Goal: Communication & Community: Answer question/provide support

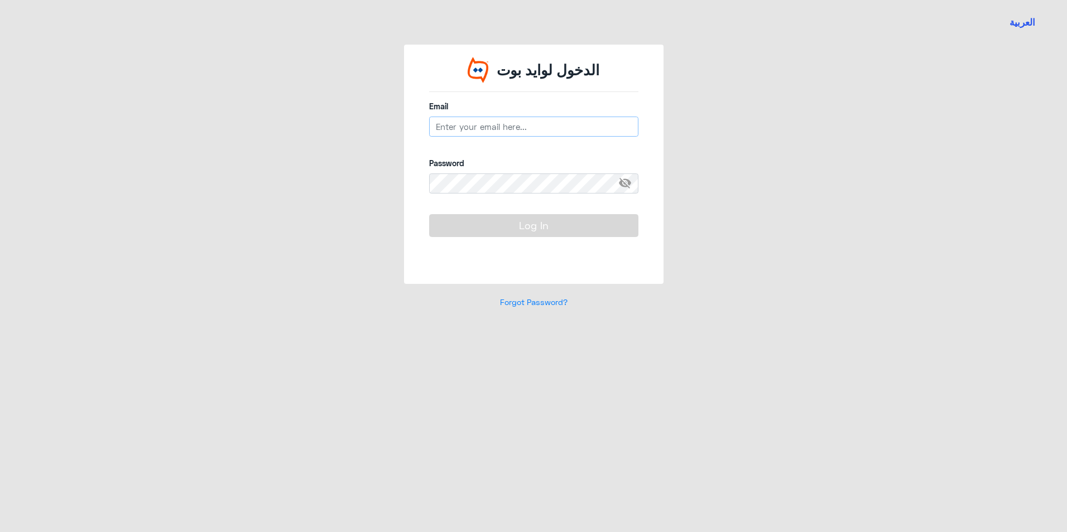
type input "[EMAIL_ADDRESS][DOMAIN_NAME]"
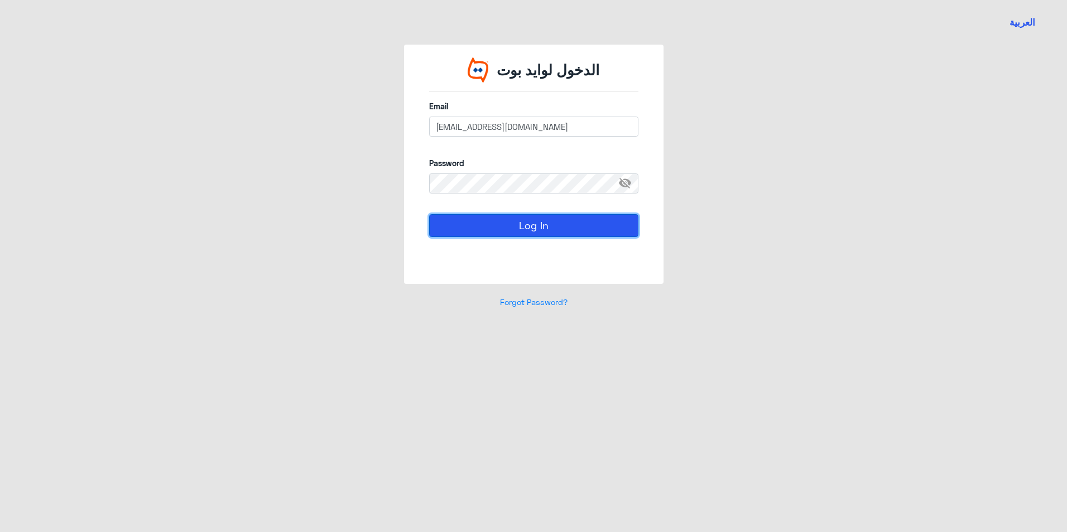
click at [429, 222] on button "Log In" at bounding box center [533, 225] width 209 height 22
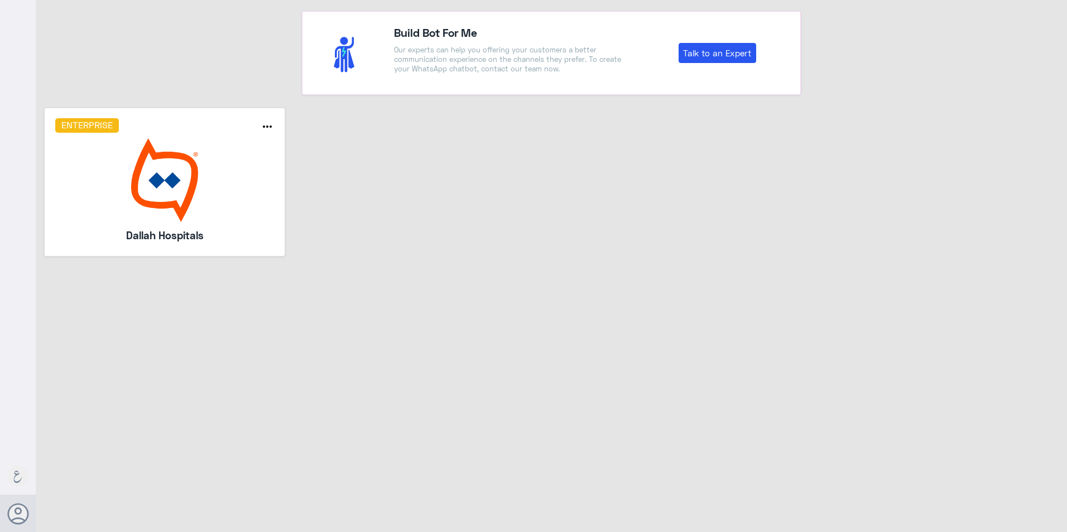
click at [170, 204] on img at bounding box center [164, 180] width 219 height 84
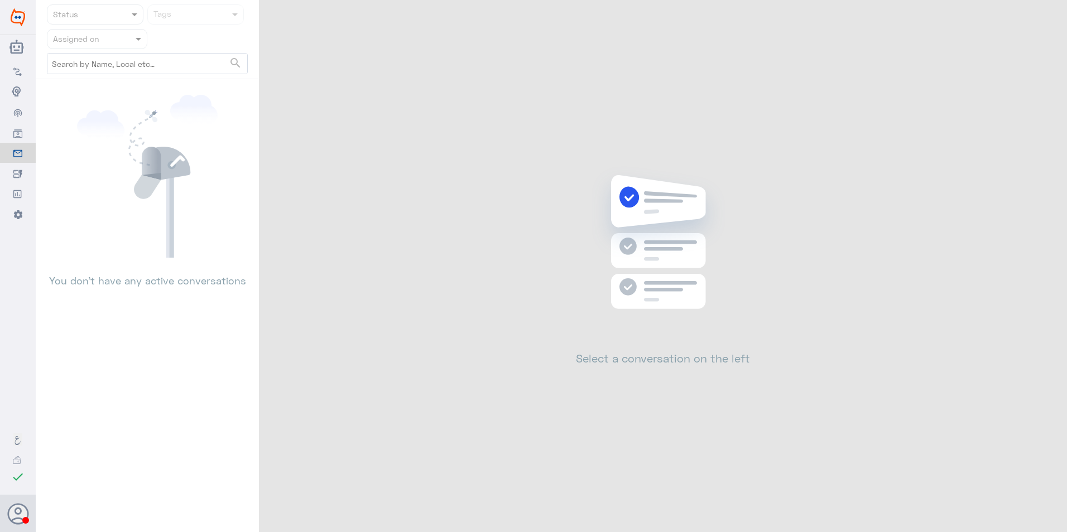
click at [88, 40] on input "text" at bounding box center [83, 38] width 61 height 13
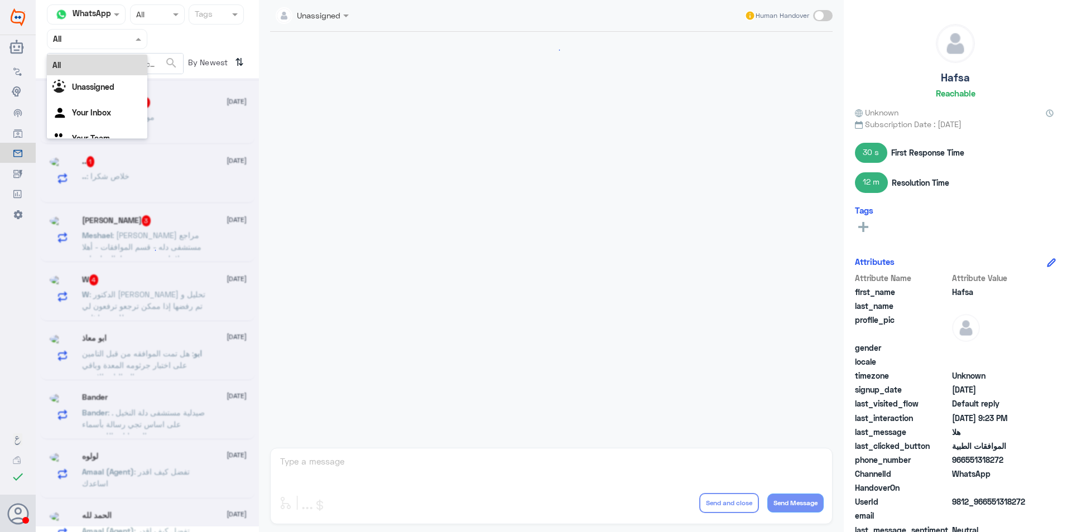
click at [100, 37] on input "text" at bounding box center [83, 38] width 61 height 13
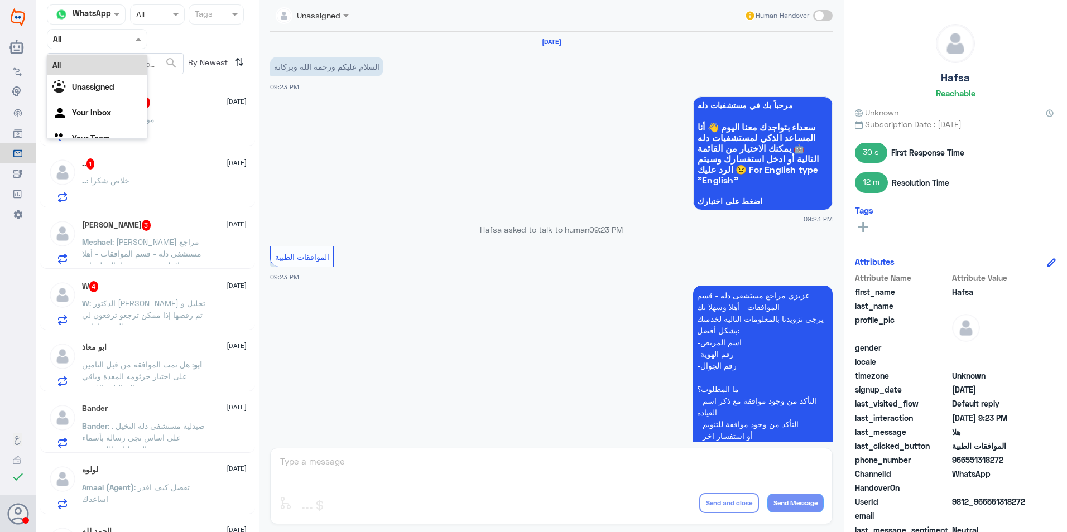
scroll to position [136, 0]
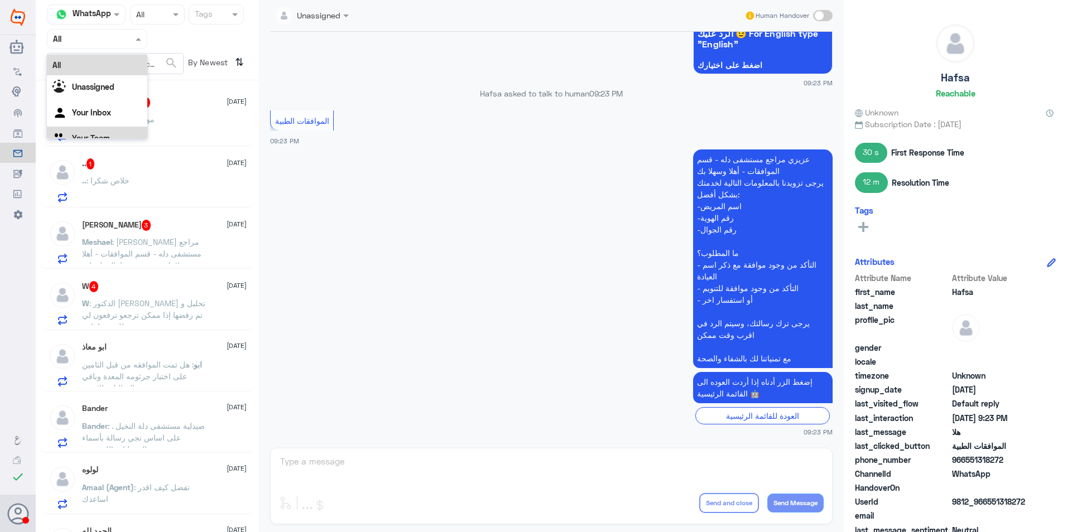
click at [96, 131] on div "Your Team" at bounding box center [97, 140] width 100 height 26
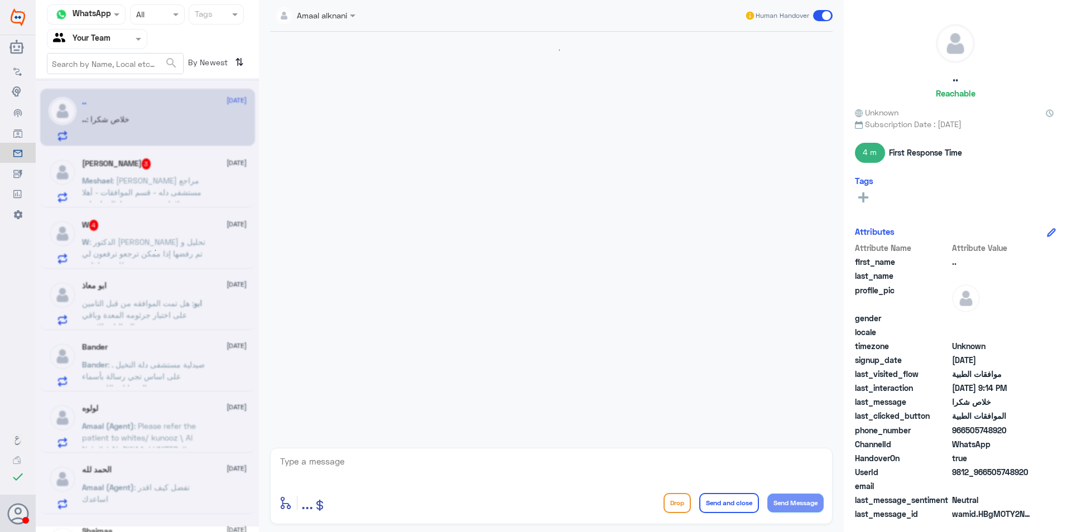
scroll to position [230, 0]
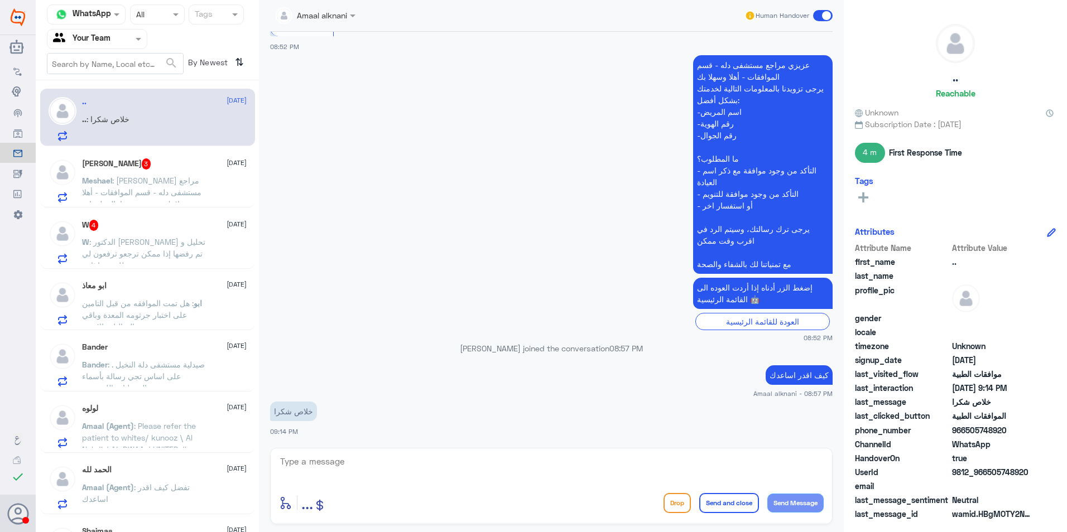
click at [175, 184] on span ": [PERSON_NAME] مراجع مستشفى دله - قسم الموافقات - أهلا وسهلا بك يرجى تزويدنا ب…" at bounding box center [144, 274] width 125 height 197
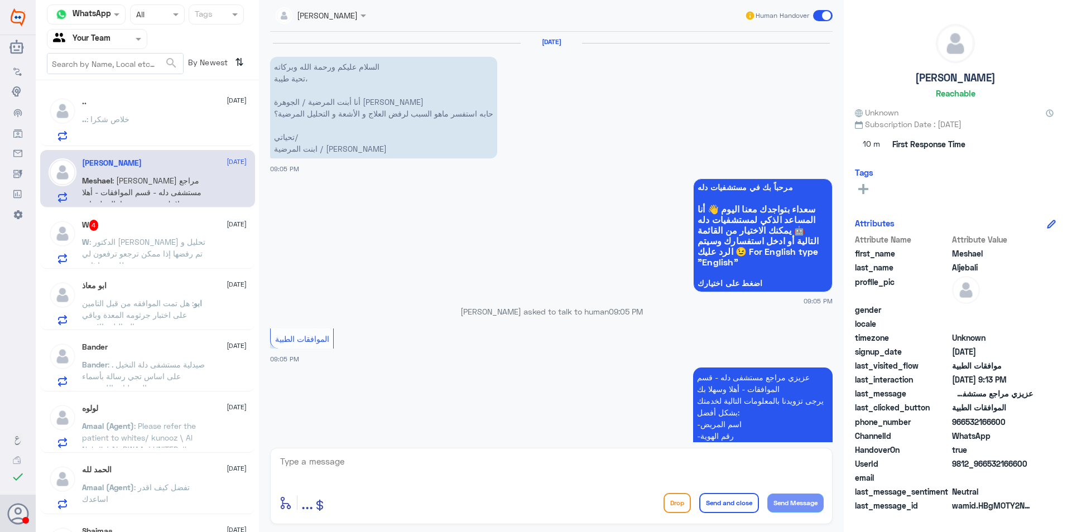
scroll to position [479, 0]
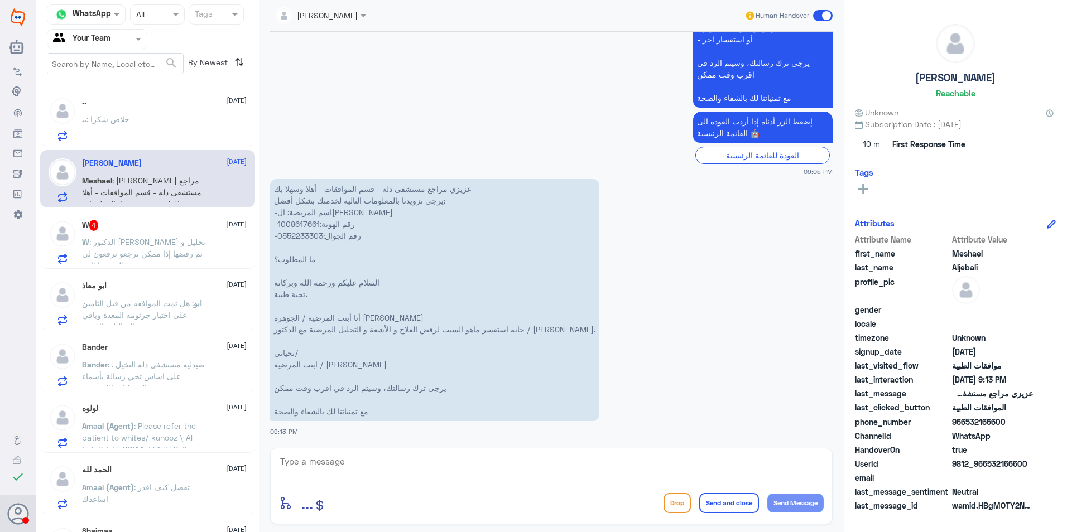
click at [305, 224] on p "عزيزي مراجع مستشفى دله - قسم الموافقات - أهلا وسهلا بك يرجى تزويدنا بالمعلومات …" at bounding box center [434, 300] width 329 height 242
copy p "1009617661"
drag, startPoint x: 305, startPoint y: 224, endPoint x: 530, endPoint y: 299, distance: 237.0
click at [530, 299] on p "عزيزي مراجع مستشفى دله - قسم الموافقات - أهلا وسهلا بك يرجى تزويدنا بالمعلومات …" at bounding box center [434, 300] width 329 height 242
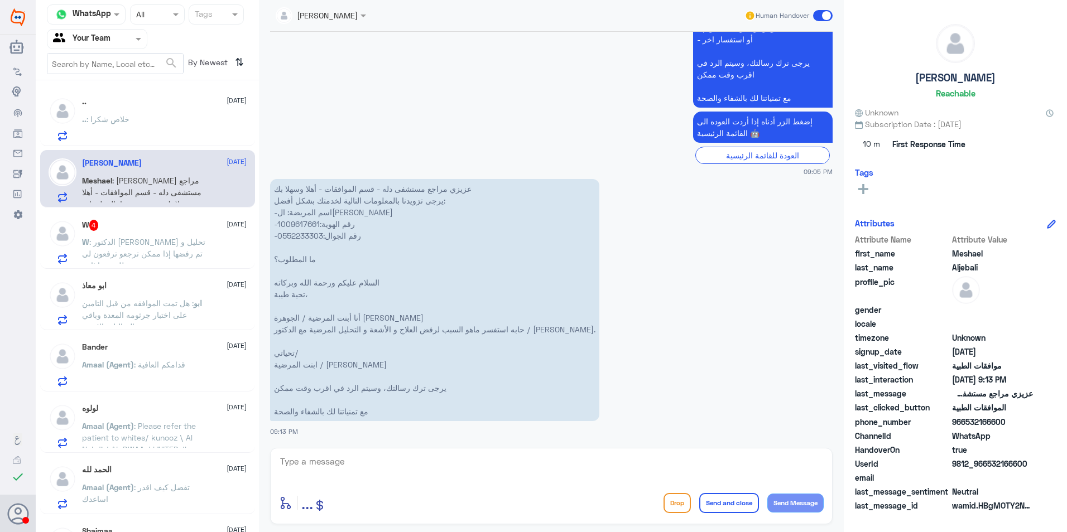
drag, startPoint x: 365, startPoint y: 454, endPoint x: 367, endPoint y: 460, distance: 6.5
click at [366, 458] on textarea at bounding box center [551, 467] width 545 height 27
type textarea "الان سوف يتم متابعة الطلب"
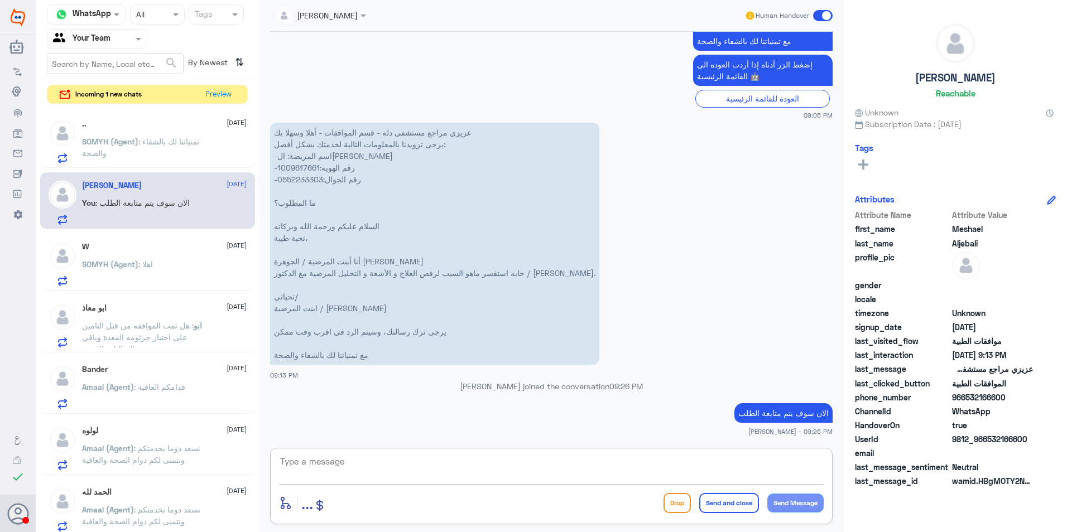
drag, startPoint x: 431, startPoint y: 458, endPoint x: 454, endPoint y: 482, distance: 33.2
click at [437, 470] on textarea at bounding box center [551, 467] width 545 height 27
click at [477, 479] on textarea at bounding box center [551, 467] width 545 height 27
type textarea "تم رفع جميع التقارير حسب طلب التأمين والان الطلب تحت الاجراء"
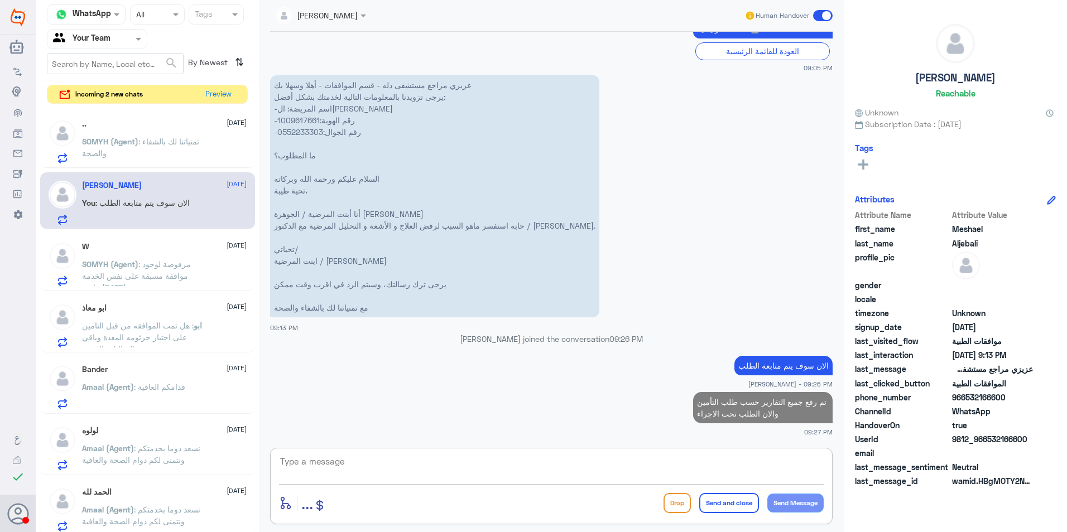
click at [136, 268] on span "SOMYH (Agent)" at bounding box center [110, 264] width 56 height 9
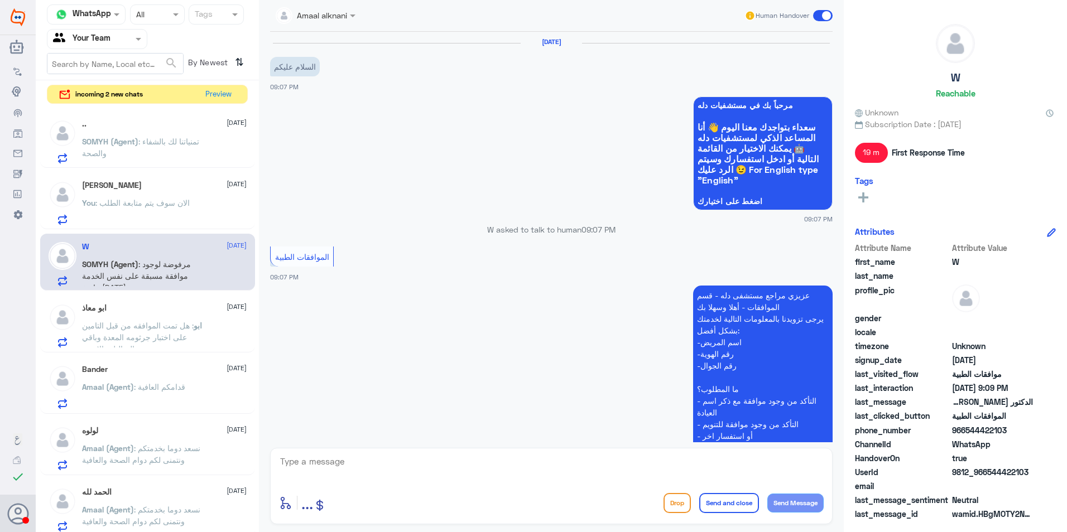
scroll to position [351, 0]
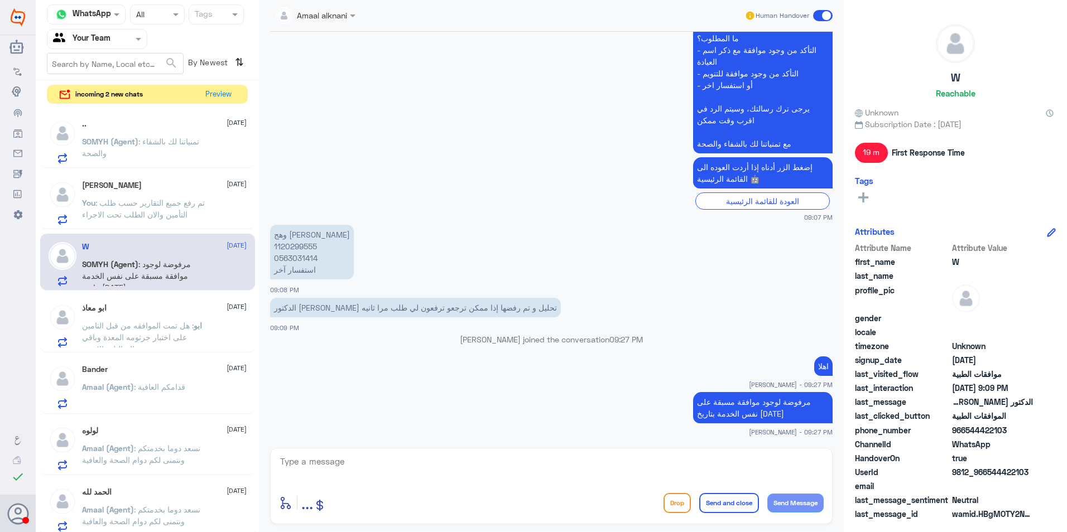
click at [141, 324] on span ": هل تمت الموافقه من قبل التامين على اختبار جرثومه المعدة وباقي التحاليل والاشعه" at bounding box center [138, 337] width 112 height 33
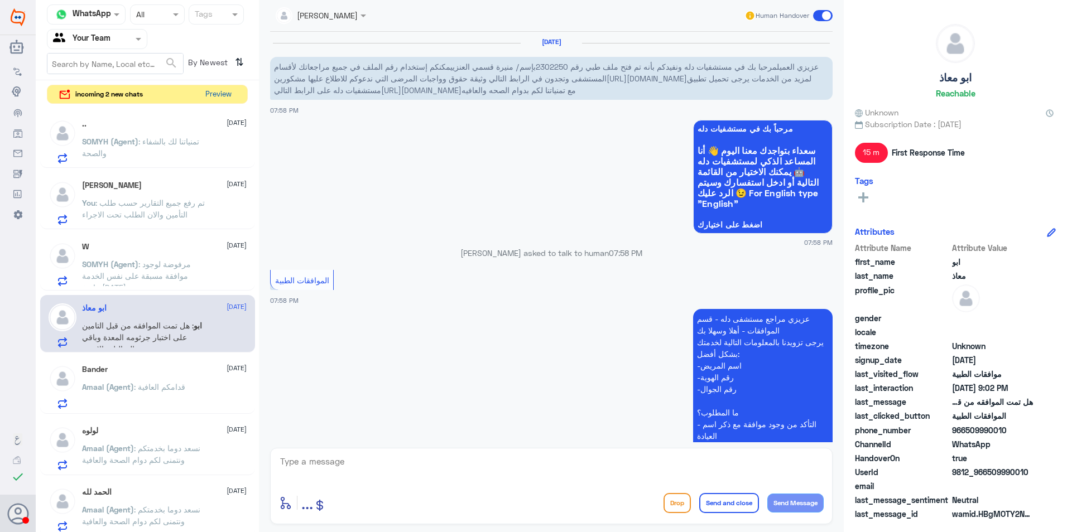
scroll to position [521, 0]
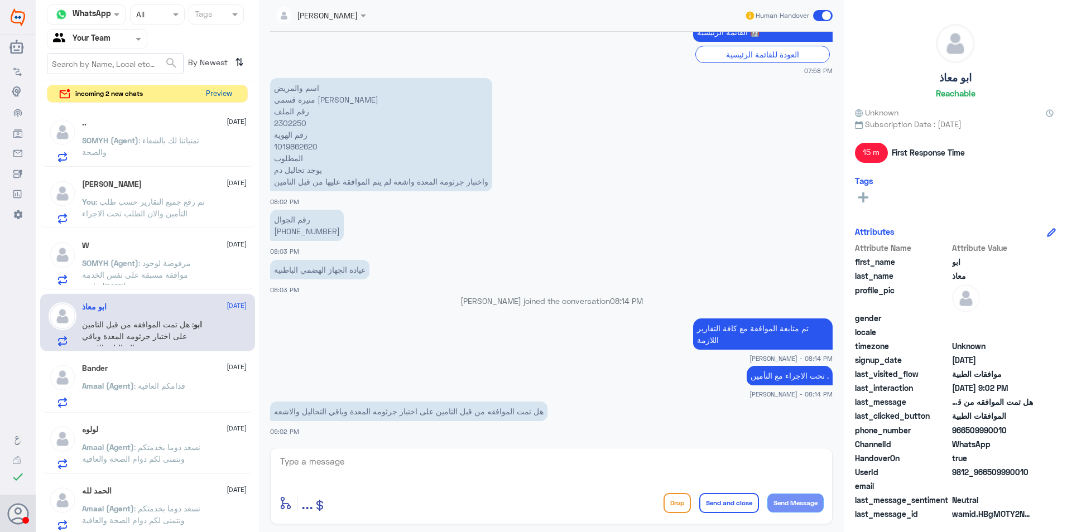
click at [233, 94] on button "Preview" at bounding box center [218, 93] width 35 height 17
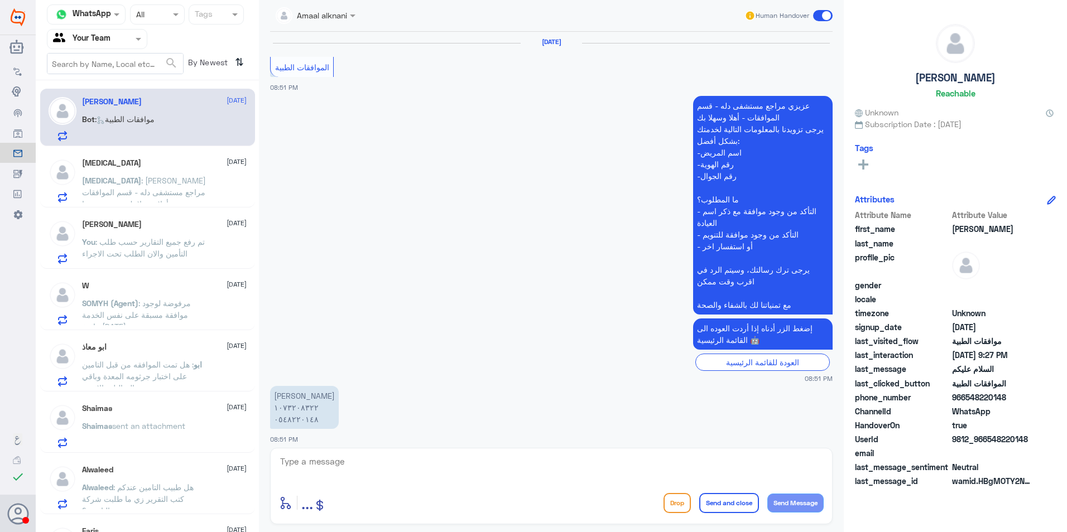
scroll to position [934, 0]
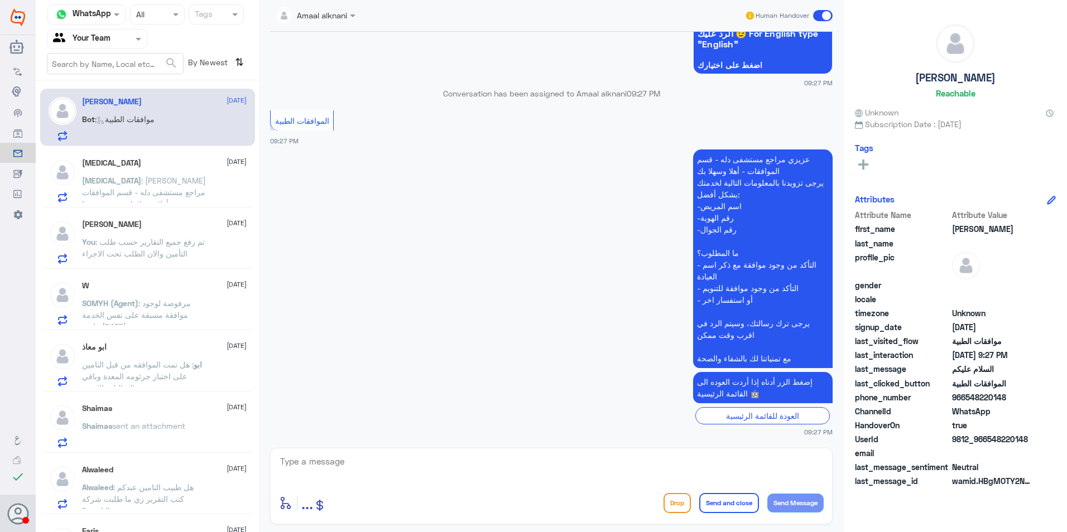
click at [93, 172] on div "[MEDICAL_DATA] [DATE][PERSON_NAME][MEDICAL_DATA] : عزيزي مراجع مستشفى دله - قسم…" at bounding box center [164, 181] width 165 height 44
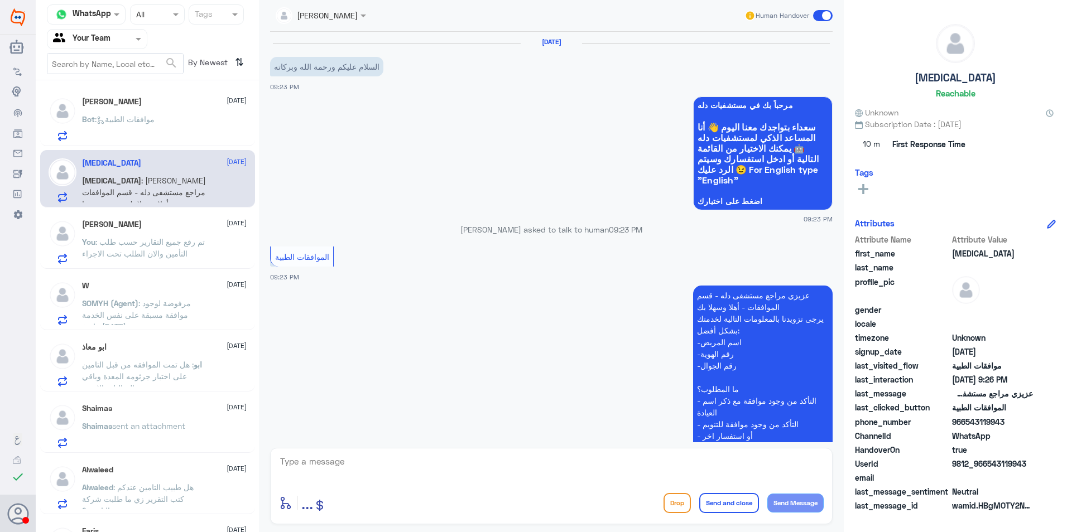
scroll to position [280, 0]
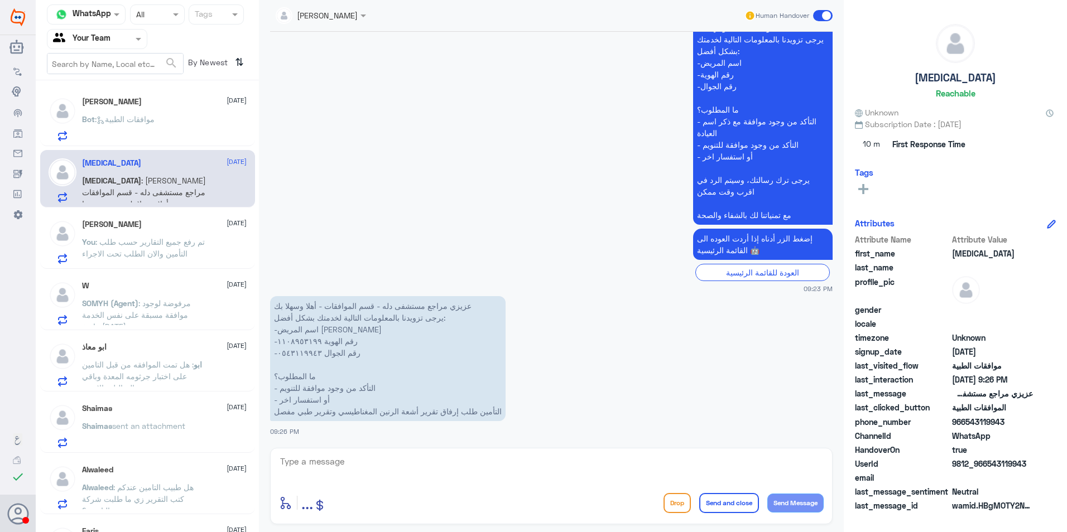
click at [299, 344] on p "عزيزي مراجع مستشفى دله - قسم الموافقات - أهلا وسهلا بك يرجى تزويدنا بالمعلومات …" at bounding box center [388, 358] width 236 height 125
click at [332, 477] on textarea at bounding box center [551, 467] width 545 height 27
click at [311, 461] on textarea "1108953199" at bounding box center [551, 467] width 545 height 27
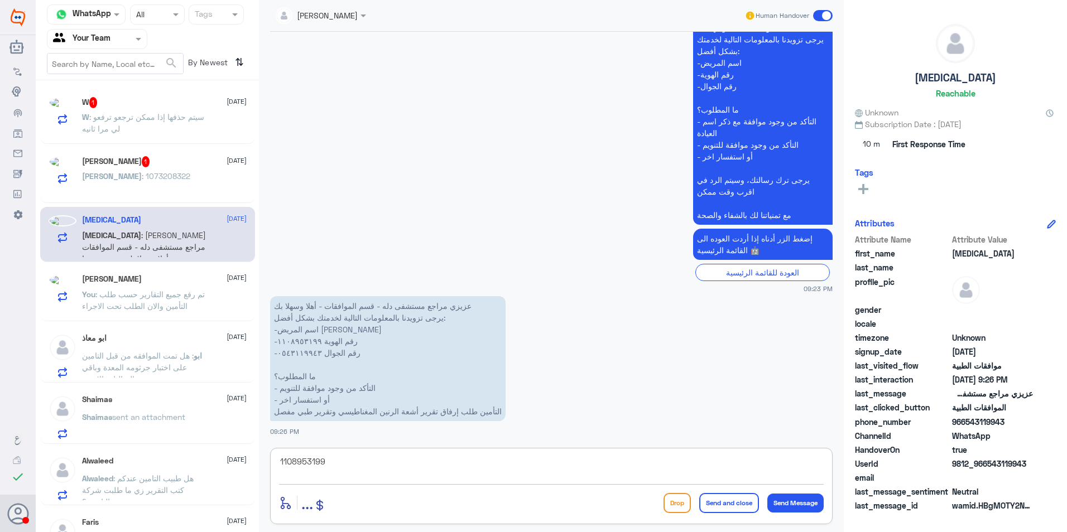
type textarea "1108953199"
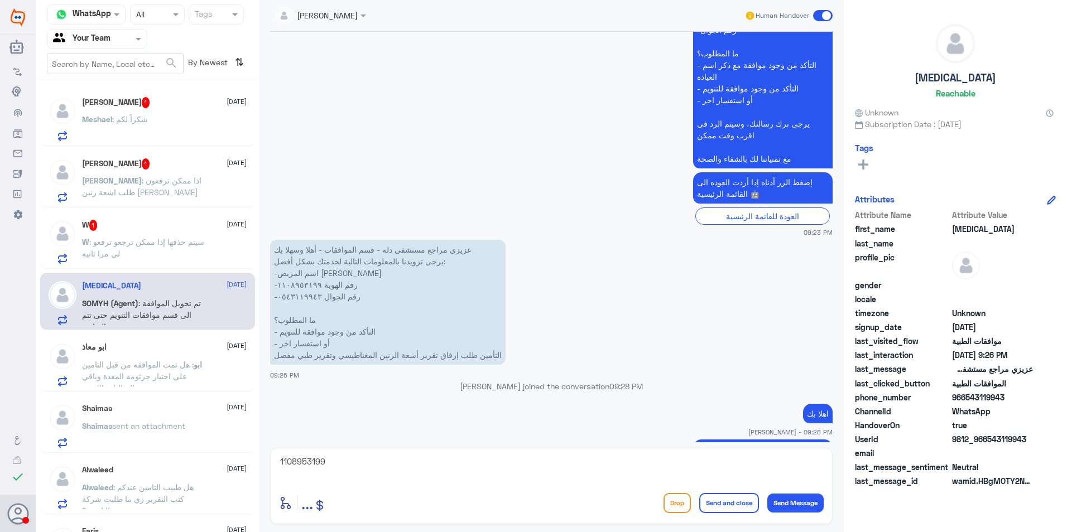
scroll to position [383, 0]
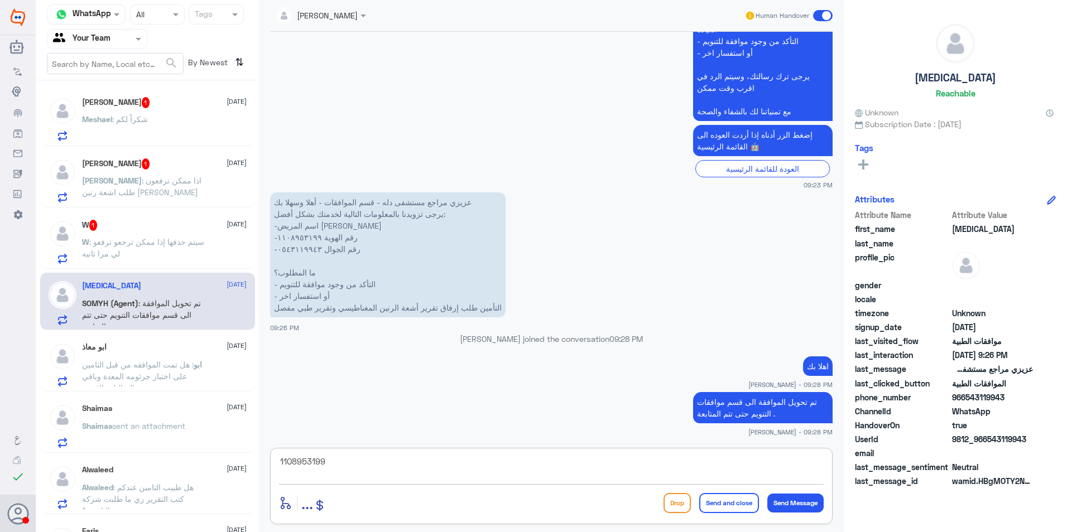
click at [390, 458] on textarea "1108953199" at bounding box center [551, 467] width 545 height 27
drag, startPoint x: 412, startPoint y: 472, endPoint x: 147, endPoint y: 440, distance: 267.0
click at [147, 440] on div "Channel WhatsApp Status × All Tags Agent Filter Your Team search By Newest ⇅ [P…" at bounding box center [551, 268] width 1031 height 536
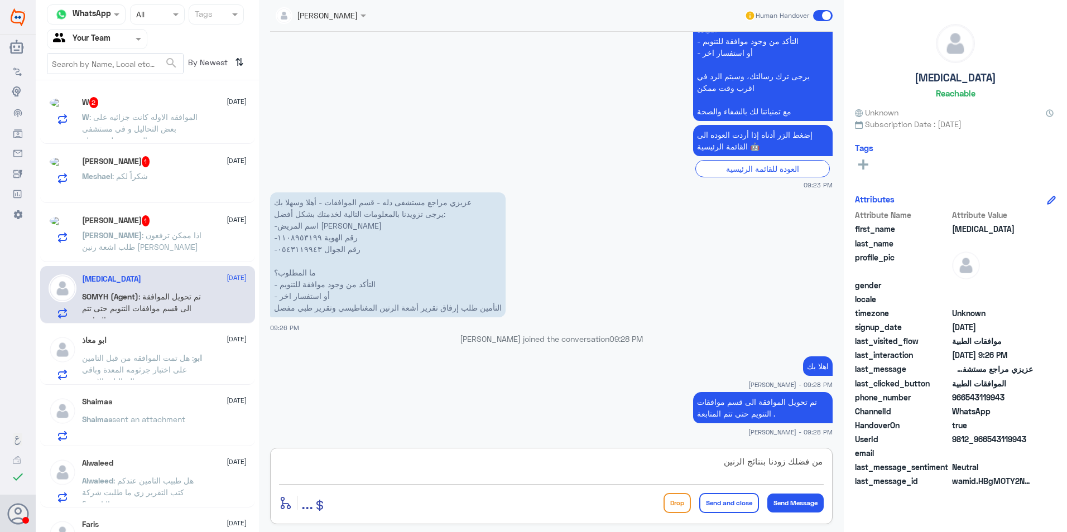
type textarea "من فضلك زودنا بنتائج الرنين"
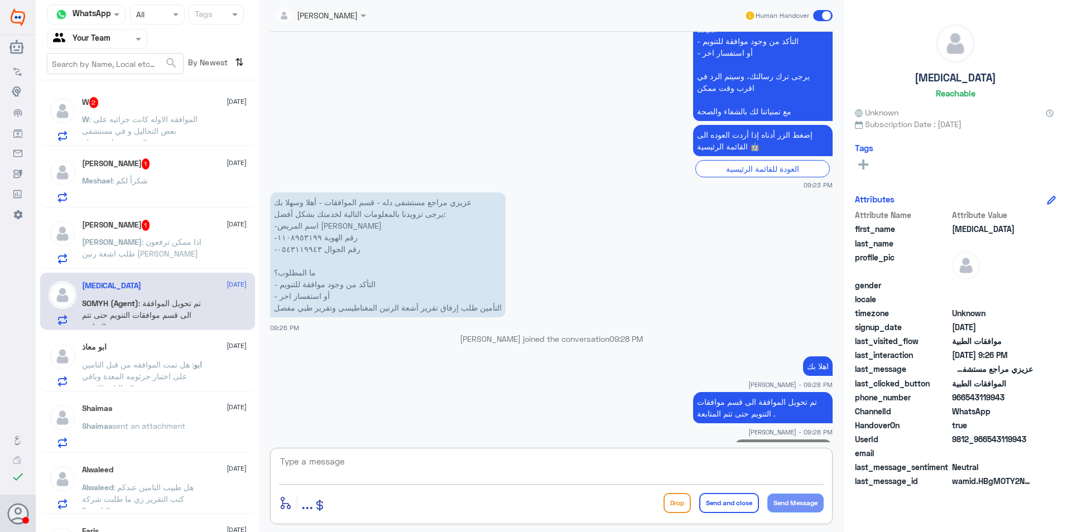
scroll to position [419, 0]
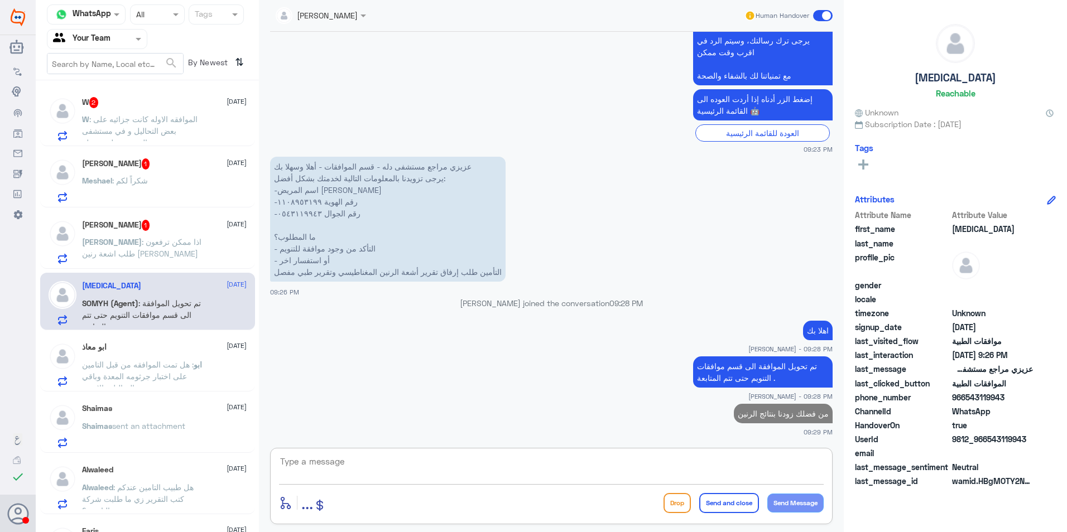
click at [165, 123] on span ": الموافقه الاوله كانت جزائيه على بعض التحاليل و في مستشفى التخصصي ليست دله" at bounding box center [140, 130] width 116 height 33
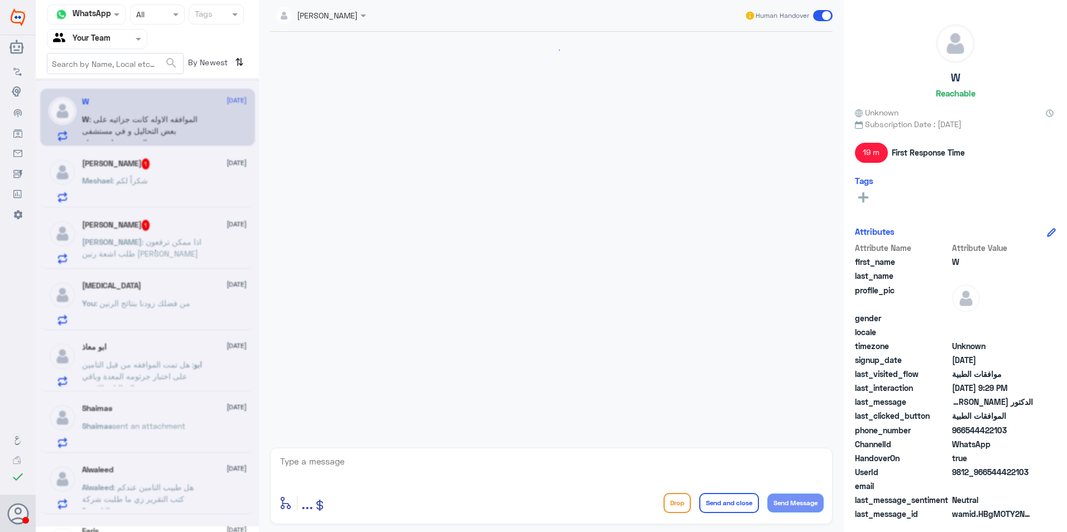
scroll to position [428, 0]
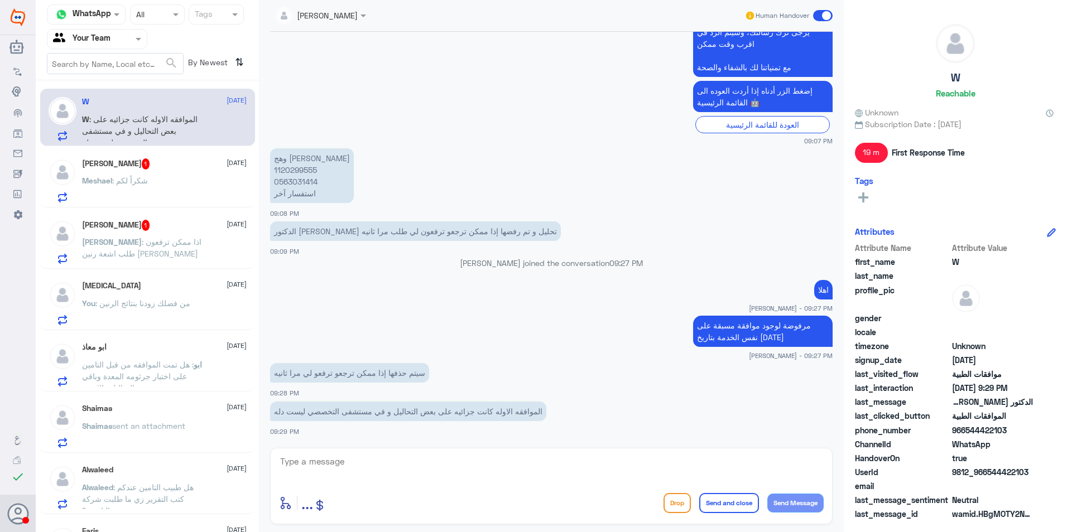
click at [147, 293] on div "[MEDICAL_DATA] [DATE] You : من فضلك زودنا بنتائج الرنين" at bounding box center [164, 303] width 165 height 44
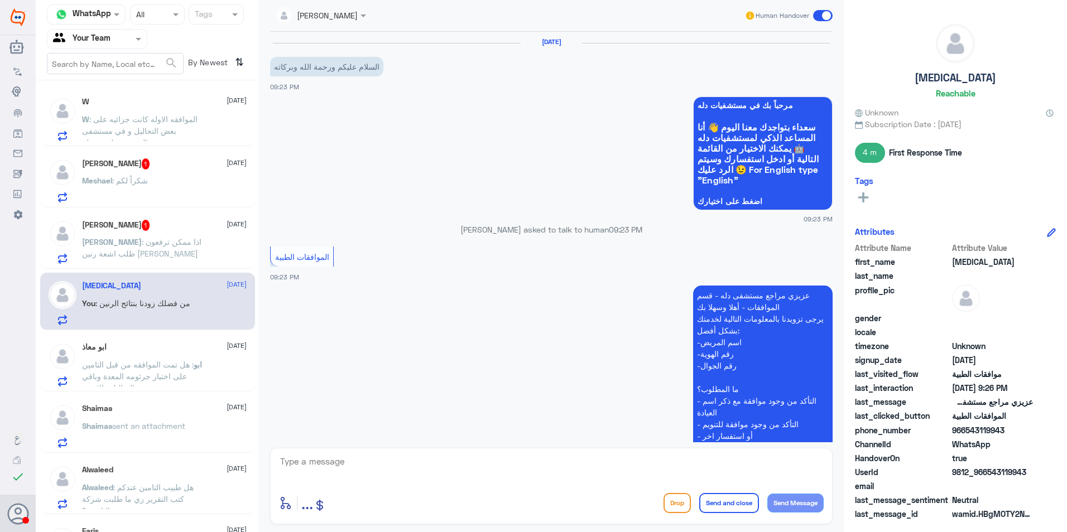
scroll to position [440, 0]
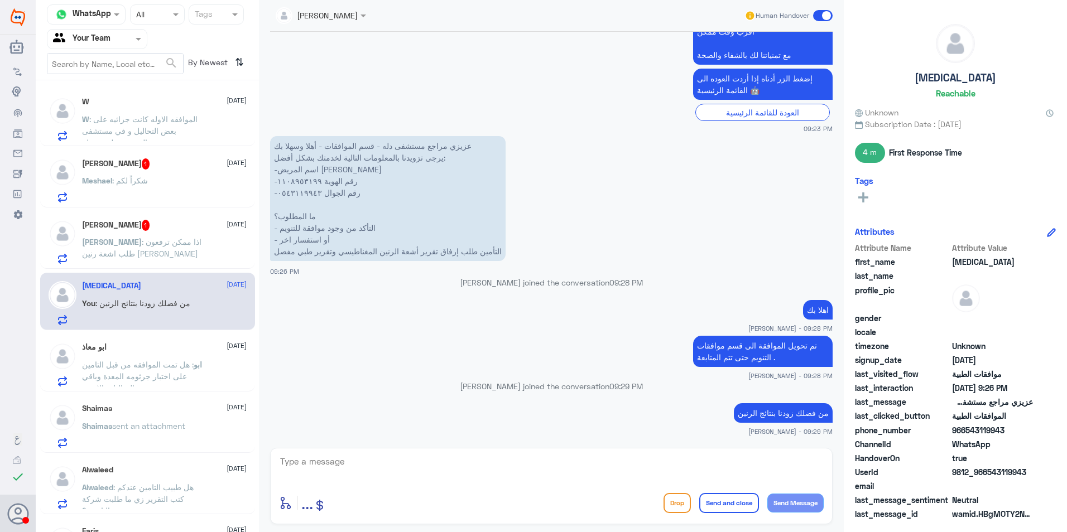
click at [159, 252] on p "[PERSON_NAME] : اذا ممكن ترفعون طلب اشعة رنين [PERSON_NAME]" at bounding box center [145, 250] width 126 height 28
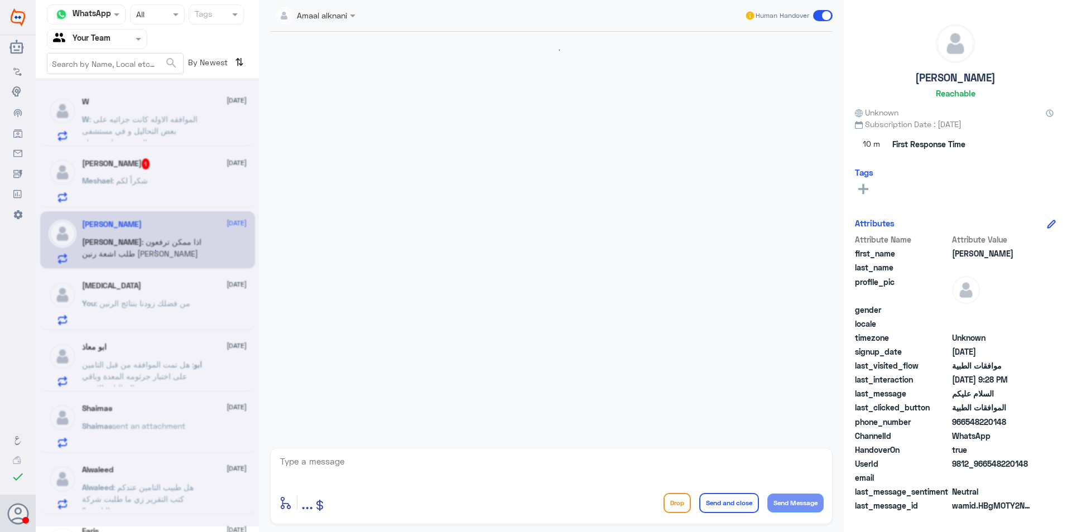
scroll to position [658, 0]
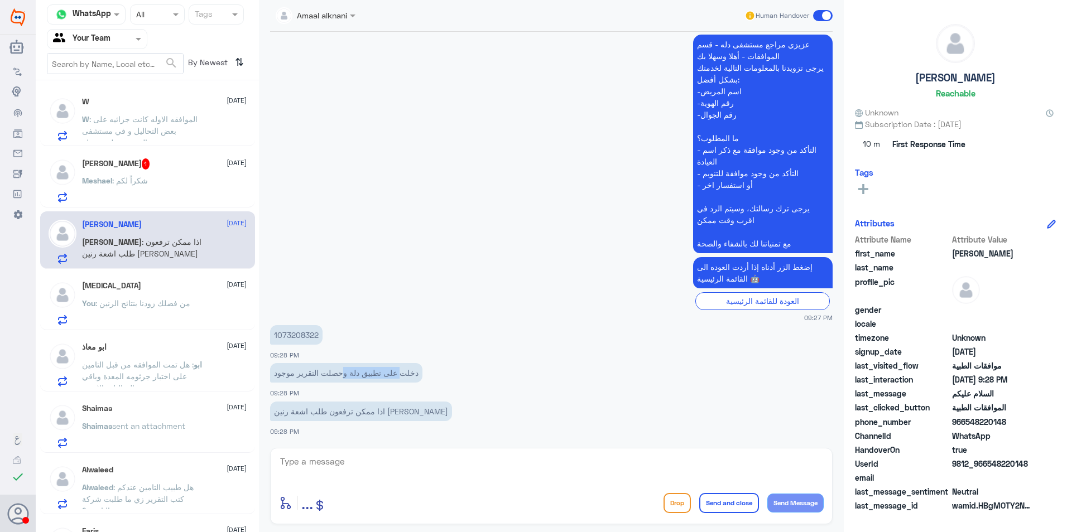
drag, startPoint x: 399, startPoint y: 368, endPoint x: 310, endPoint y: 363, distance: 88.8
click at [315, 363] on p "دخلت على تطبيق دلة وحصلت التقرير موجود" at bounding box center [346, 373] width 152 height 20
drag, startPoint x: 310, startPoint y: 363, endPoint x: 406, endPoint y: 381, distance: 97.0
click at [363, 375] on p "دخلت على تطبيق دلة وحصلت التقرير موجود" at bounding box center [346, 373] width 152 height 20
click at [383, 374] on p "دخلت على تطبيق دلة وحصلت التقرير موجود" at bounding box center [346, 373] width 152 height 20
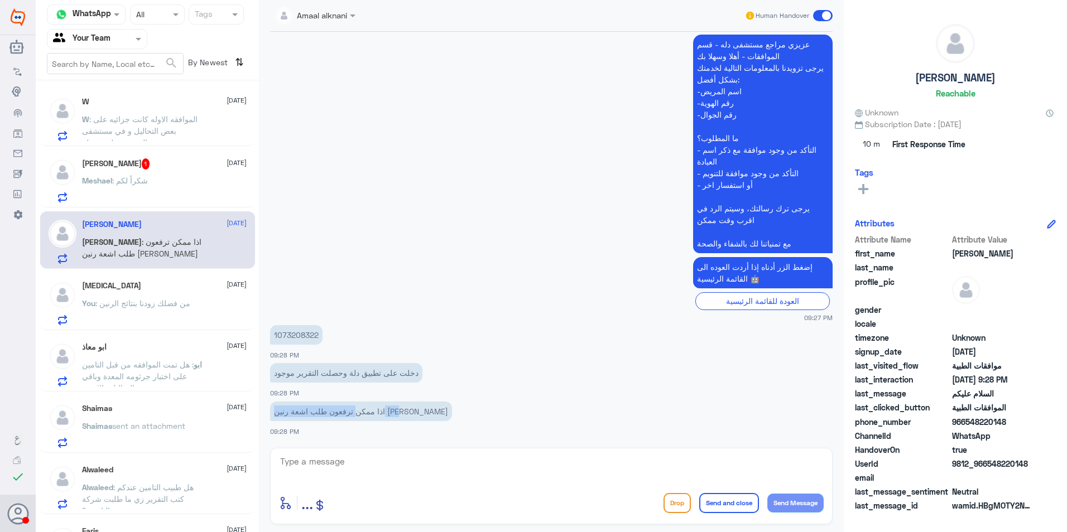
drag, startPoint x: 383, startPoint y: 416, endPoint x: 295, endPoint y: 407, distance: 89.2
click at [292, 405] on p "اذا ممكن ترفعون طلب اشعة رنين [PERSON_NAME]" at bounding box center [361, 412] width 182 height 20
drag, startPoint x: 295, startPoint y: 407, endPoint x: 330, endPoint y: 407, distance: 35.7
click at [314, 410] on p "اذا ممكن ترفعون طلب اشعة رنين [PERSON_NAME]" at bounding box center [361, 412] width 182 height 20
click at [302, 335] on p "1073208322" at bounding box center [296, 335] width 52 height 20
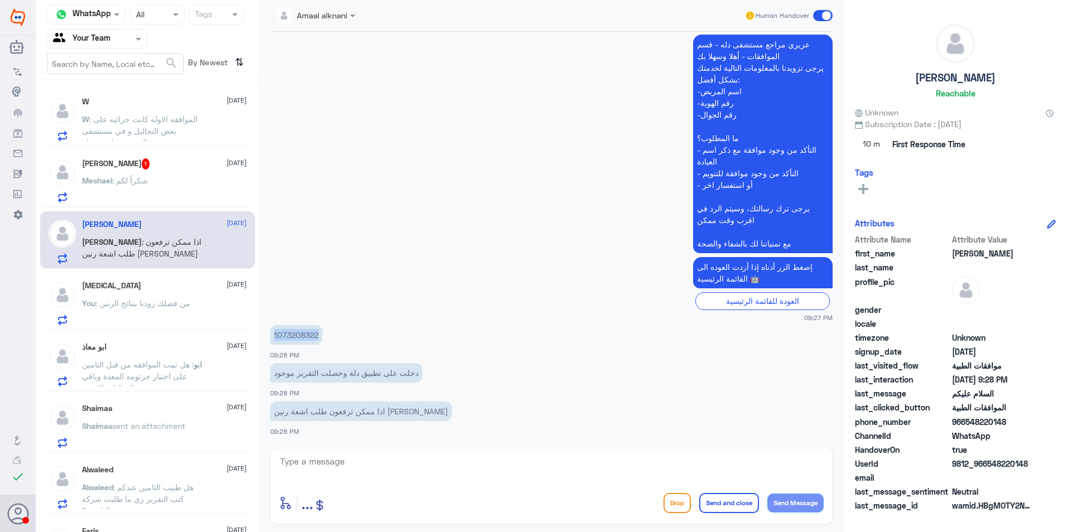
click at [302, 335] on p "1073208322" at bounding box center [296, 335] width 52 height 20
copy p "1073208322"
click at [380, 465] on textarea at bounding box center [551, 467] width 545 height 27
type textarea "ابشر"
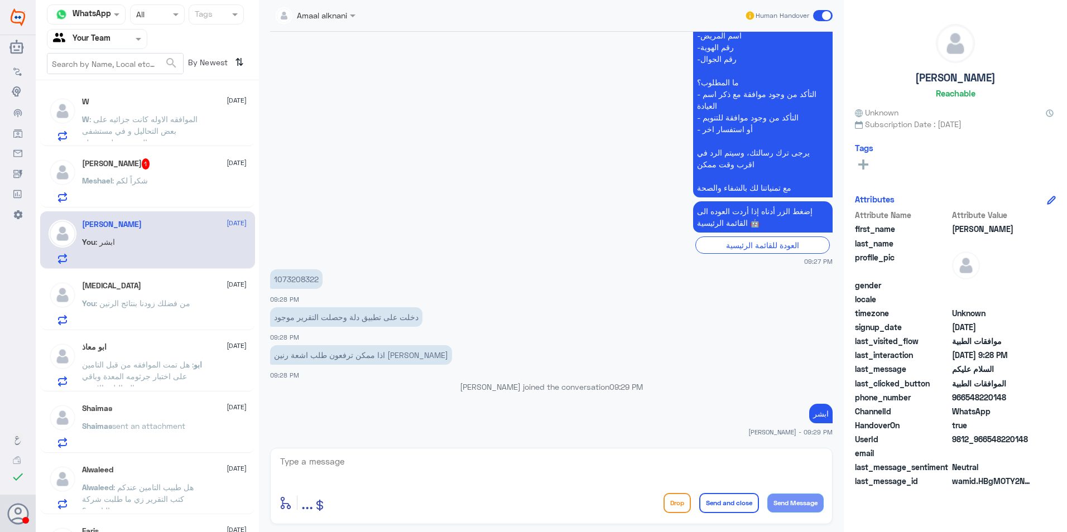
drag, startPoint x: 568, startPoint y: 434, endPoint x: 561, endPoint y: 457, distance: 24.0
click at [569, 435] on small "[PERSON_NAME] - 09:29 PM" at bounding box center [551, 432] width 563 height 9
click at [555, 465] on textarea at bounding box center [551, 467] width 545 height 27
type textarea "و[DEMOGRAPHIC_DATA][PERSON_NAME] للان ما نزل تقرير الاشعة من قبل الاخصائي"
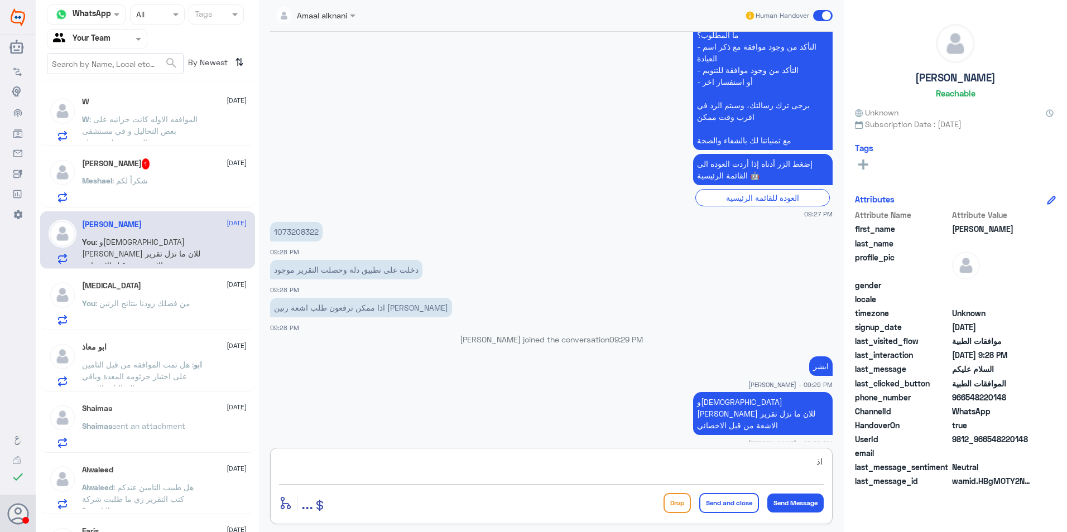
type textarea "ا"
click at [170, 178] on div "Meshael : شكراً لكم" at bounding box center [164, 189] width 165 height 25
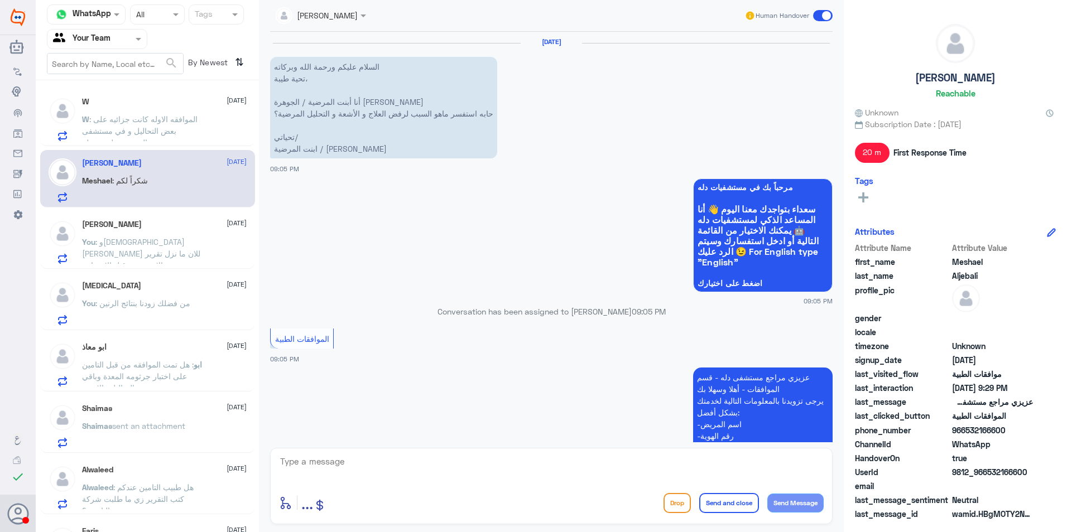
scroll to position [621, 0]
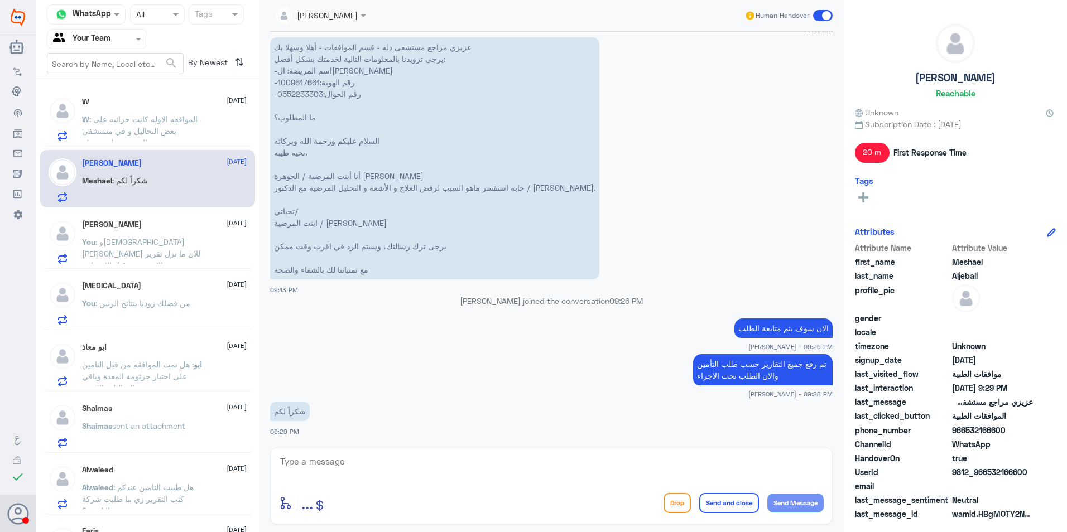
click at [141, 128] on span ": الموافقه الاوله كانت جزائيه على بعض التحاليل و في مستشفى التخصصي ليست دله" at bounding box center [140, 130] width 116 height 33
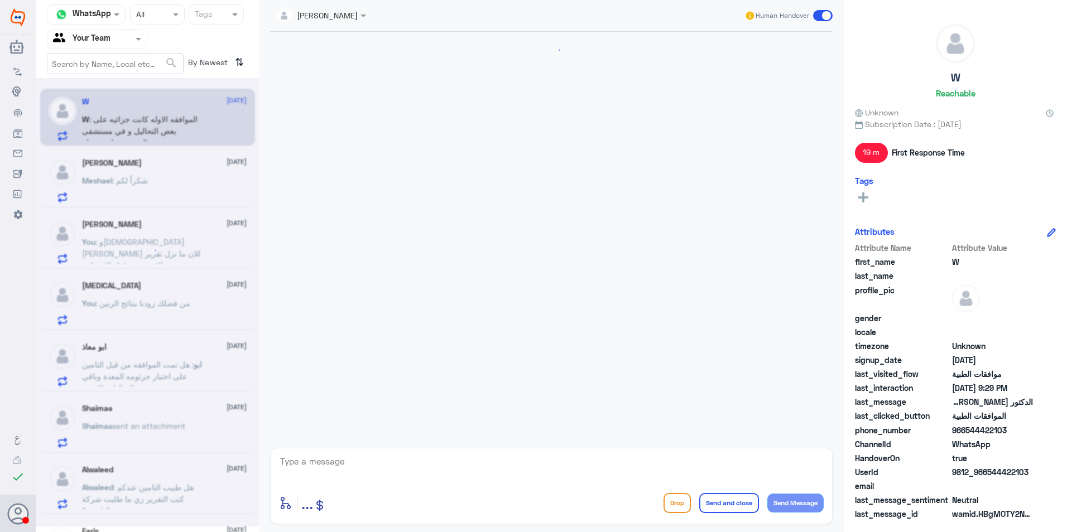
scroll to position [428, 0]
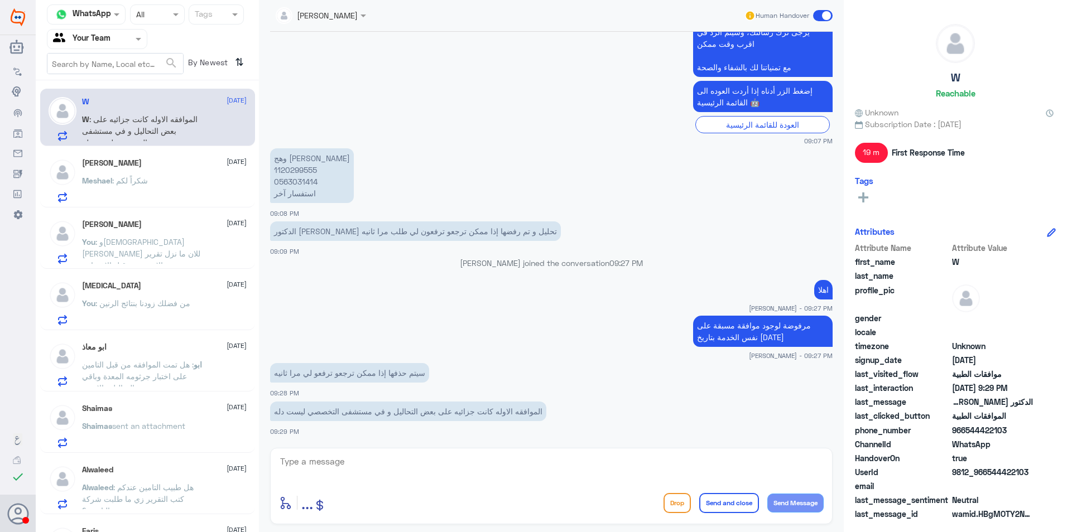
click at [192, 180] on div "Meshael : شكراً لكم" at bounding box center [164, 189] width 165 height 25
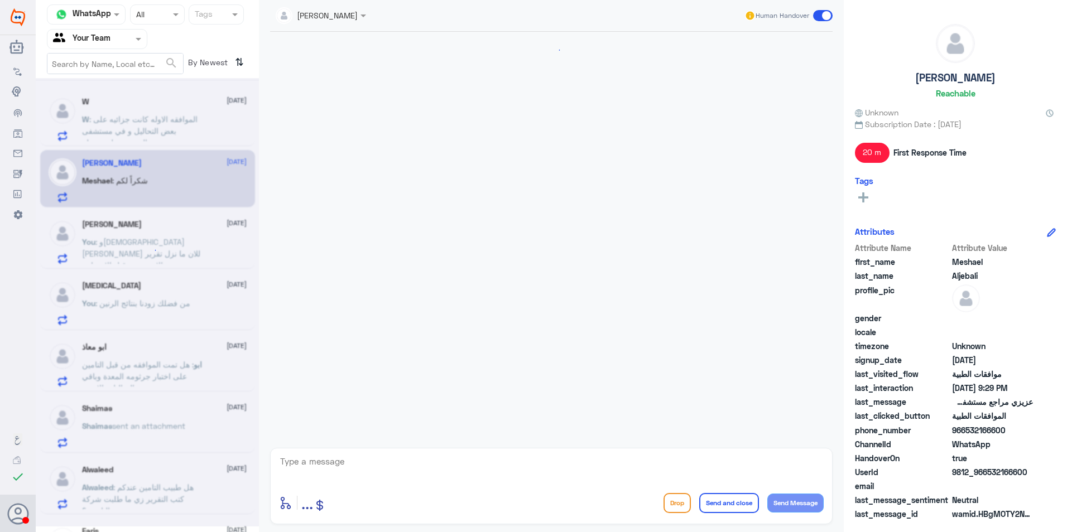
scroll to position [621, 0]
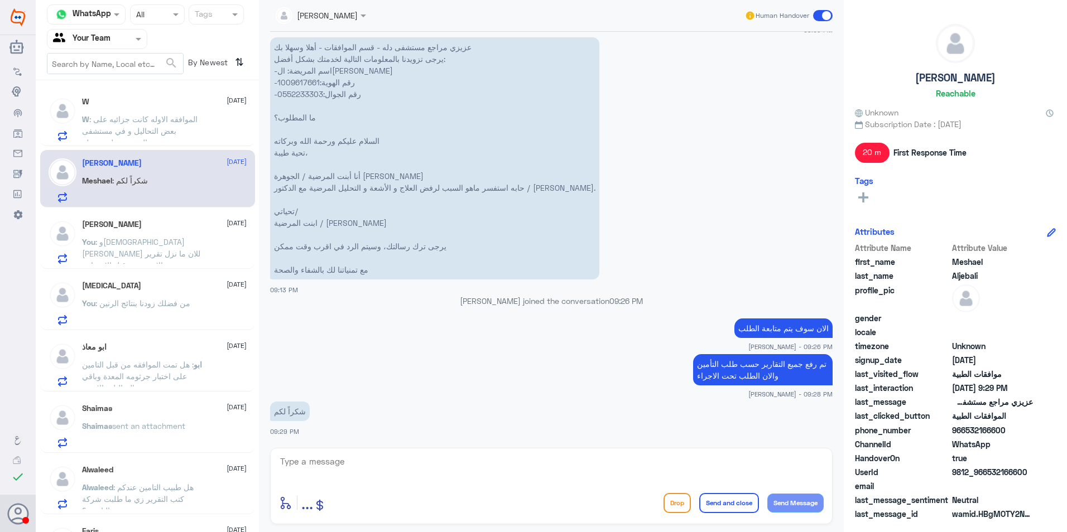
click at [195, 244] on p "You : و[DEMOGRAPHIC_DATA][PERSON_NAME] للان ما نزل تقرير الاشعة من قبل الاخصائي" at bounding box center [145, 250] width 126 height 28
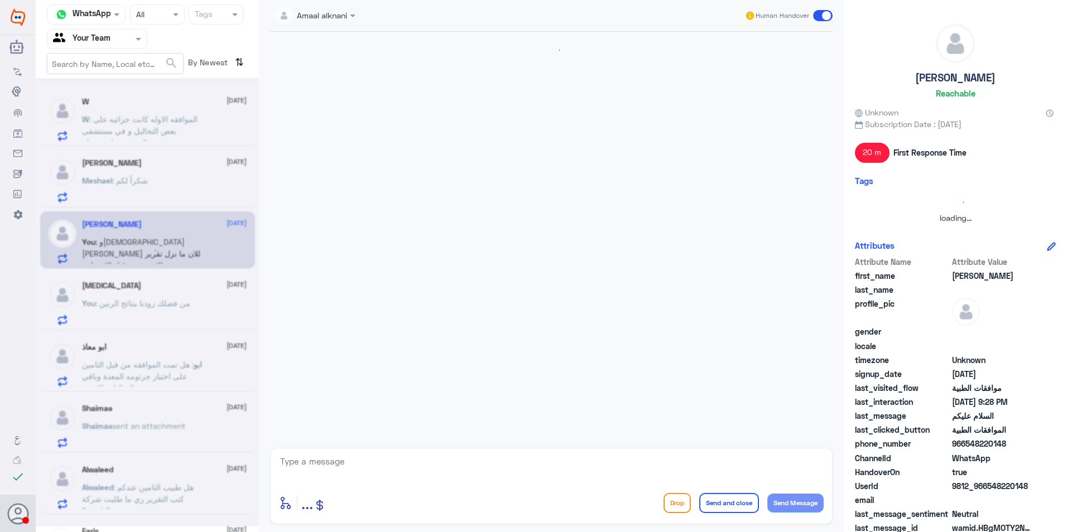
scroll to position [665, 0]
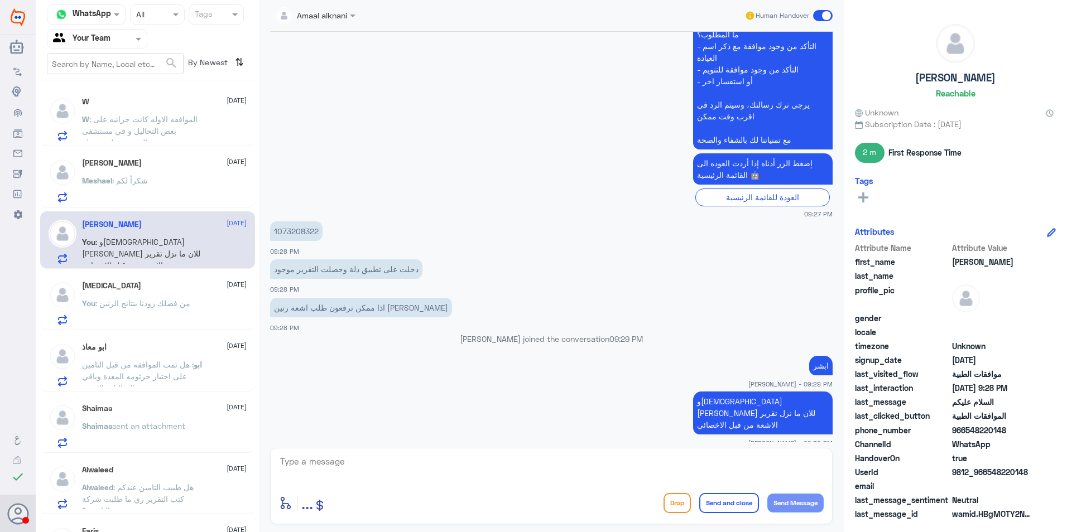
click at [205, 311] on div "You : من فضلك زودنا بنتائج الرنين" at bounding box center [164, 312] width 165 height 25
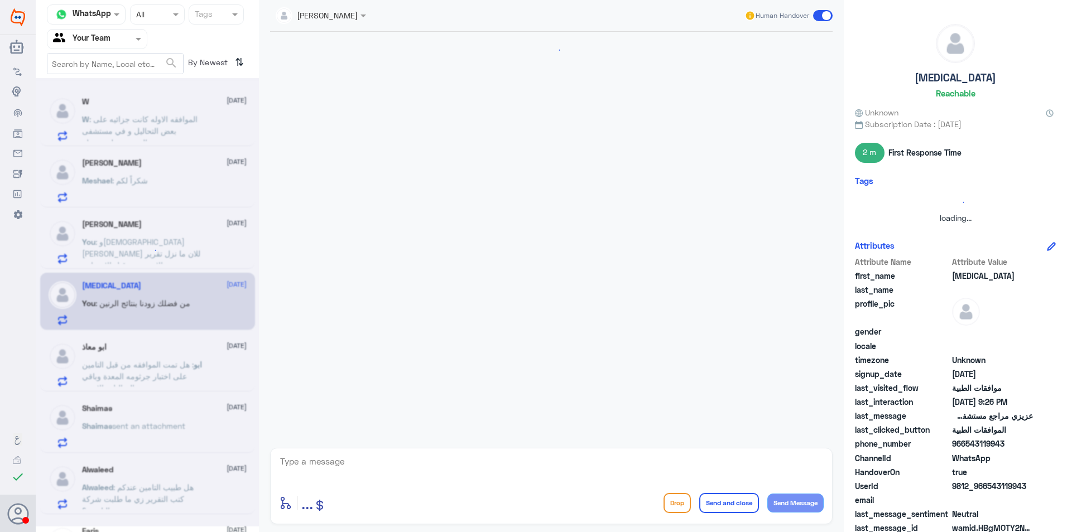
scroll to position [440, 0]
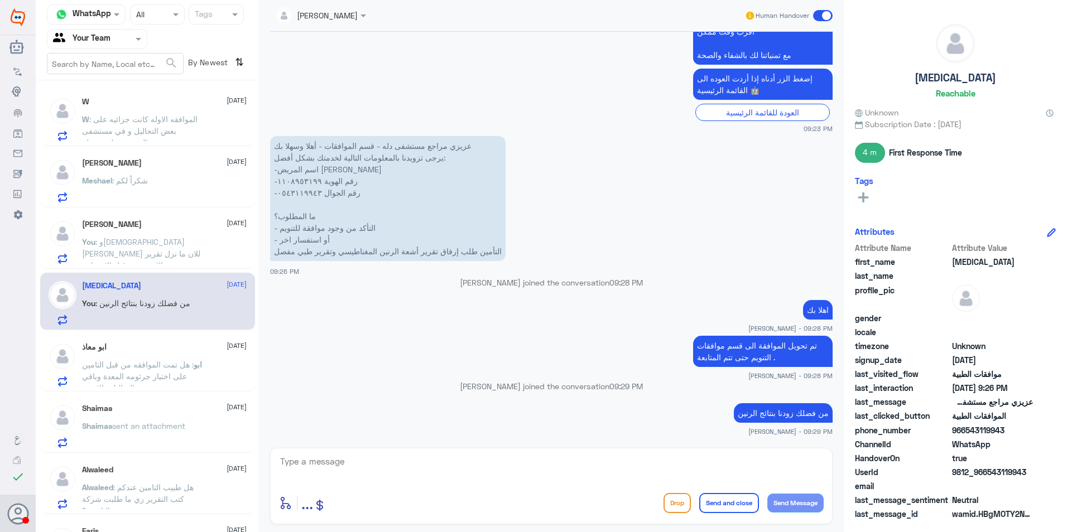
click at [123, 340] on div "ابو معاذ [DATE] ابو : هل تمت الموافقه من قبل التامين على اختبار جرثومه المعدة و…" at bounding box center [147, 362] width 215 height 57
click at [227, 344] on span "[DATE]" at bounding box center [237, 346] width 20 height 10
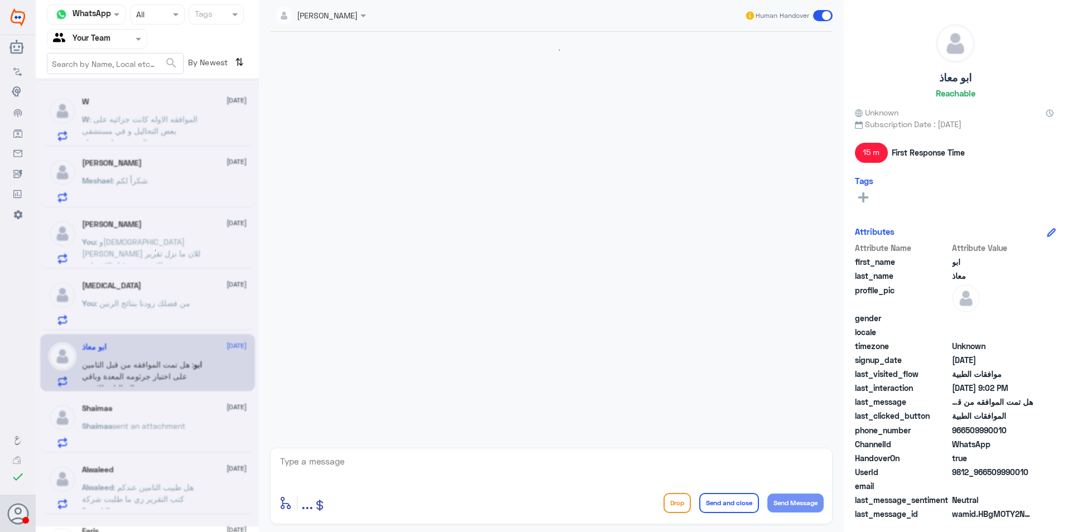
scroll to position [521, 0]
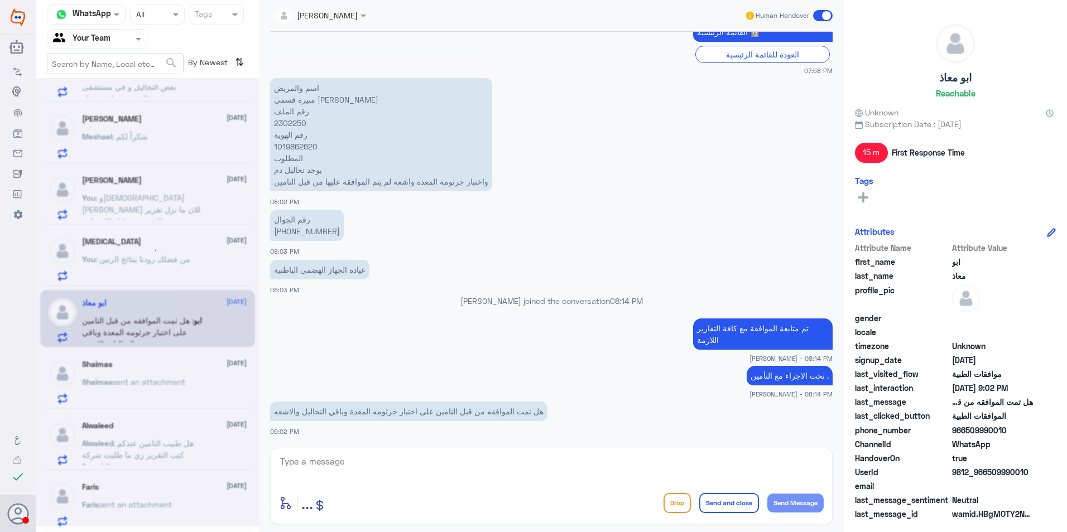
click at [151, 344] on div at bounding box center [147, 302] width 223 height 449
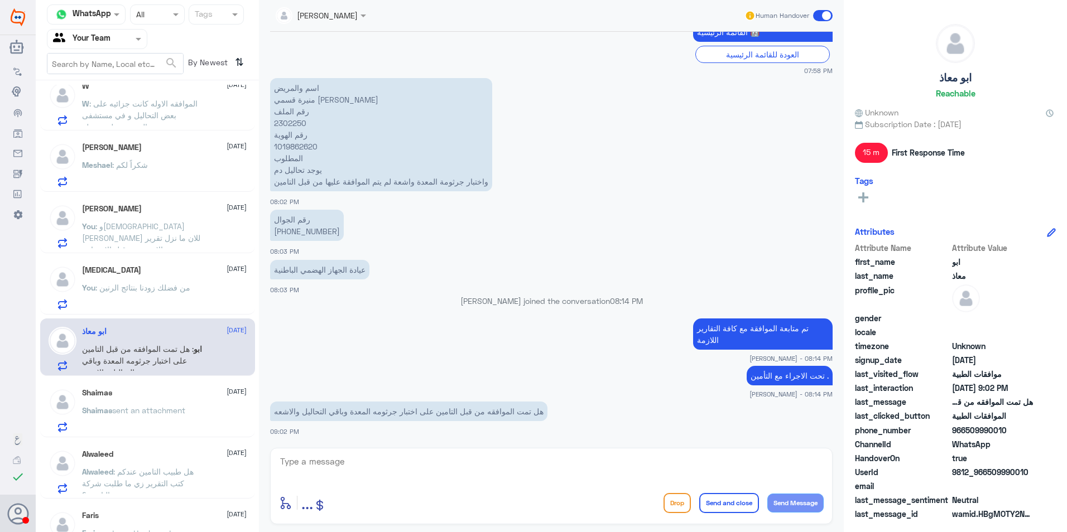
scroll to position [0, 0]
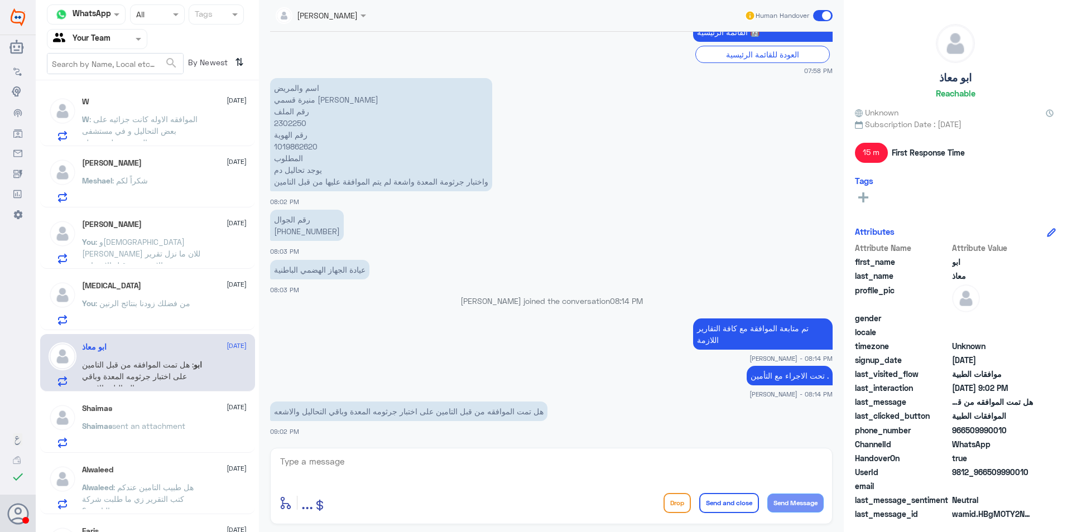
click at [164, 421] on span "sent an attachment" at bounding box center [148, 425] width 73 height 9
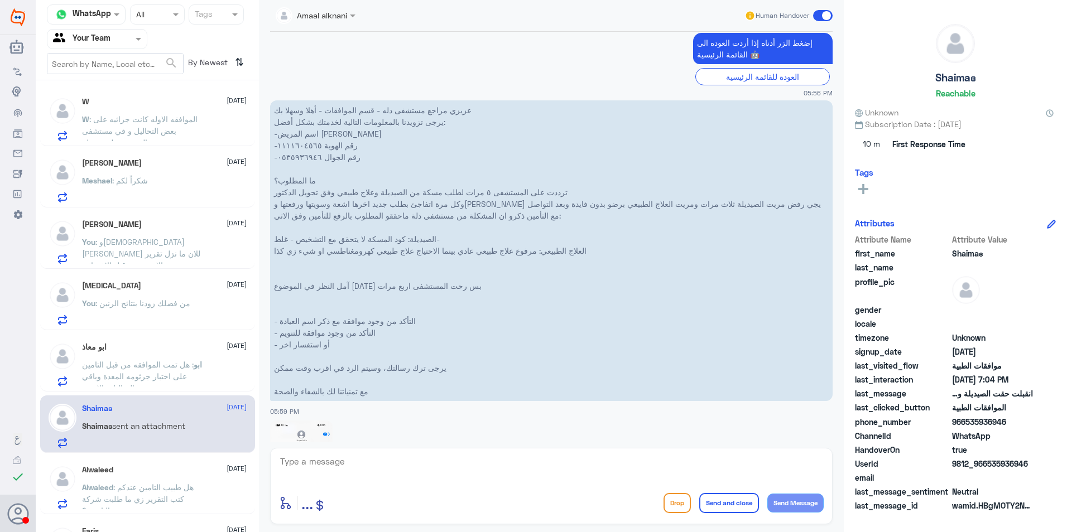
scroll to position [459, 0]
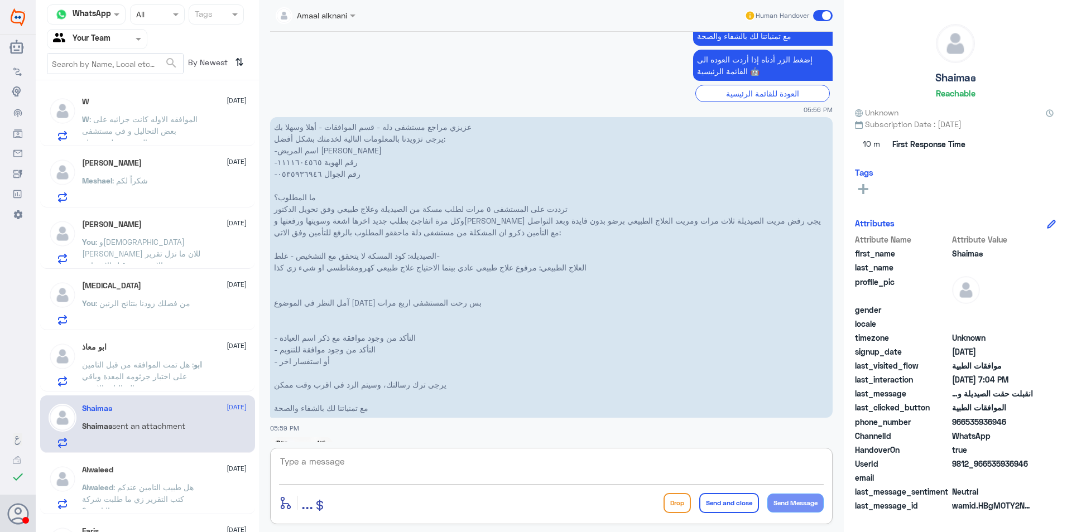
click at [337, 472] on textarea at bounding box center [551, 467] width 545 height 27
click at [314, 467] on textarea "1111605465" at bounding box center [551, 467] width 545 height 27
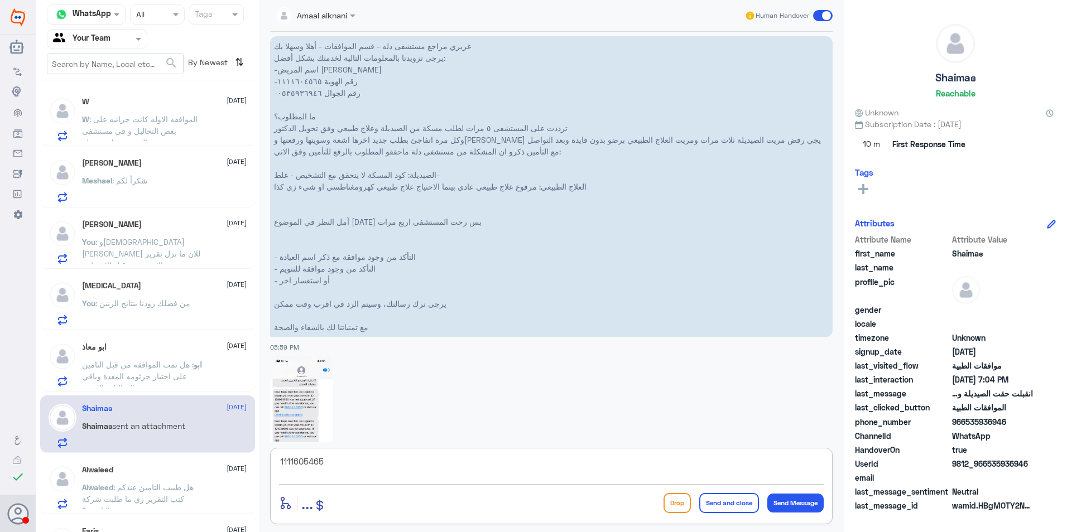
scroll to position [794, 0]
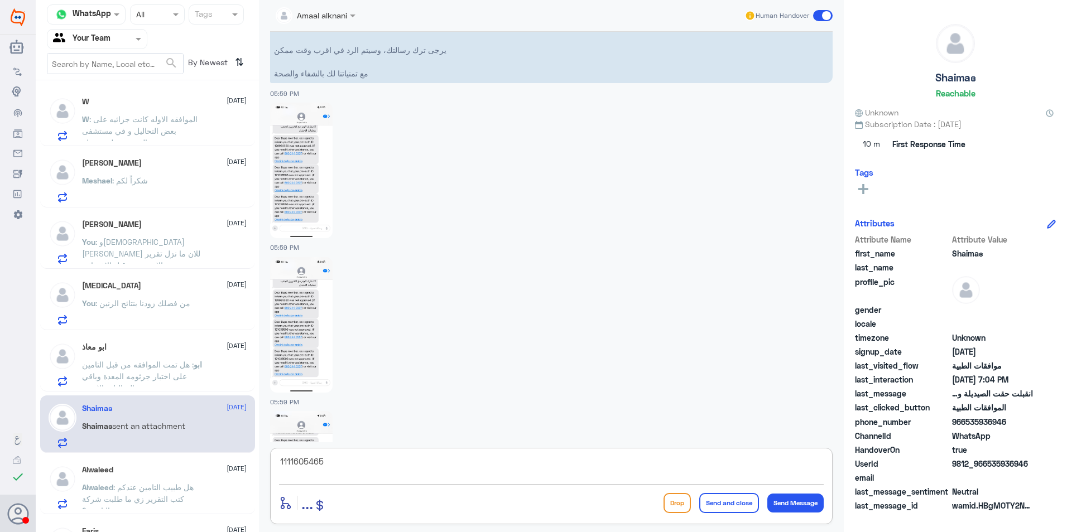
click at [300, 190] on img at bounding box center [301, 171] width 63 height 136
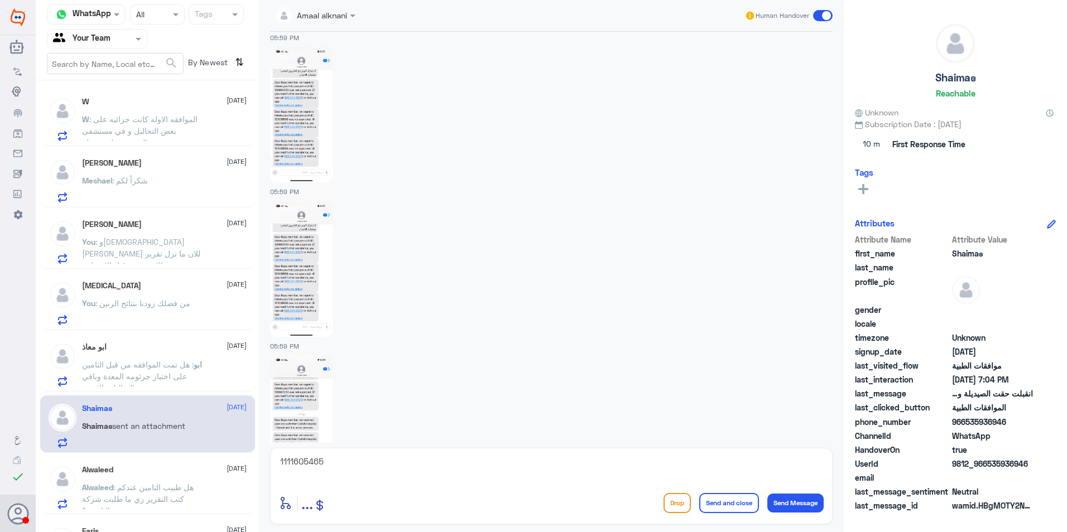
click at [324, 297] on img at bounding box center [301, 269] width 63 height 136
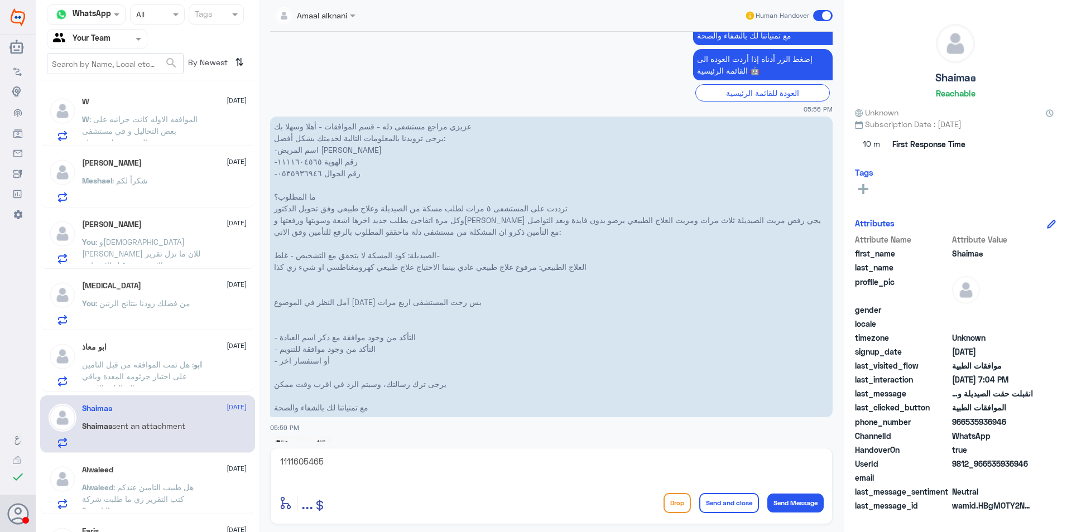
scroll to position [459, 0]
type textarea "اولاً نعتذر منك .. تم رفع طلب العلاج الطبيعي الان بنتائج الاشعة وتقرير الطبيب"
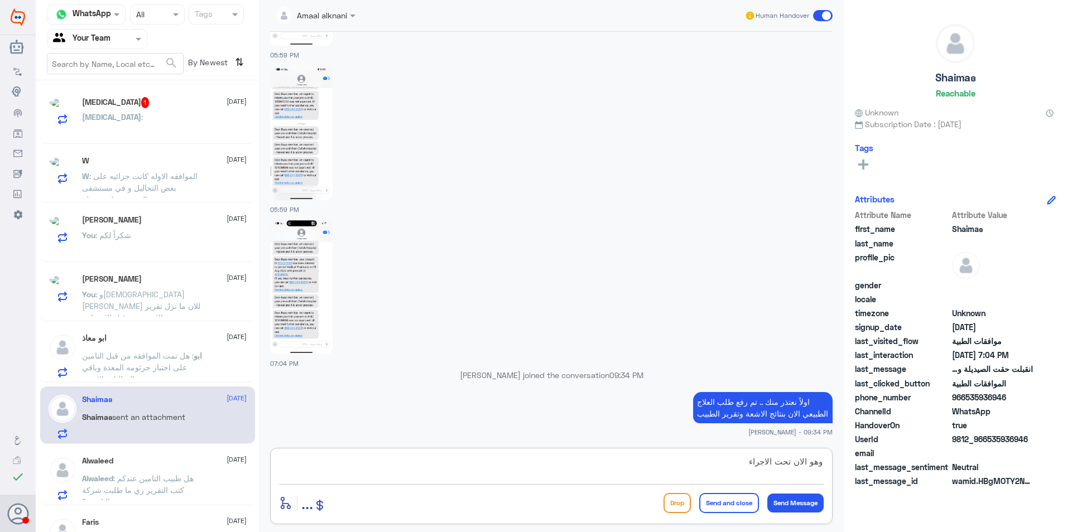
type textarea "وهو الان تحت الاجراء"
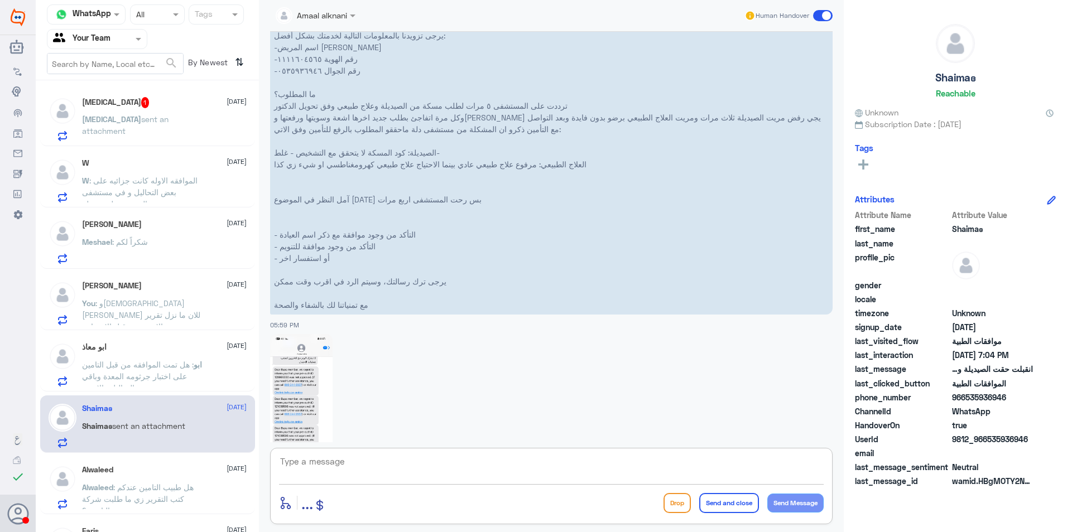
scroll to position [1156, 0]
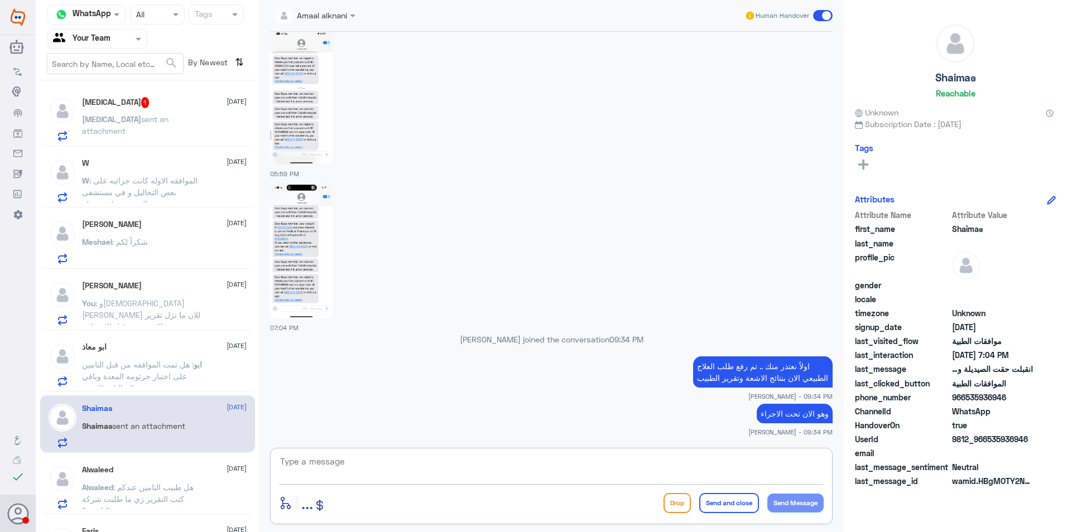
drag, startPoint x: 419, startPoint y: 465, endPoint x: 437, endPoint y: 467, distance: 18.5
click at [418, 465] on textarea at bounding box center [551, 467] width 545 height 27
drag, startPoint x: 753, startPoint y: 458, endPoint x: 778, endPoint y: 465, distance: 25.6
click at [778, 465] on textarea "أما بالنسبة للمسكة فقط تم الموافقة عليها" at bounding box center [551, 467] width 545 height 27
type textarea "أما بالنسبة للربطة فقط تم الموافقة عليها"
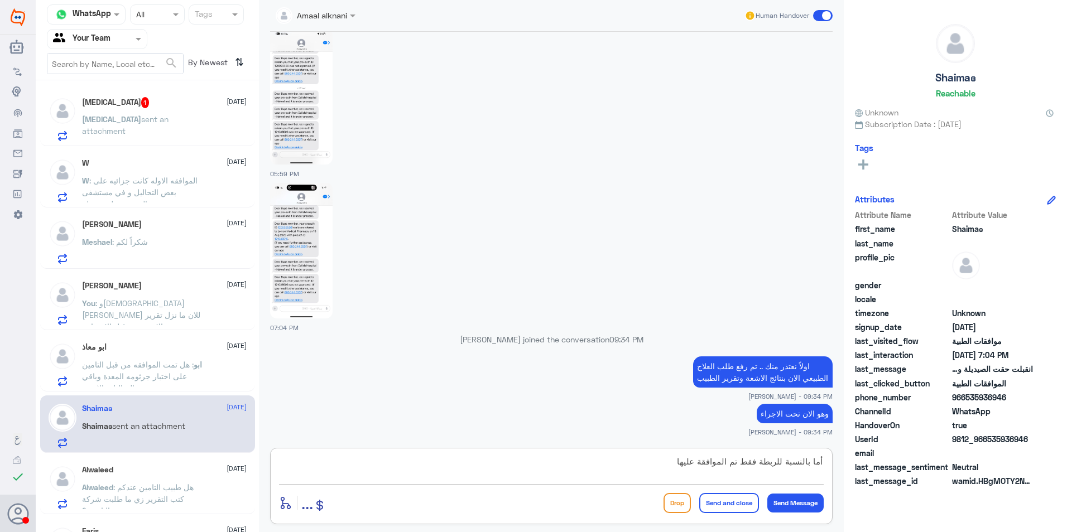
click at [667, 470] on textarea "أما بالنسبة للربطة فقط تم الموافقة عليها" at bounding box center [551, 467] width 545 height 27
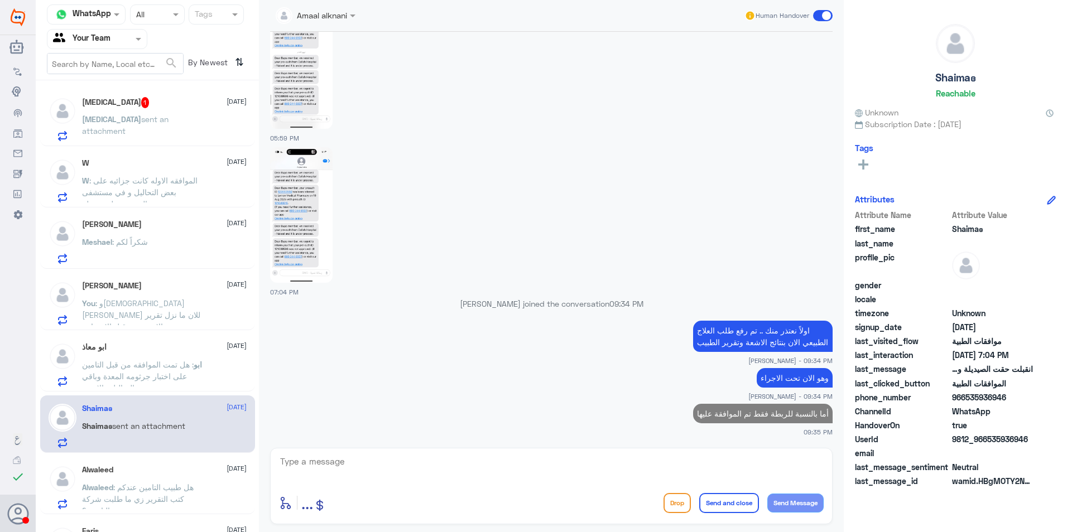
click at [155, 102] on div "[MEDICAL_DATA] 1 [DATE]" at bounding box center [164, 102] width 165 height 11
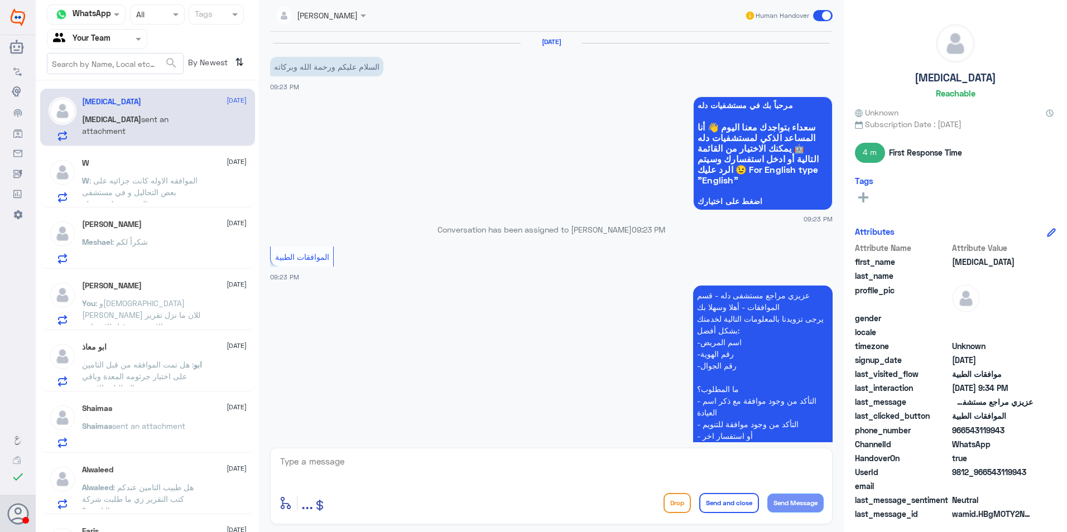
scroll to position [497, 0]
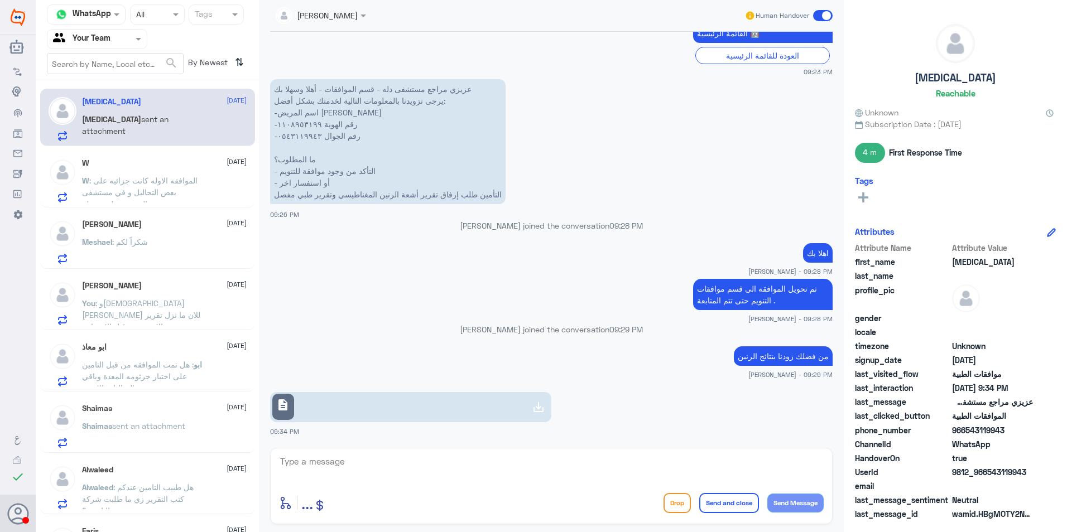
click at [447, 404] on link "description" at bounding box center [410, 407] width 281 height 30
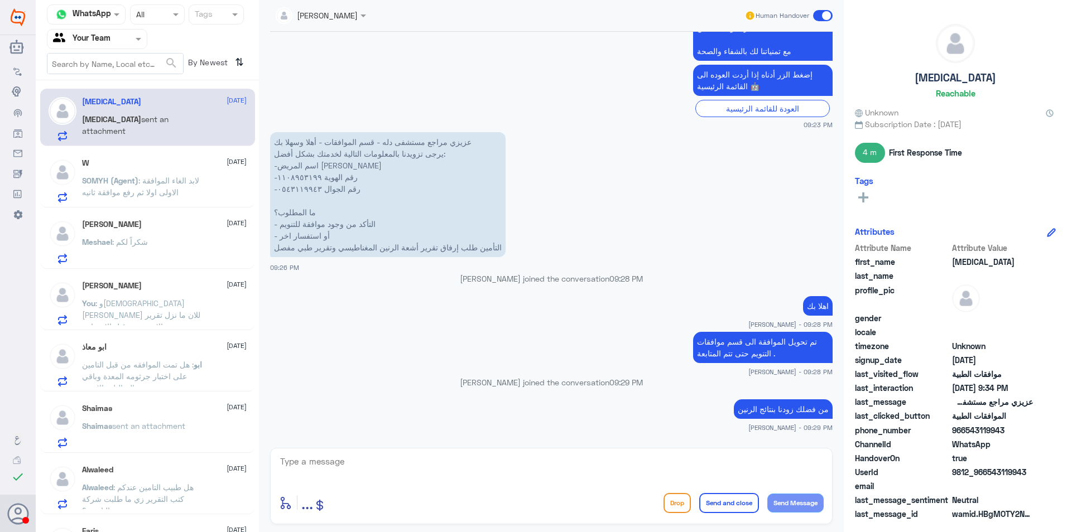
scroll to position [385, 0]
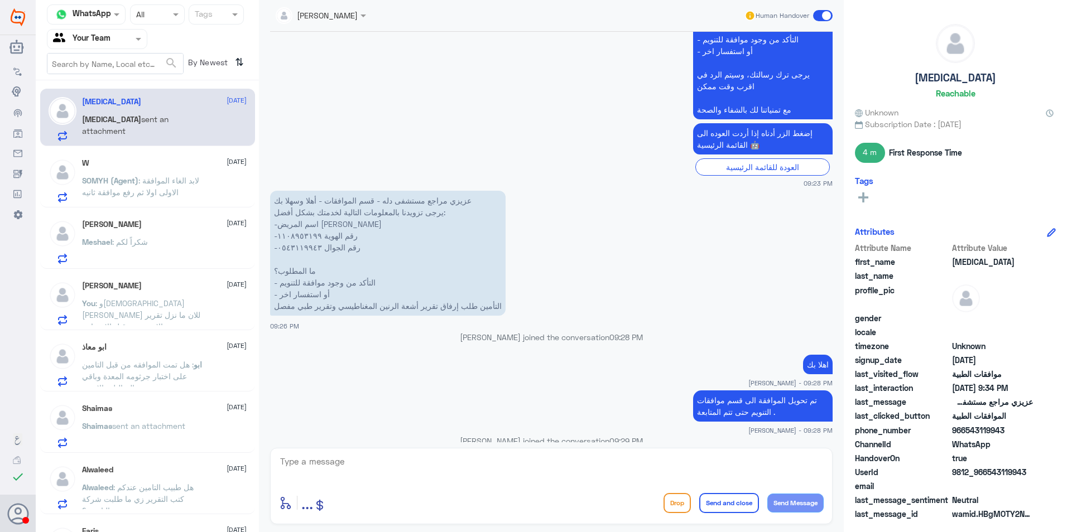
drag, startPoint x: 313, startPoint y: 469, endPoint x: 319, endPoint y: 468, distance: 6.2
click at [317, 468] on textarea at bounding box center [551, 467] width 545 height 27
click at [297, 466] on textarea "1108953199" at bounding box center [551, 467] width 545 height 27
type textarea "1108953199"
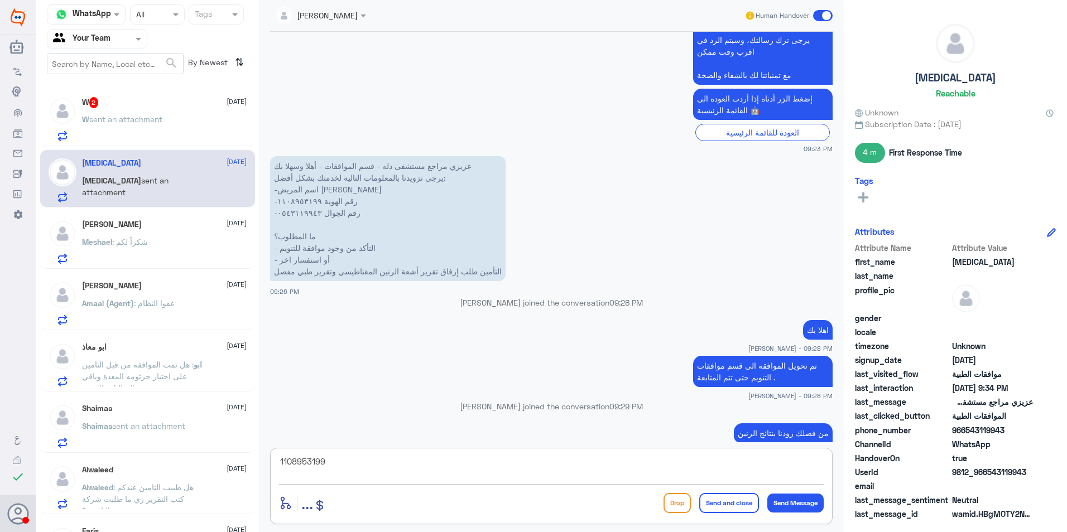
scroll to position [497, 0]
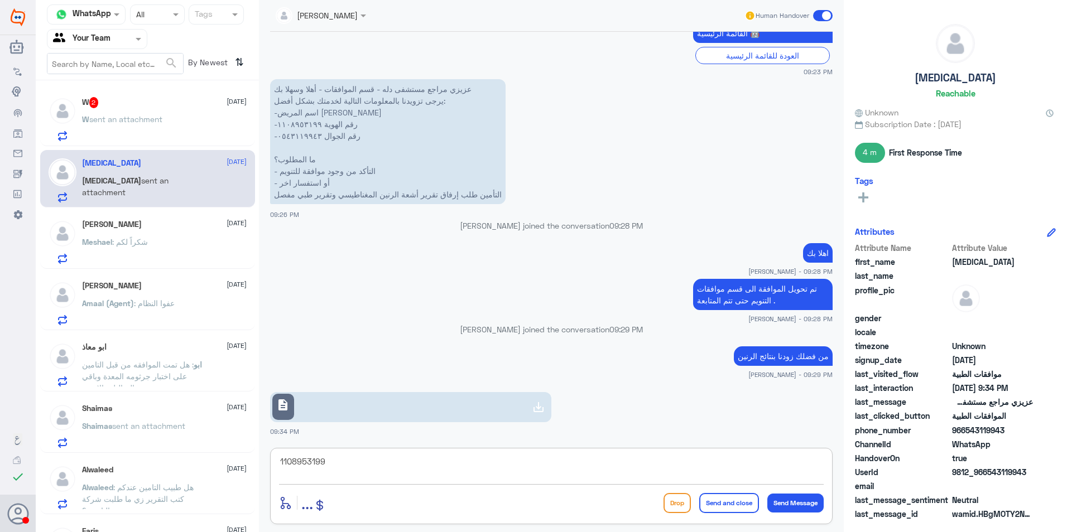
click at [109, 119] on span "sent an attachment" at bounding box center [125, 118] width 73 height 9
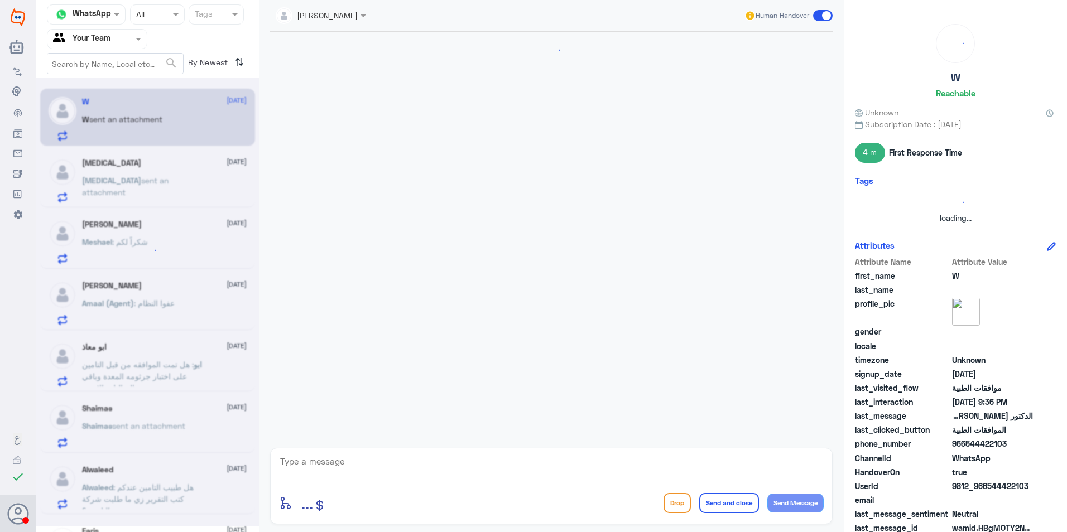
scroll to position [551, 0]
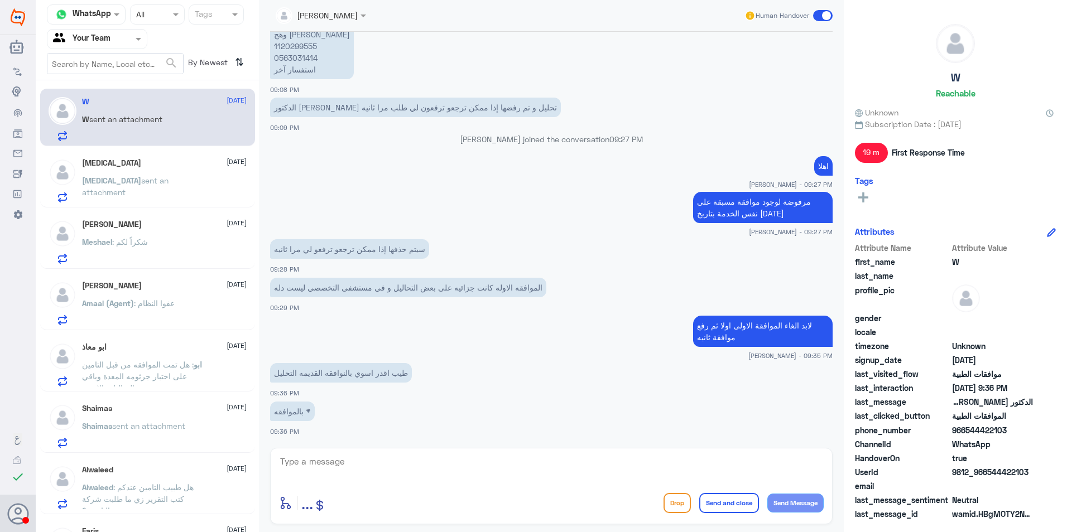
click at [177, 166] on div "[MEDICAL_DATA] [DATE]" at bounding box center [164, 163] width 165 height 9
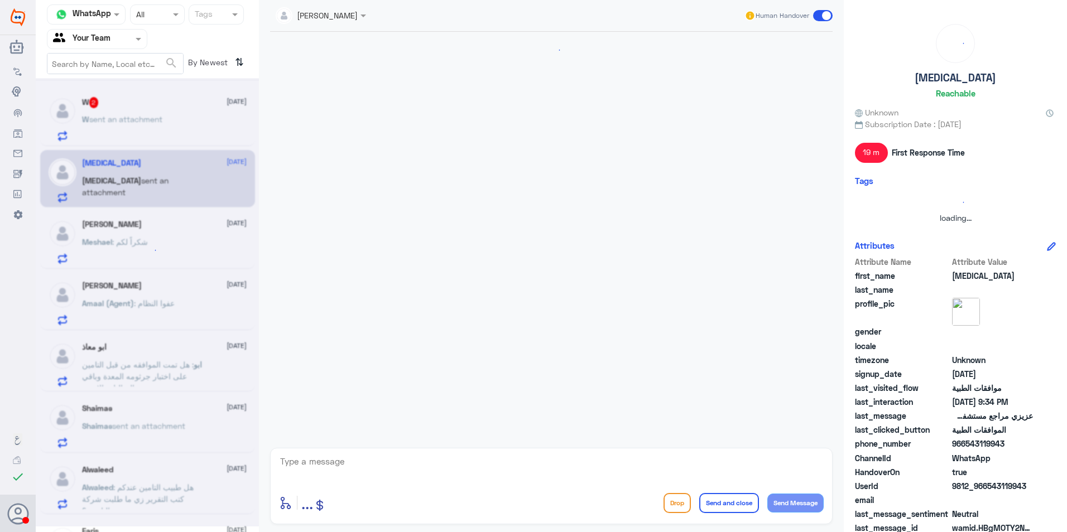
click at [170, 242] on div at bounding box center [147, 302] width 223 height 449
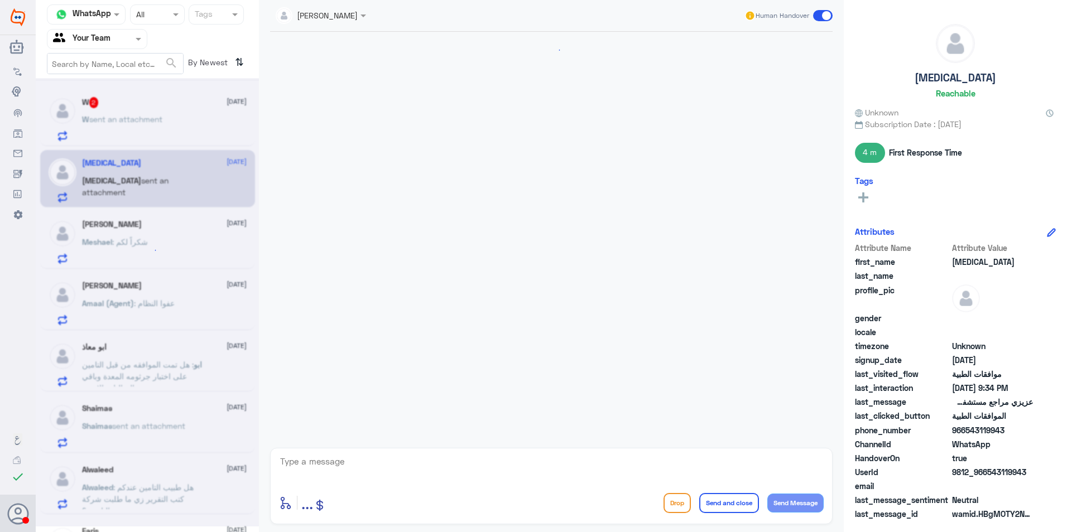
scroll to position [497, 0]
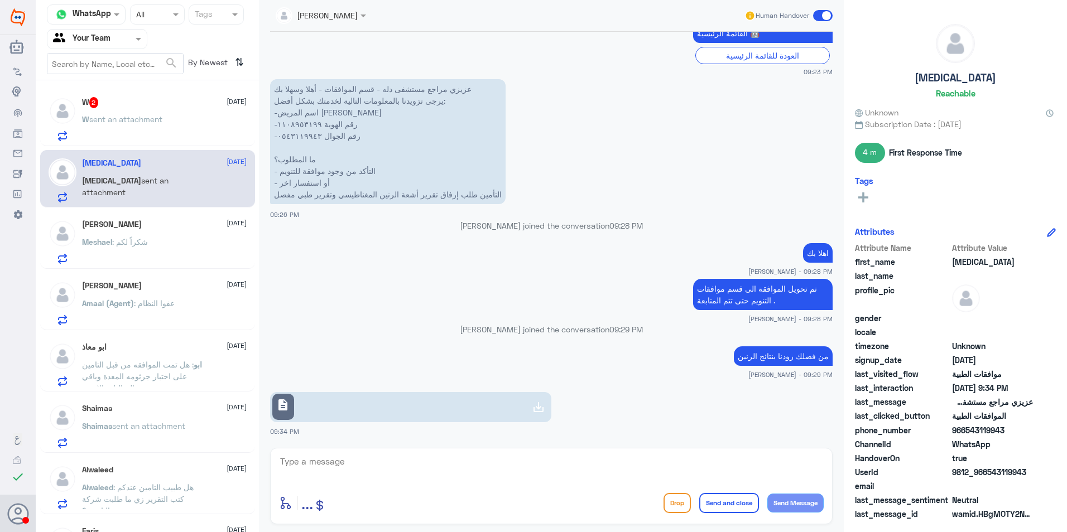
click at [167, 136] on div "W sent an attachment" at bounding box center [164, 128] width 165 height 25
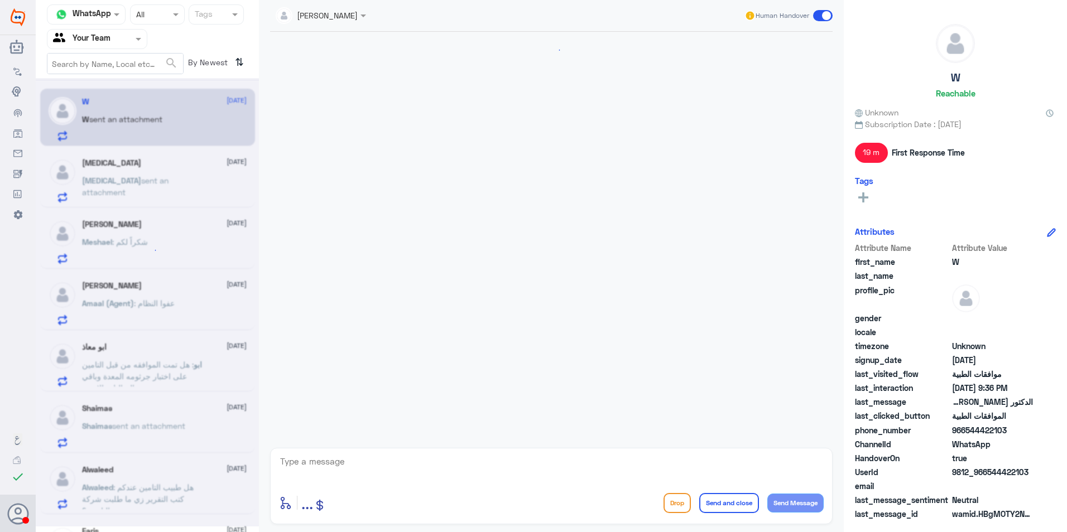
scroll to position [551, 0]
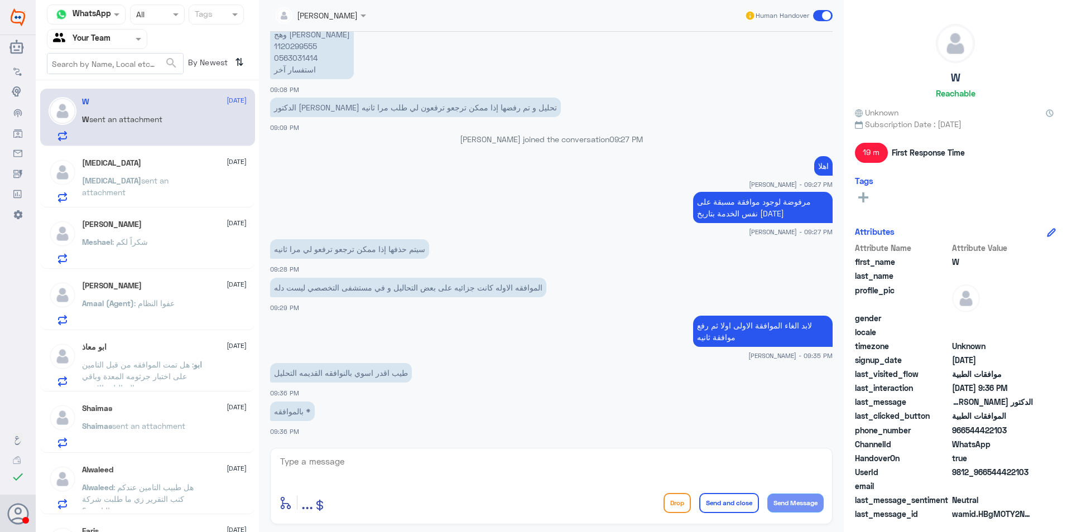
click at [166, 259] on div "Meshael : شكراً لكم" at bounding box center [164, 251] width 165 height 25
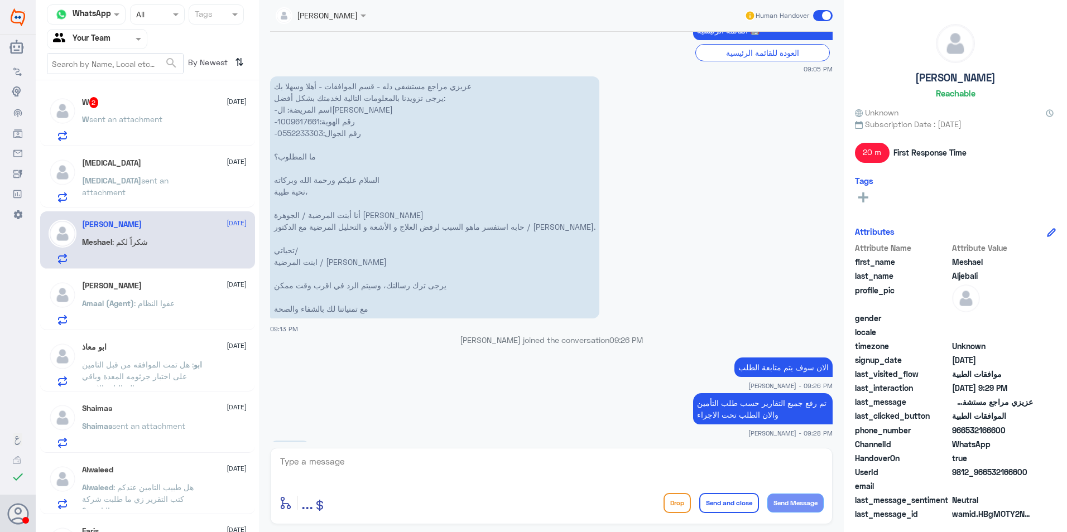
scroll to position [565, 0]
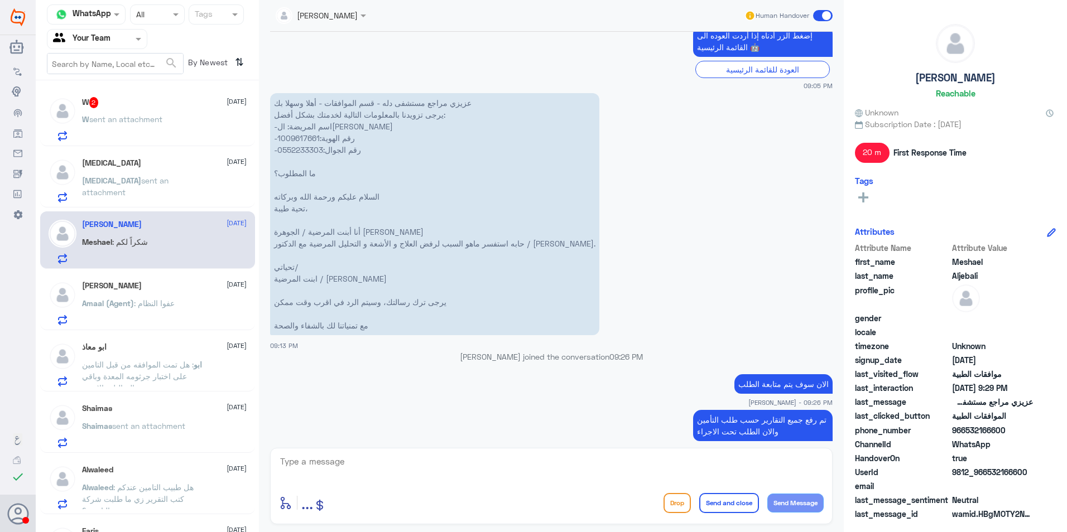
click at [291, 140] on p "عزيزي مراجع مستشفى دله - قسم الموافقات - أهلا وسهلا بك يرجى تزويدنا بالمعلومات …" at bounding box center [434, 214] width 329 height 242
copy p "1009617661"
click at [177, 121] on div "W sent an attachment" at bounding box center [164, 128] width 165 height 25
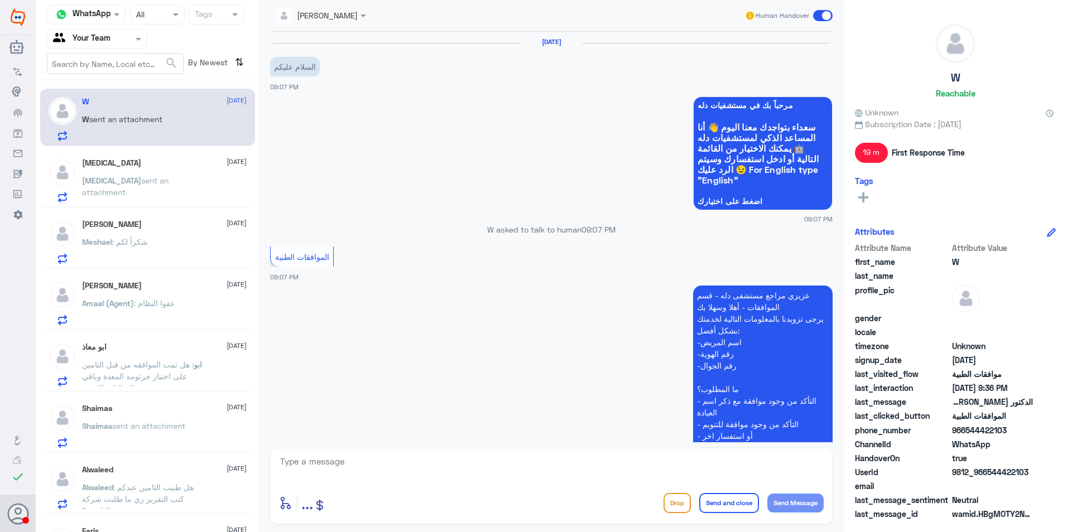
scroll to position [551, 0]
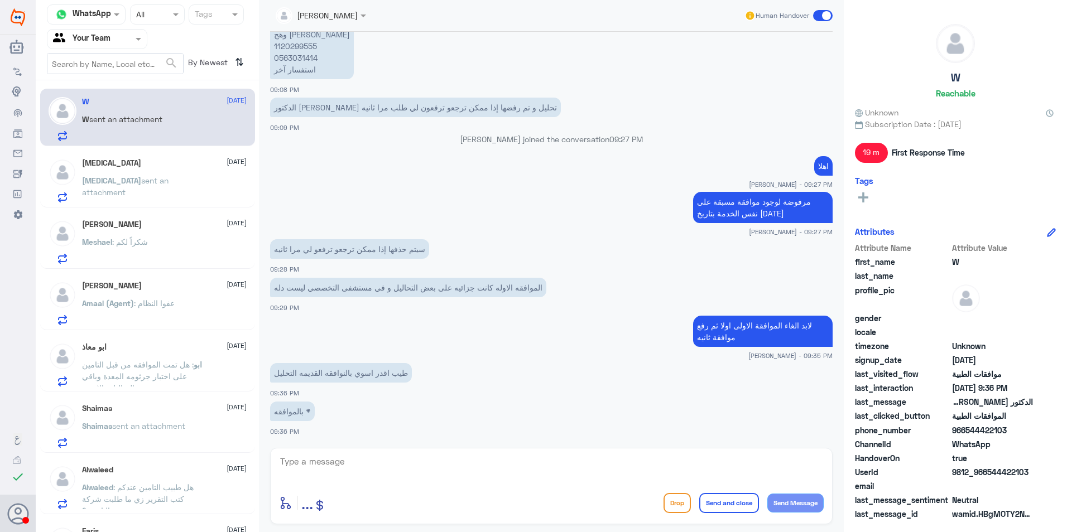
drag, startPoint x: 191, startPoint y: 216, endPoint x: 190, endPoint y: 252, distance: 35.8
click at [192, 228] on div "[PERSON_NAME] [DATE][PERSON_NAME] : شكراً لكم" at bounding box center [147, 240] width 215 height 57
click at [190, 252] on div "Meshael : شكراً لكم" at bounding box center [164, 251] width 165 height 25
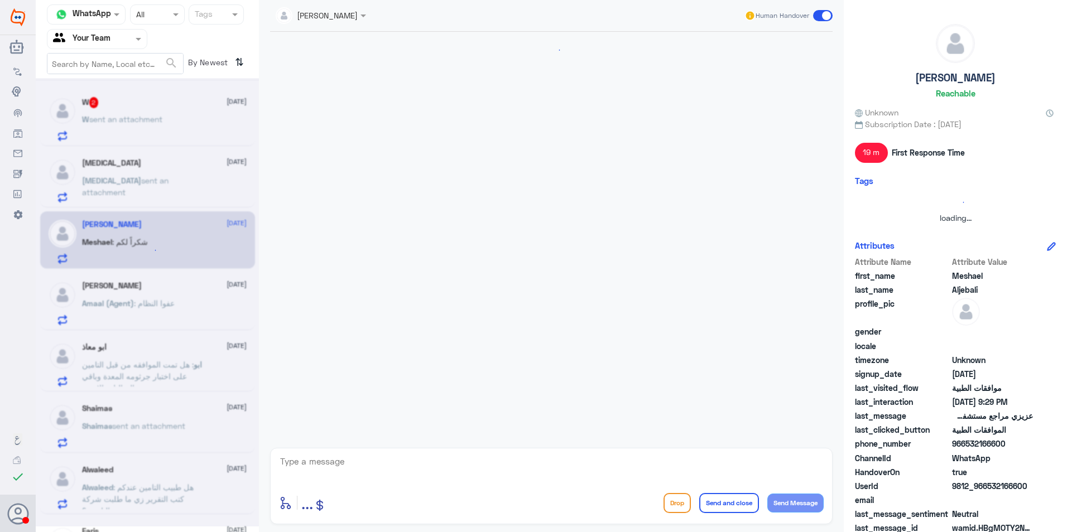
click at [190, 303] on div at bounding box center [147, 302] width 223 height 449
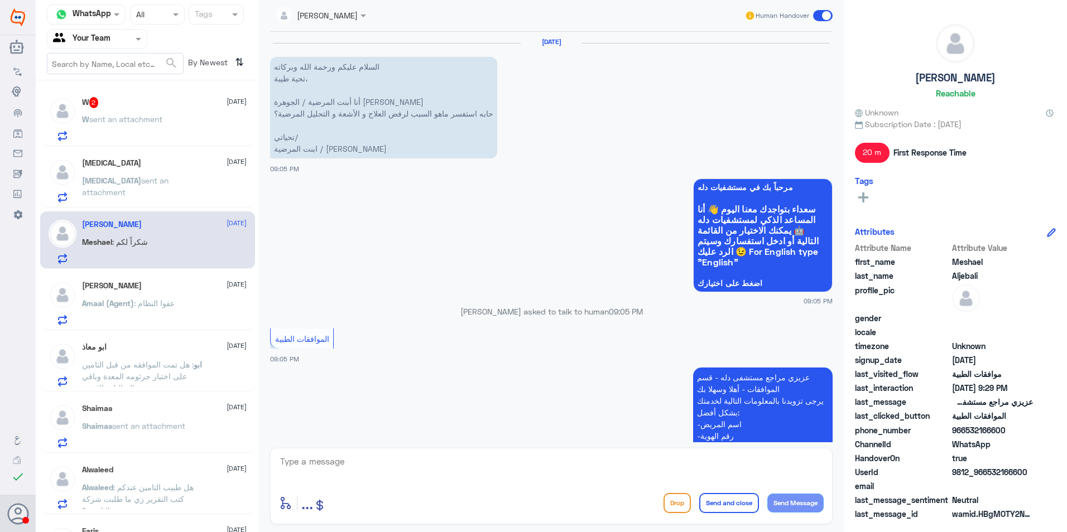
scroll to position [621, 0]
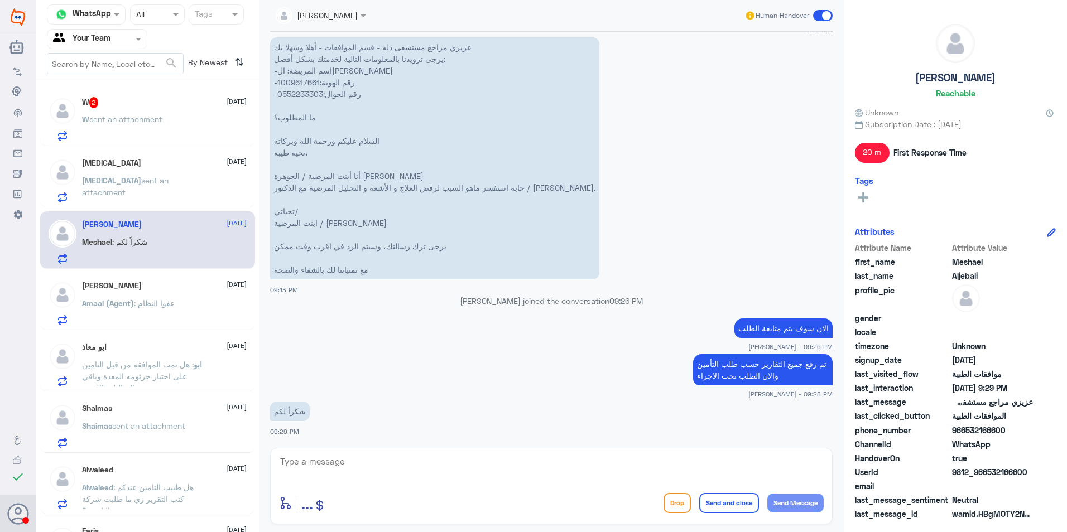
click at [189, 302] on div "Amaal (Agent) : عفوا النظام" at bounding box center [164, 312] width 165 height 25
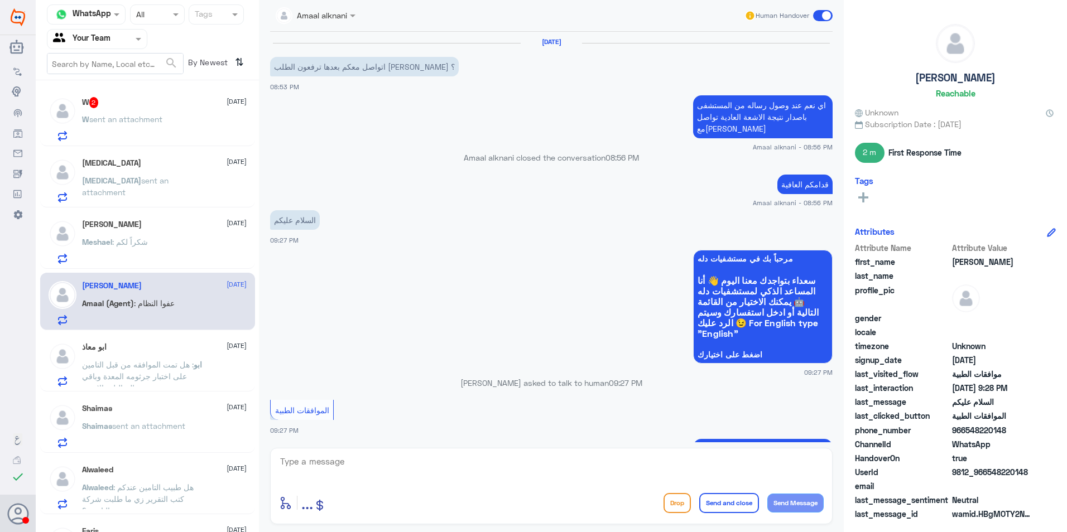
scroll to position [636, 0]
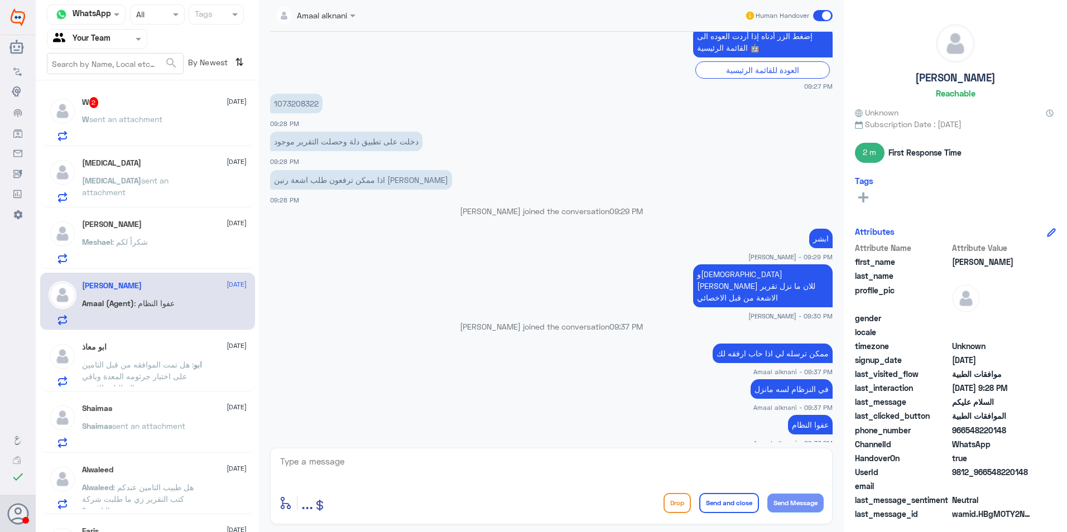
click at [145, 361] on span ": هل تمت الموافقه من قبل التامين على اختبار جرثومه المعدة وباقي التحاليل والاشعه" at bounding box center [138, 376] width 112 height 33
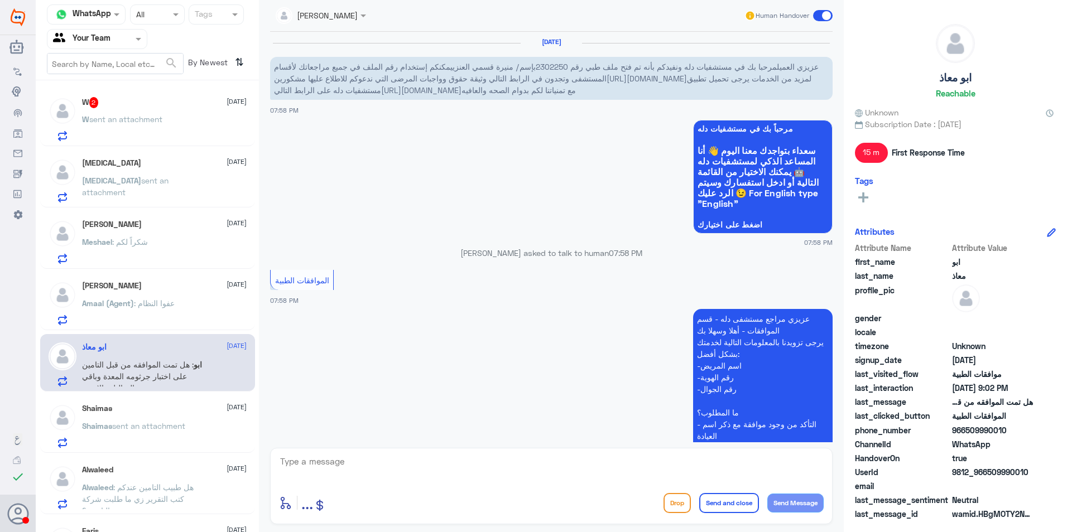
scroll to position [521, 0]
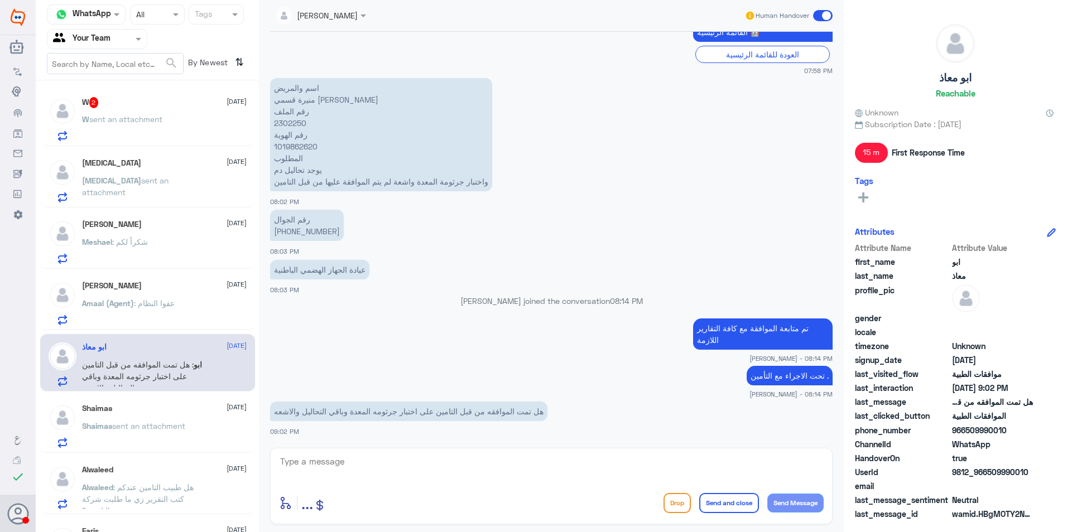
drag, startPoint x: 519, startPoint y: 417, endPoint x: 481, endPoint y: 409, distance: 39.4
click at [481, 409] on p "هل تمت الموافقه من قبل التامين على اختبار جرثومه المعدة وباقي التحاليل والاشعه" at bounding box center [408, 412] width 277 height 20
drag, startPoint x: 481, startPoint y: 409, endPoint x: 404, endPoint y: 411, distance: 77.0
click at [417, 411] on p "هل تمت الموافقه من قبل التامين على اختبار جرثومه المعدة وباقي التحاليل والاشعه" at bounding box center [408, 412] width 277 height 20
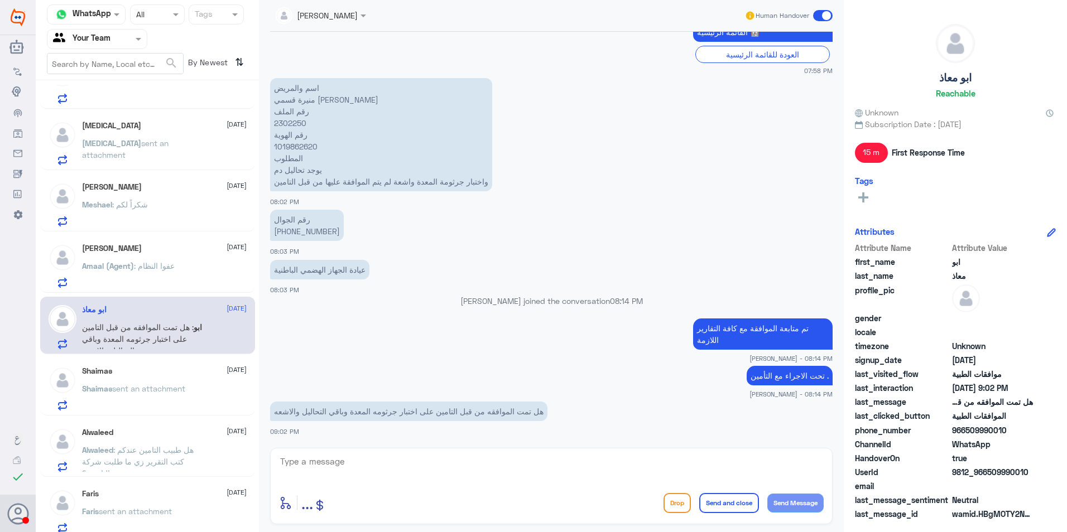
scroll to position [44, 0]
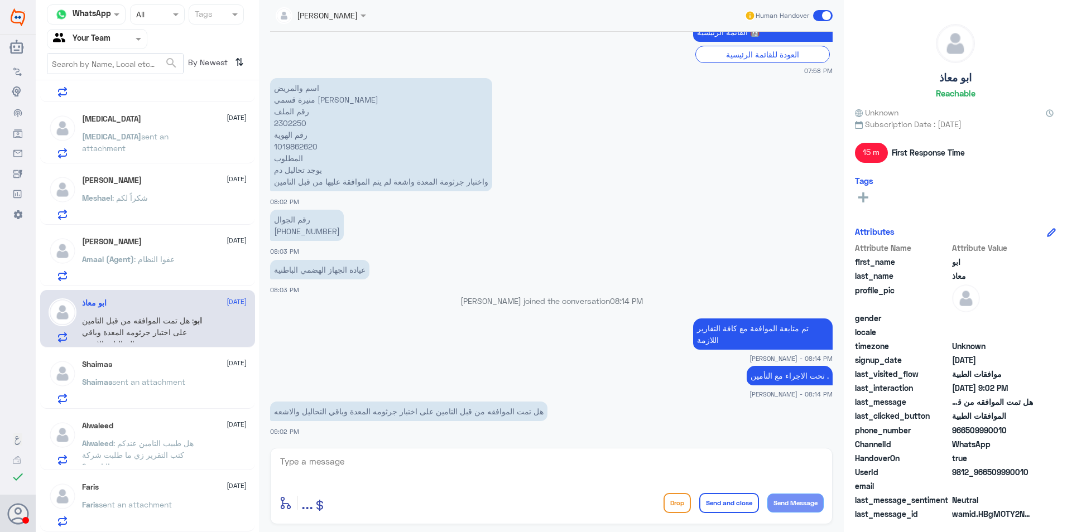
click at [162, 518] on p "Faris sent an attachment" at bounding box center [127, 513] width 90 height 28
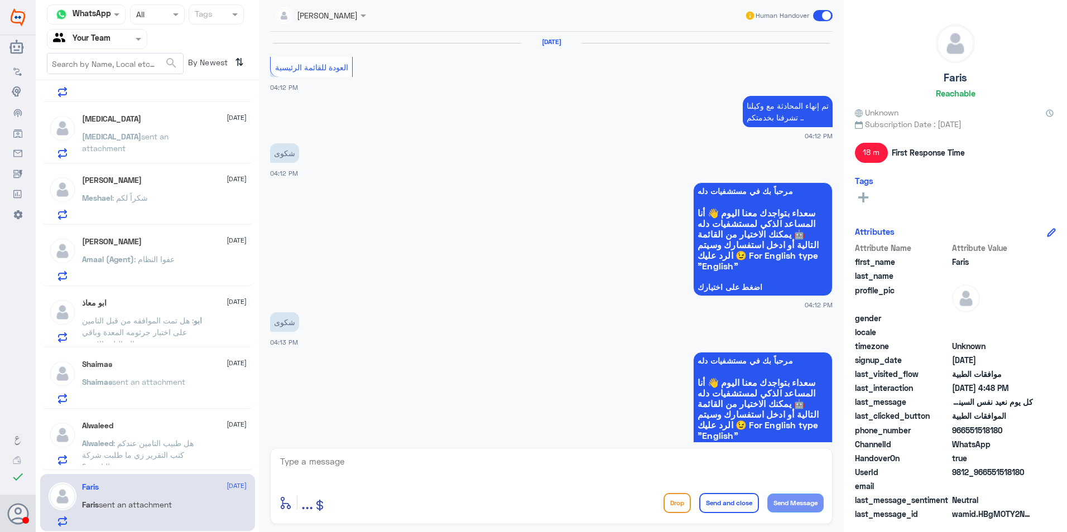
scroll to position [807, 0]
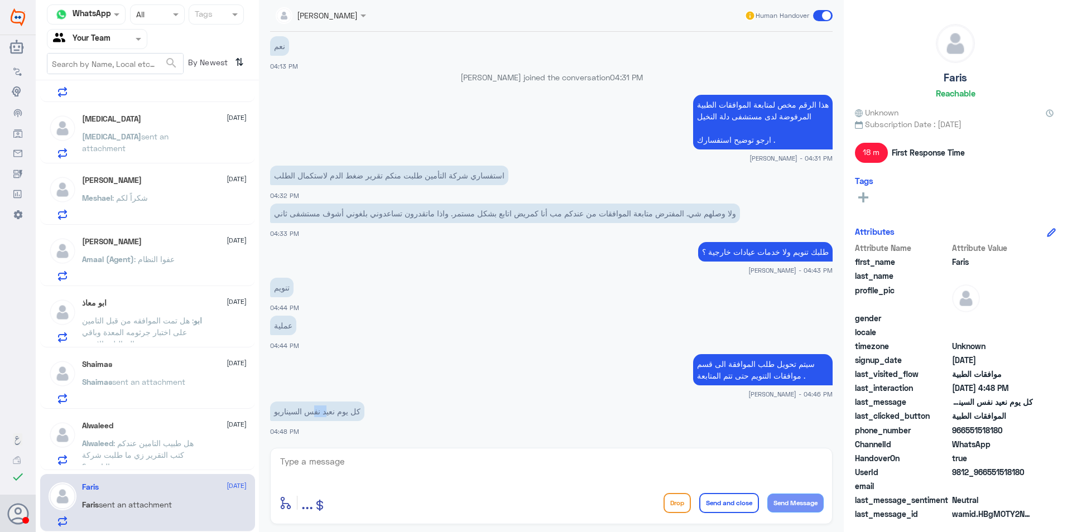
drag, startPoint x: 327, startPoint y: 408, endPoint x: 310, endPoint y: 405, distance: 17.5
click at [310, 405] on p "كل يوم نعيد نفس السيناريو" at bounding box center [317, 412] width 94 height 20
click at [640, 338] on div "عملية 04:44 PM" at bounding box center [551, 332] width 563 height 38
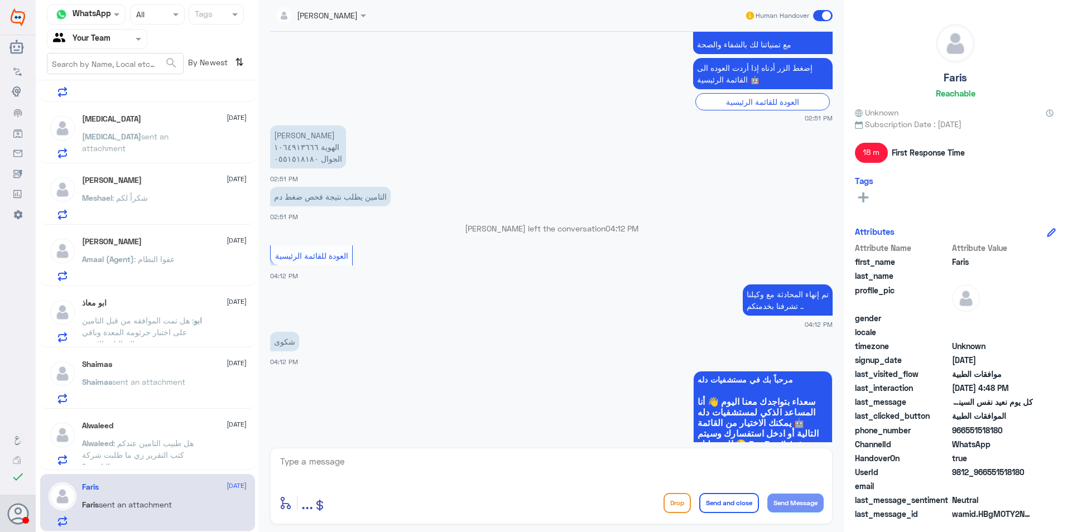
scroll to position [1064, 0]
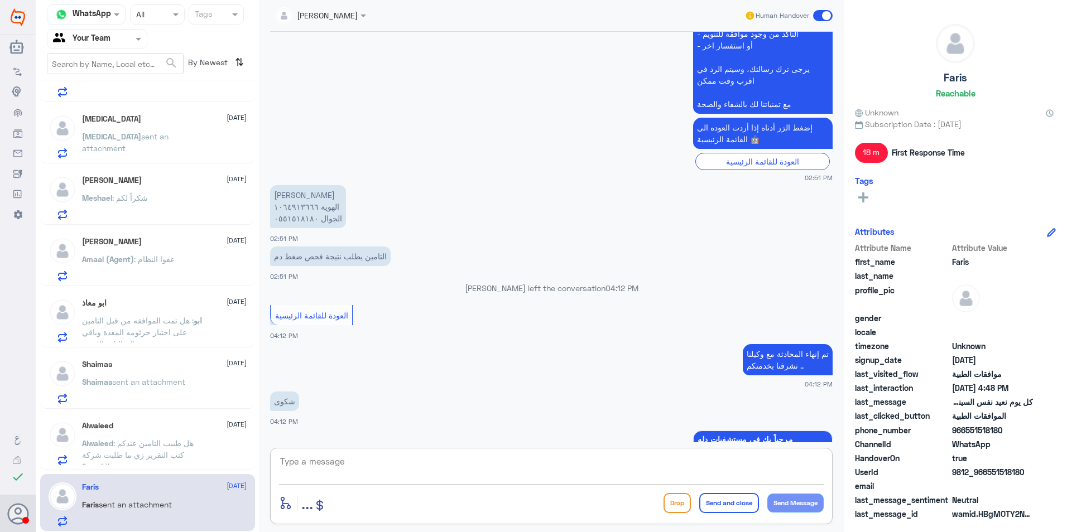
click at [348, 475] on textarea at bounding box center [551, 467] width 545 height 27
drag, startPoint x: 343, startPoint y: 464, endPoint x: 235, endPoint y: 427, distance: 113.8
click at [248, 434] on div "Channel WhatsApp Status × All Tags Agent Filter Your Team search By Newest ⇅ W …" at bounding box center [551, 268] width 1031 height 536
type textarea "1064913666"
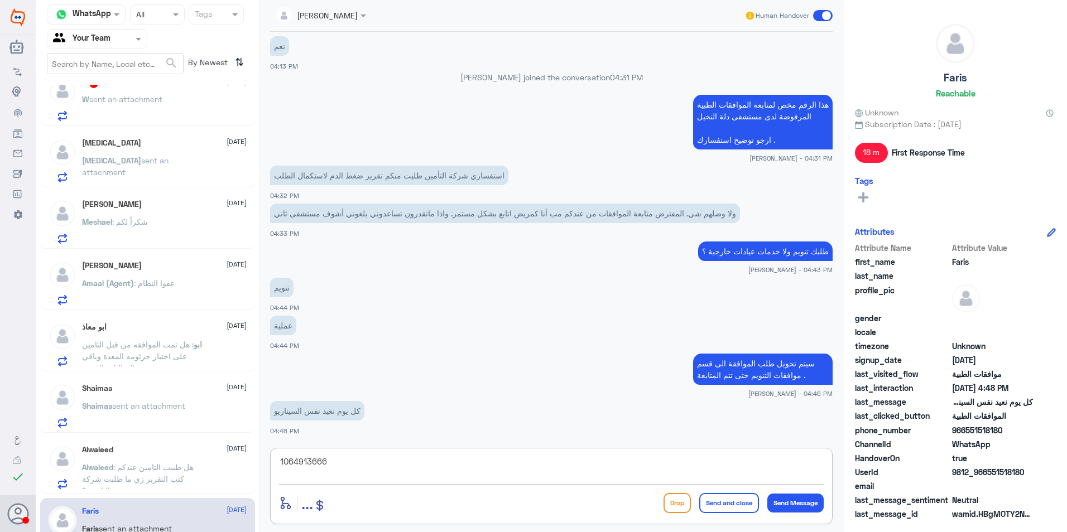
scroll to position [0, 0]
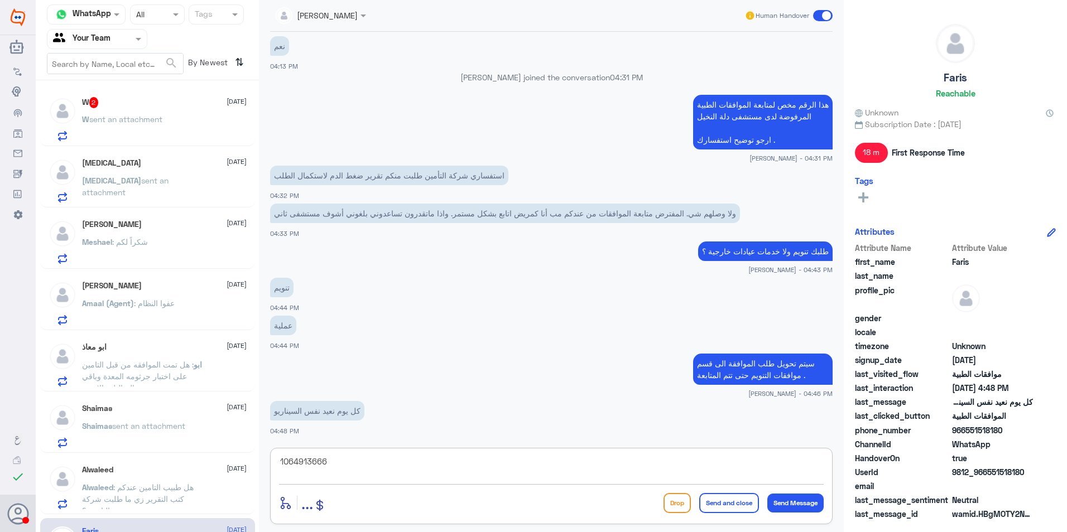
click at [148, 433] on p "Shaima𐑂 sent an attachment" at bounding box center [133, 434] width 103 height 28
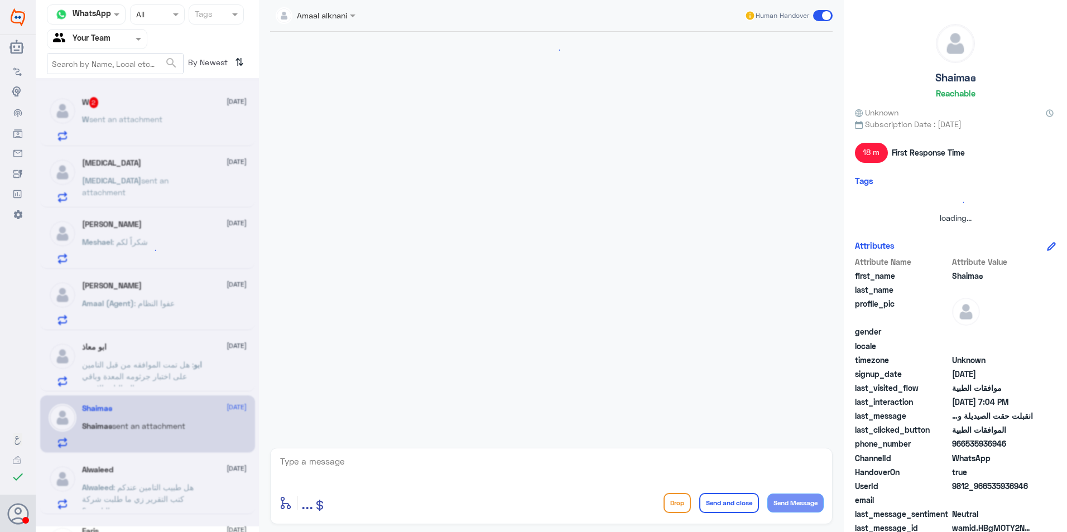
click at [155, 488] on div at bounding box center [147, 302] width 223 height 449
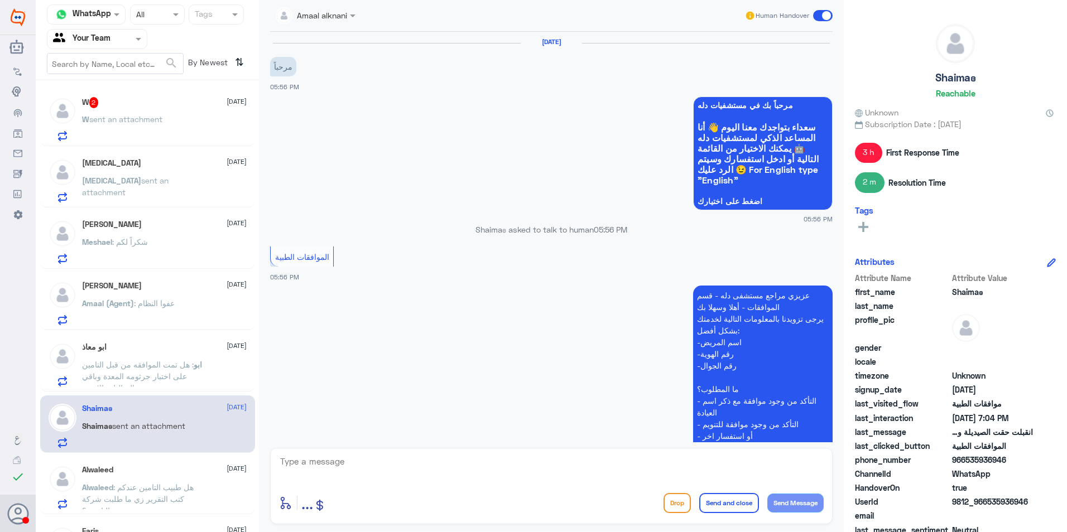
scroll to position [1291, 0]
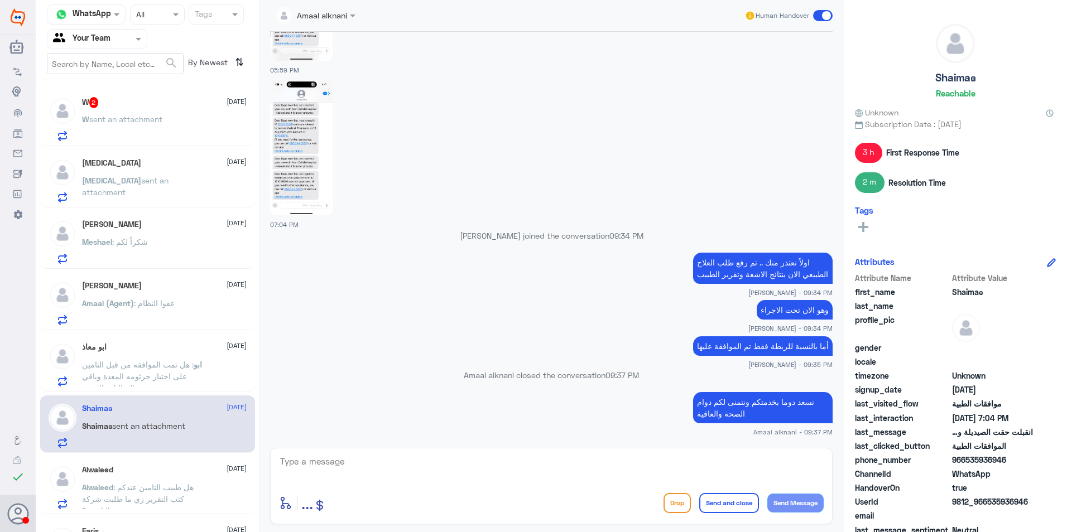
click at [193, 479] on div "Alwaleed [DATE][PERSON_NAME] : هل طبيب التامين عندكم كتب التقرير زي ما طلبت شرك…" at bounding box center [164, 487] width 165 height 44
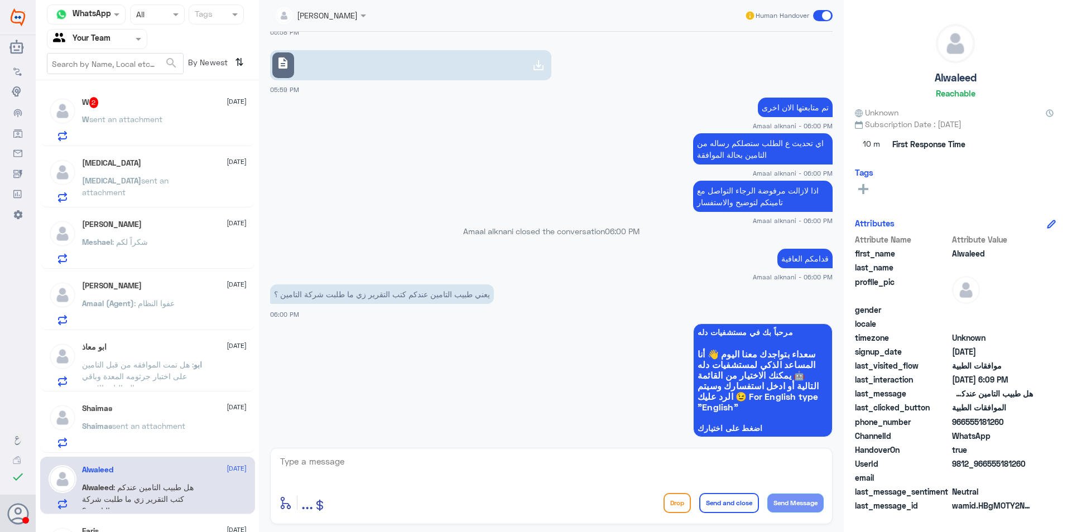
scroll to position [1584, 0]
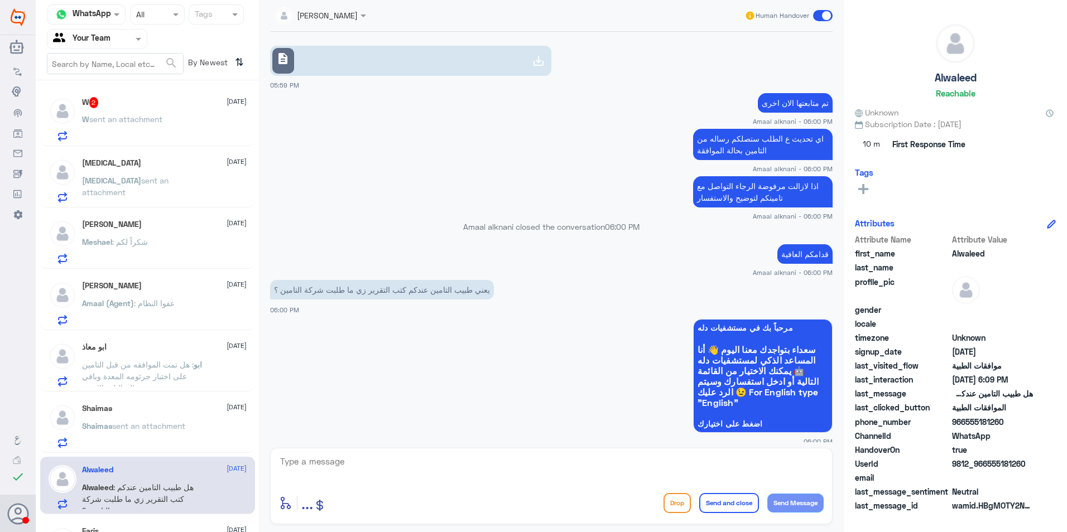
click at [152, 127] on p "W sent an attachment" at bounding box center [122, 127] width 80 height 28
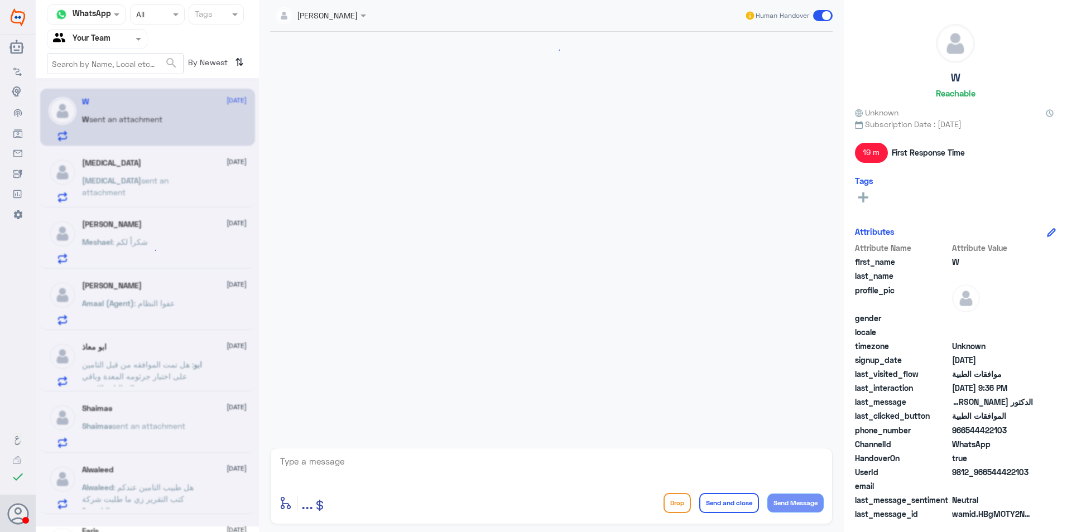
scroll to position [551, 0]
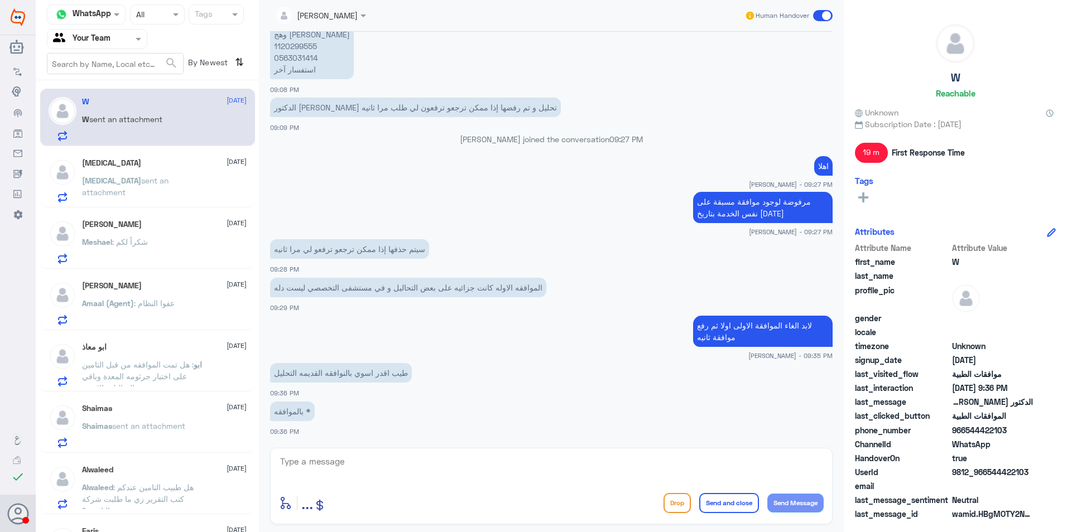
click at [184, 190] on div "[MEDICAL_DATA] sent an attachment" at bounding box center [164, 189] width 165 height 25
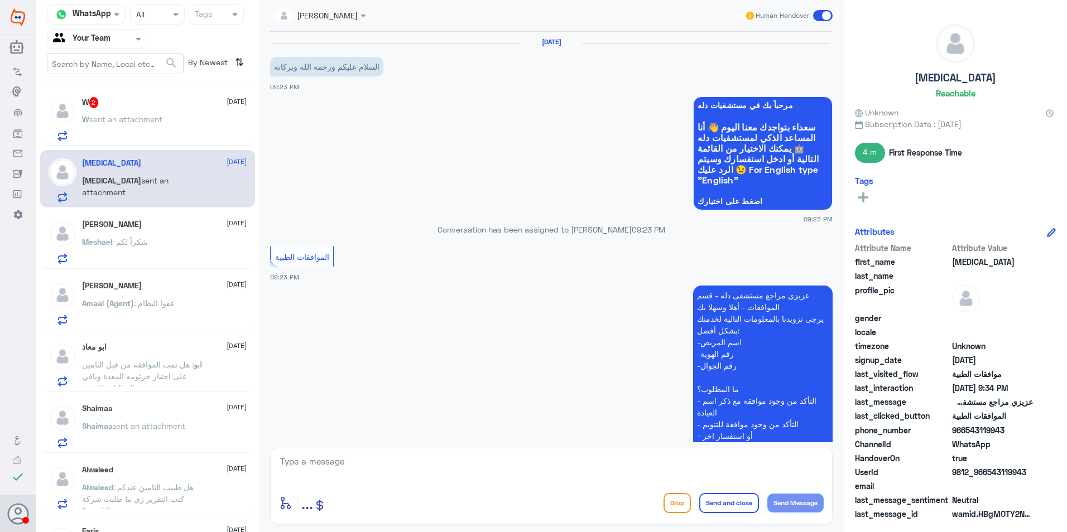
scroll to position [497, 0]
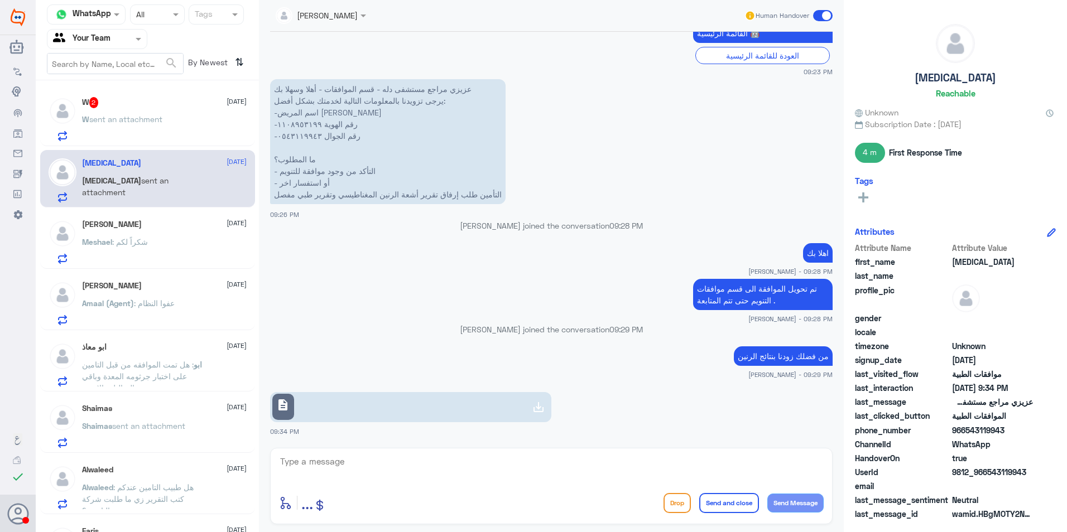
click at [227, 223] on span "[DATE]" at bounding box center [237, 223] width 20 height 10
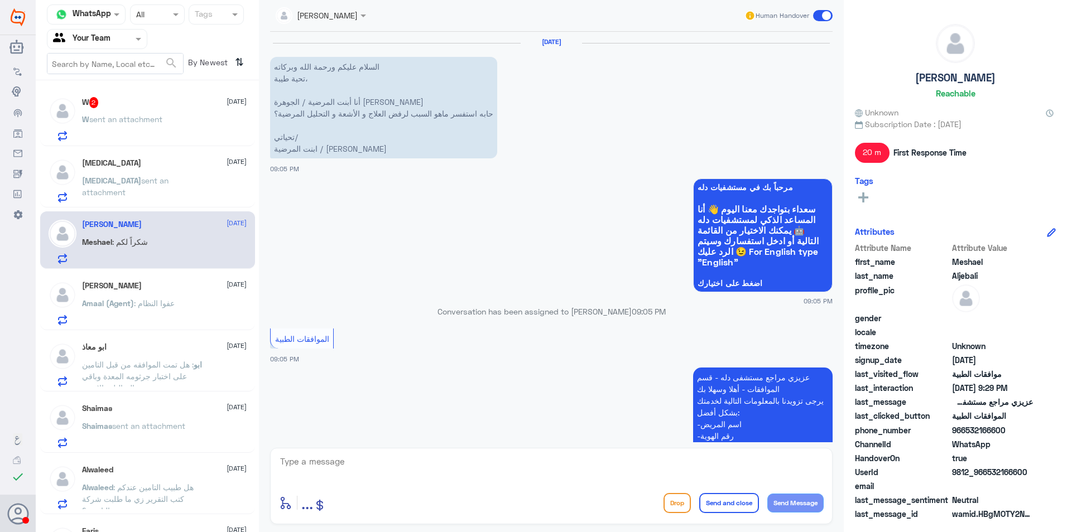
scroll to position [621, 0]
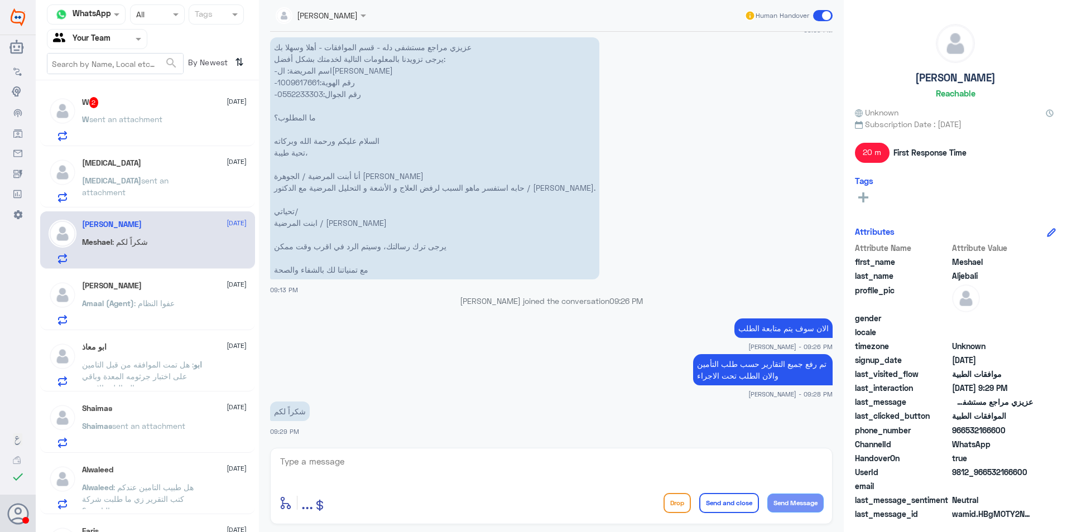
click at [296, 84] on p "عزيزي مراجع مستشفى دله - قسم الموافقات - أهلا وسهلا بك يرجى تزويدنا بالمعلومات …" at bounding box center [434, 158] width 329 height 242
copy p "1009617661"
click at [167, 325] on p "Amaal (Agent) : عفوا النظام" at bounding box center [128, 311] width 93 height 28
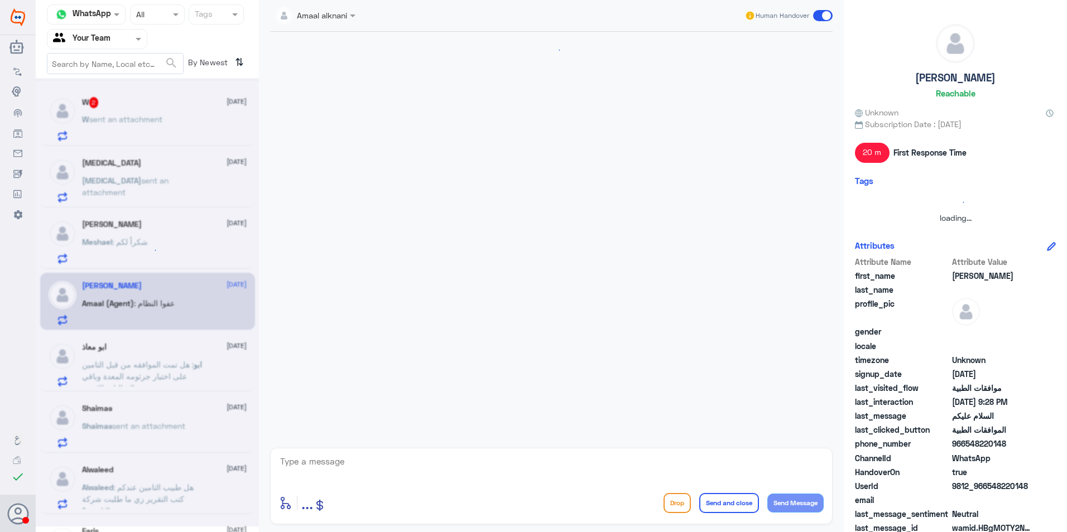
scroll to position [636, 0]
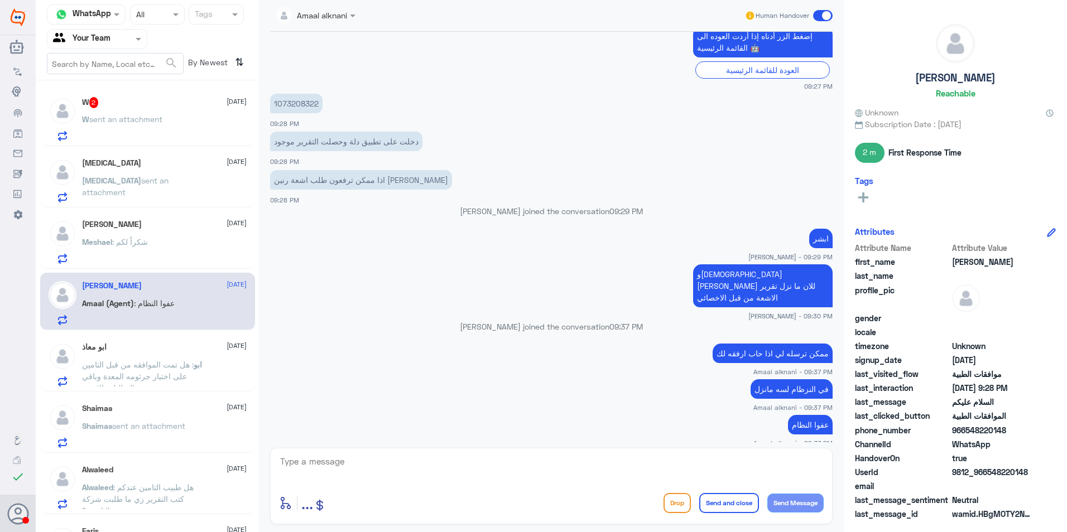
click at [147, 359] on p "ابو : هل تمت الموافقه من قبل التامين على اختبار جرثومه المعدة وباقي التحاليل وا…" at bounding box center [145, 373] width 126 height 28
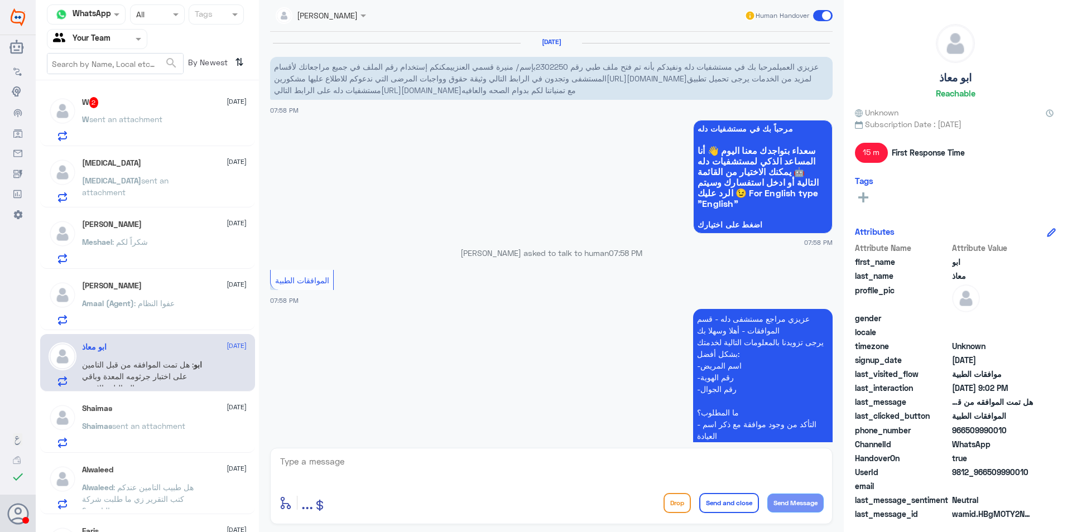
scroll to position [521, 0]
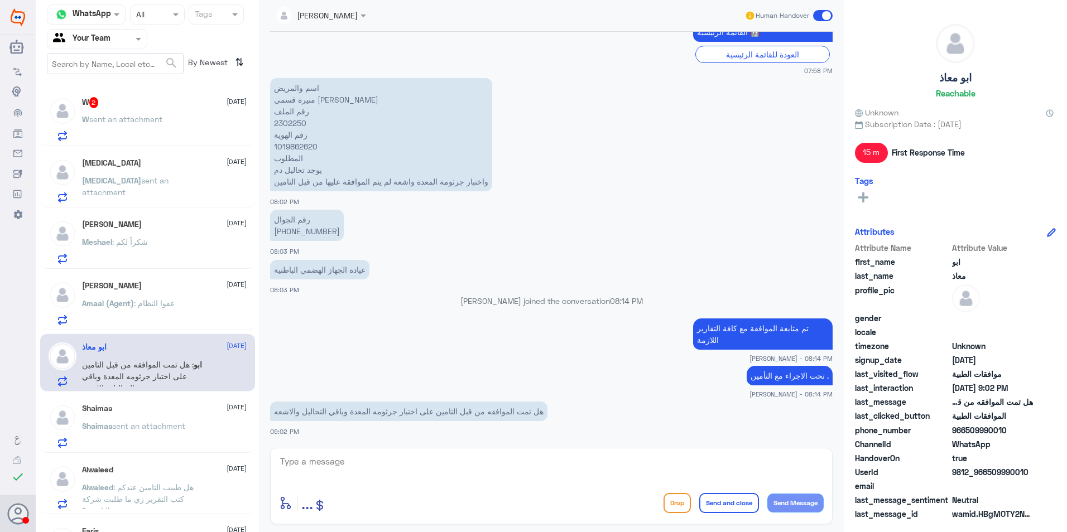
click at [186, 412] on div "Shaima𐑂 [DATE]" at bounding box center [164, 408] width 165 height 9
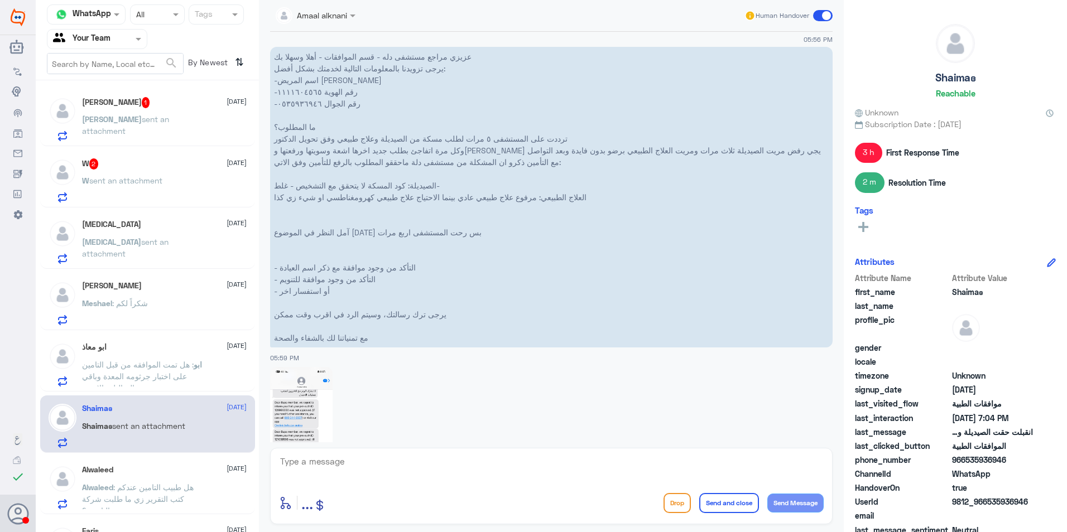
scroll to position [454, 0]
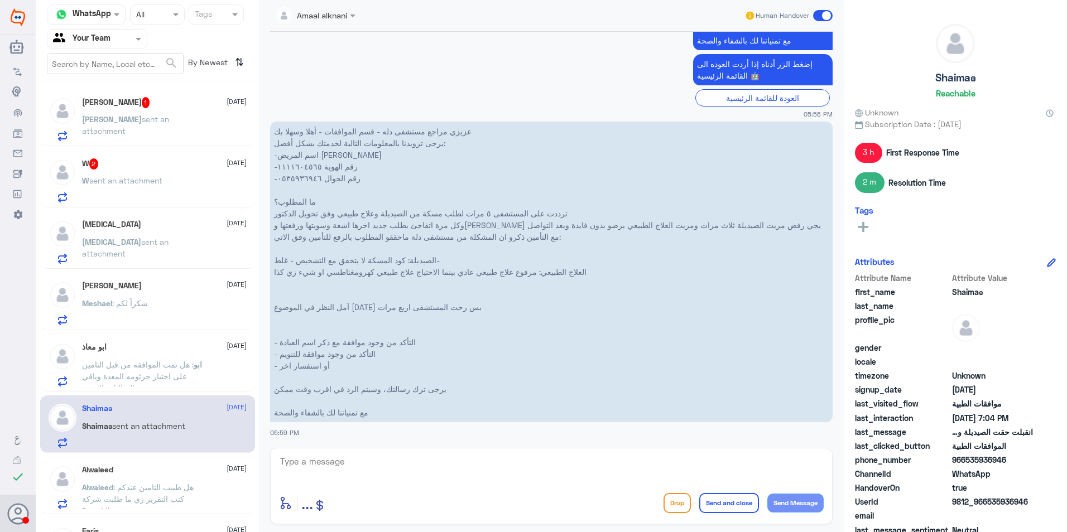
click at [152, 107] on div "[PERSON_NAME] 1 [DATE]" at bounding box center [164, 102] width 165 height 11
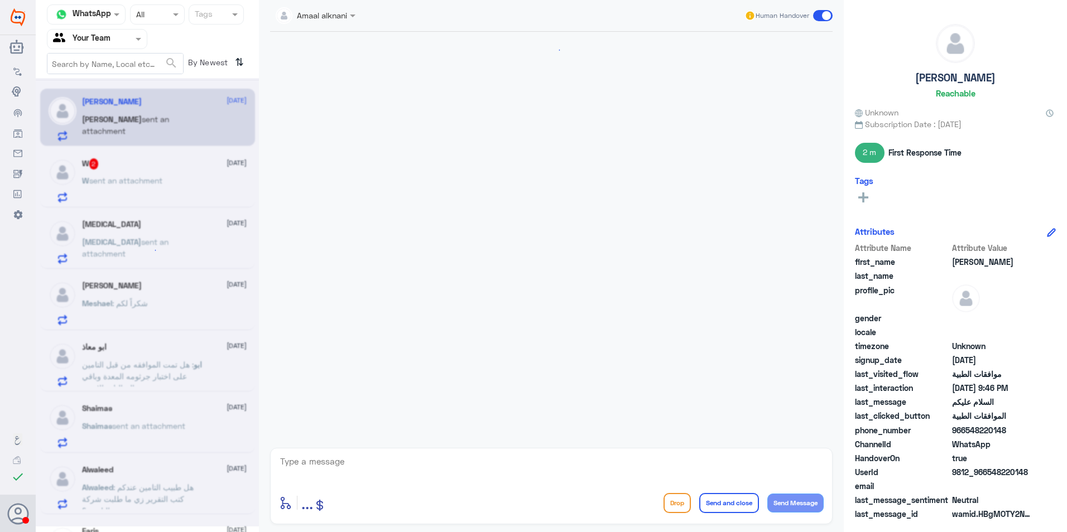
scroll to position [636, 0]
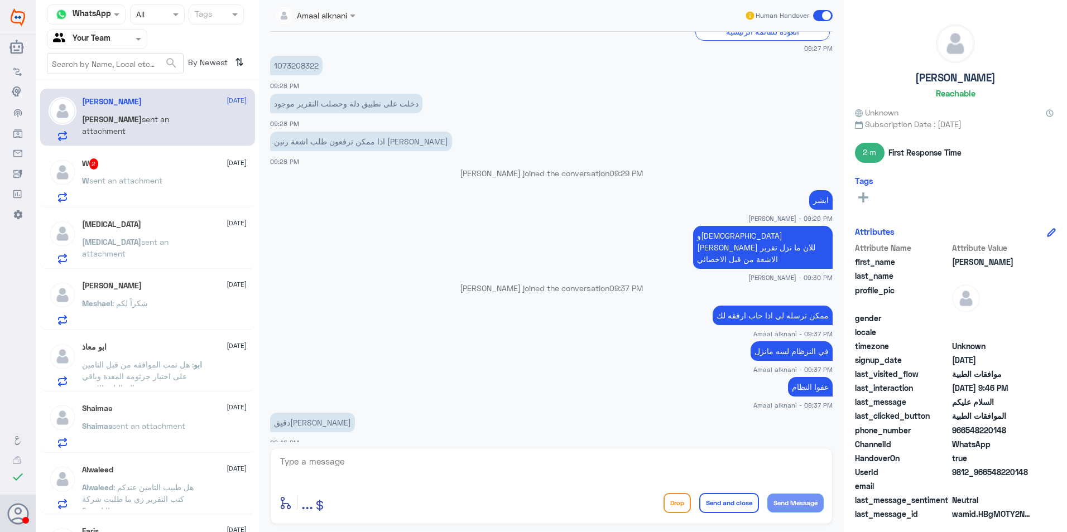
click at [180, 492] on span ": هل طبيب التامين عندكم كتب التقرير زي ما طلبت شركة التامين ؟" at bounding box center [138, 499] width 112 height 33
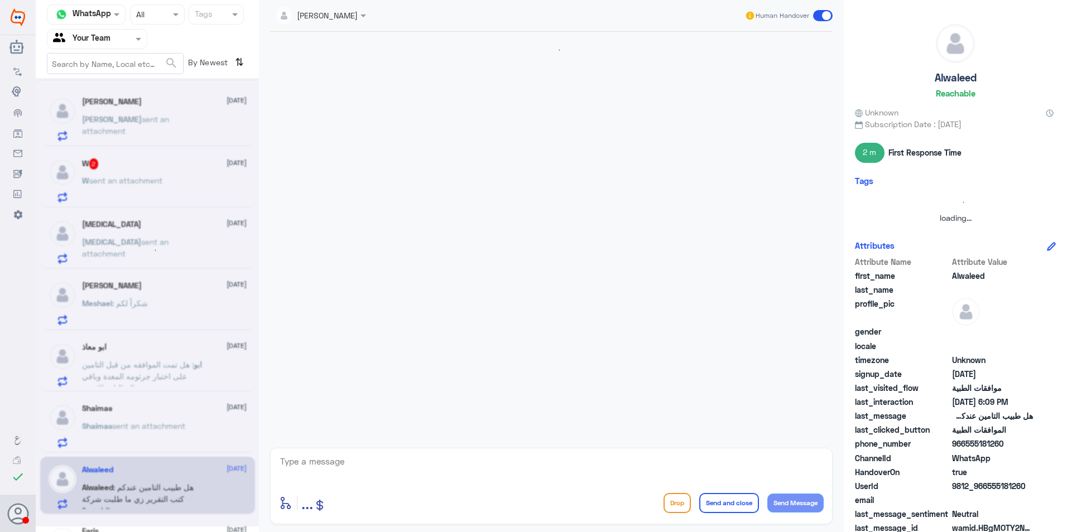
scroll to position [689, 0]
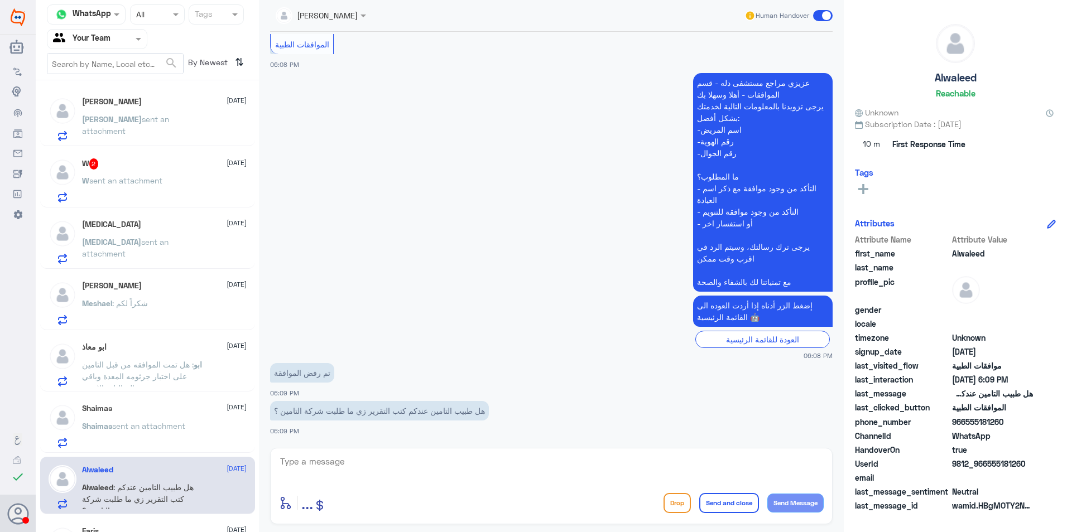
click at [185, 444] on p "Shaima𐑂 sent an attachment" at bounding box center [133, 434] width 103 height 28
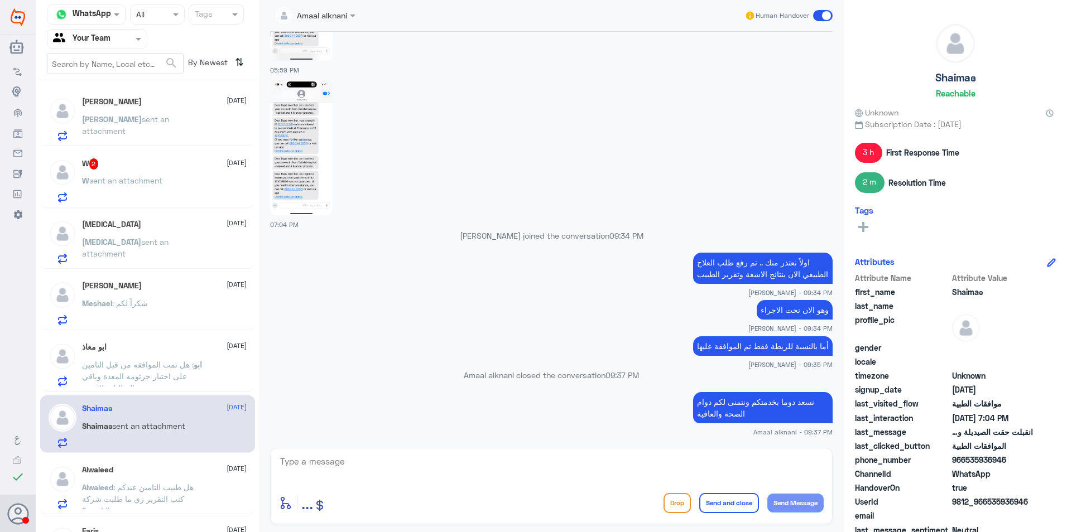
scroll to position [44, 0]
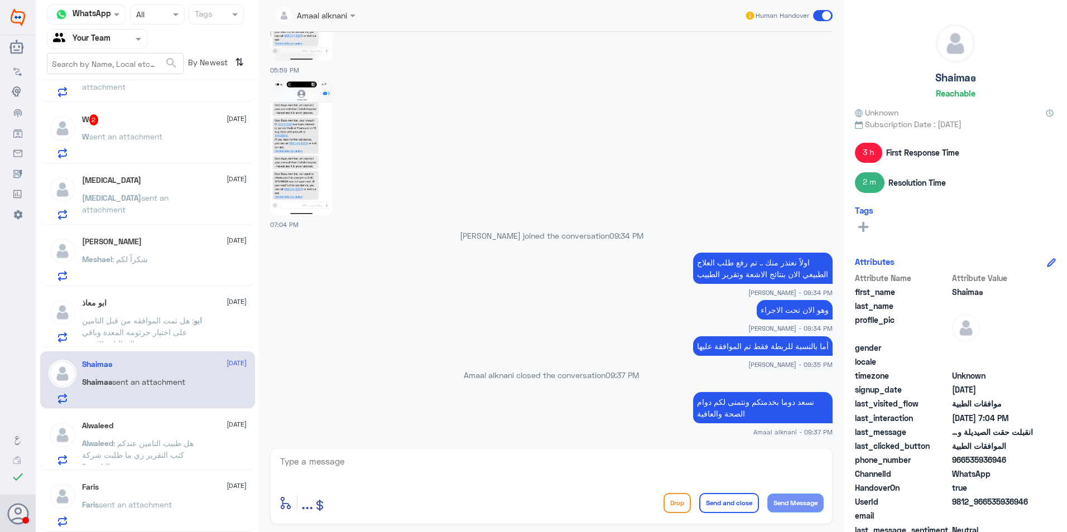
click at [181, 492] on div "Faris [DATE][PERSON_NAME] sent an attachment" at bounding box center [164, 505] width 165 height 44
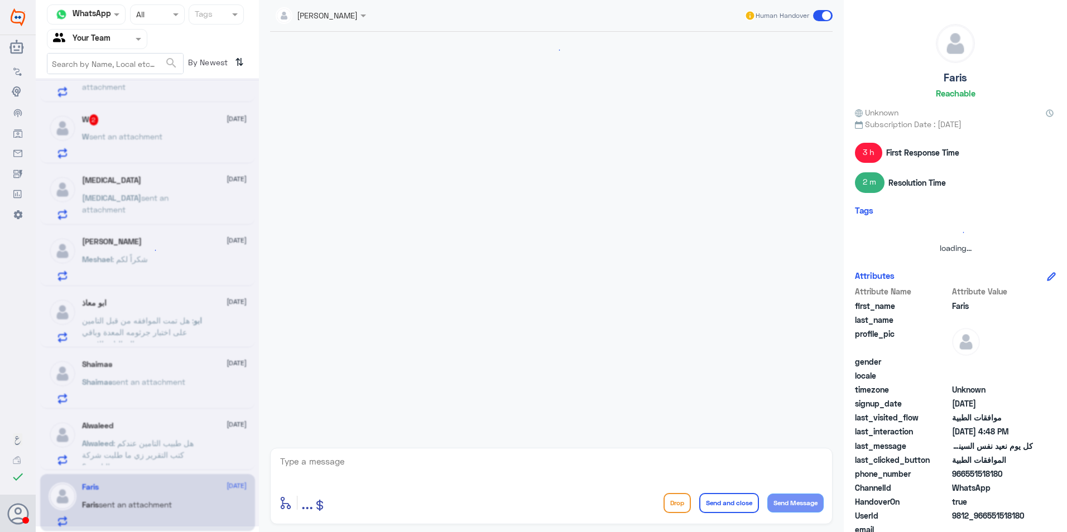
scroll to position [807, 0]
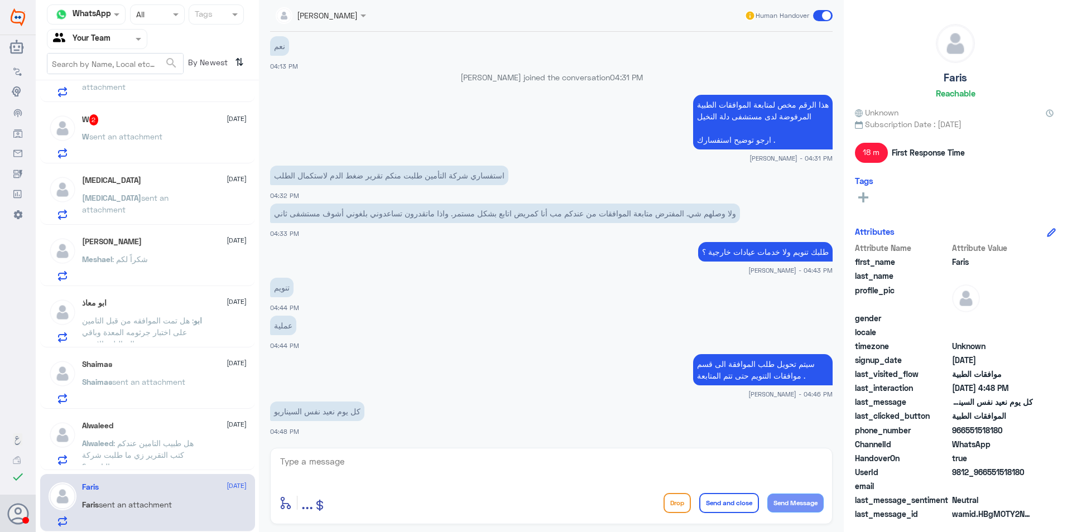
click at [192, 438] on p "Alwaleed : هل طبيب التامين عندكم كتب التقرير زي ما طلبت شركة التامين ؟" at bounding box center [145, 452] width 126 height 28
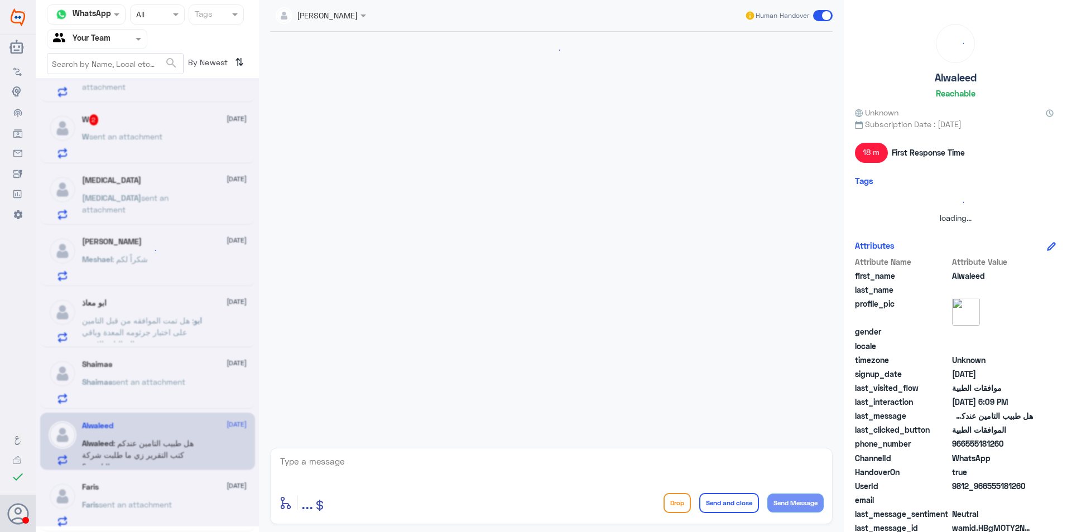
click at [185, 378] on div at bounding box center [147, 302] width 223 height 449
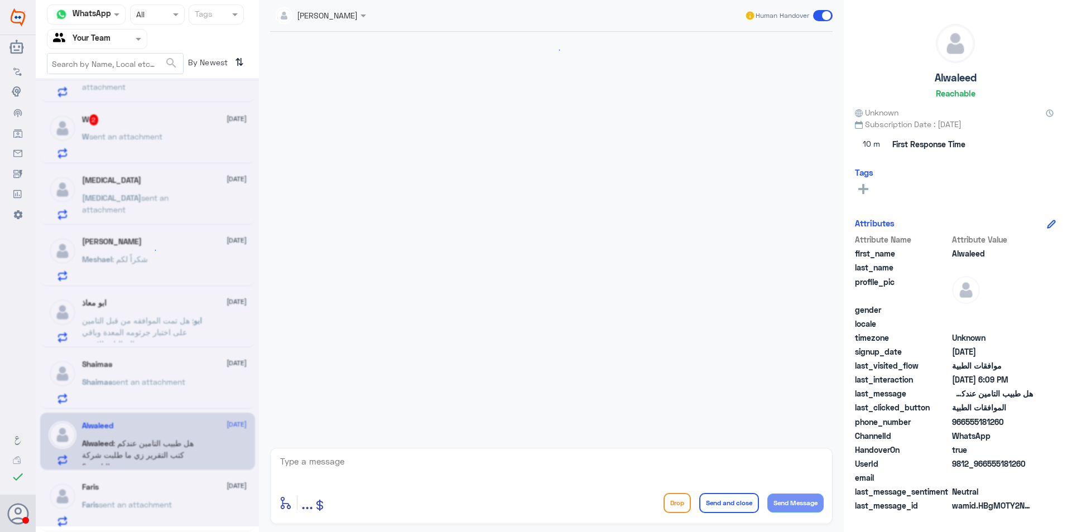
scroll to position [689, 0]
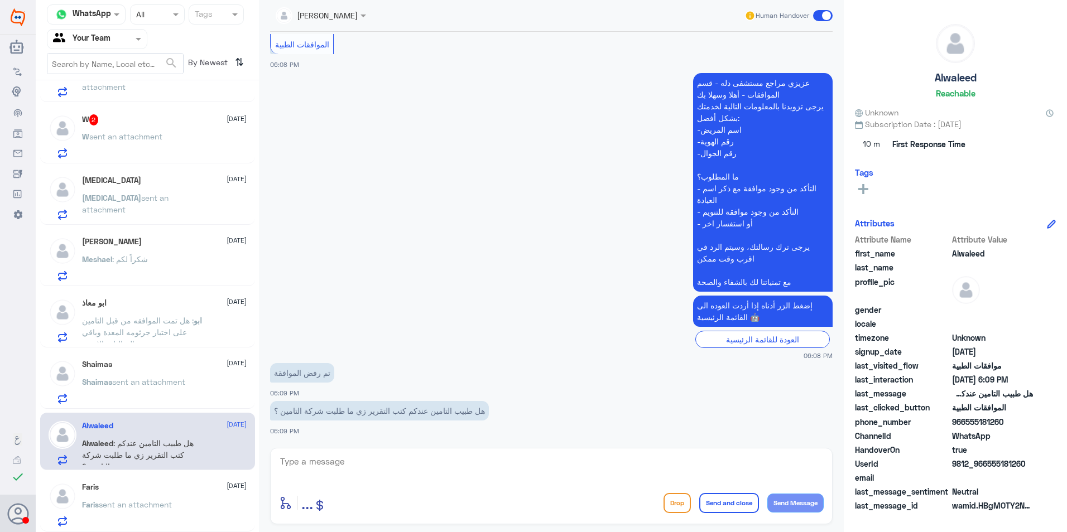
click at [196, 371] on div "Shaima𐑂 [DATE] Shaima𐑂 sent an attachment" at bounding box center [164, 382] width 165 height 44
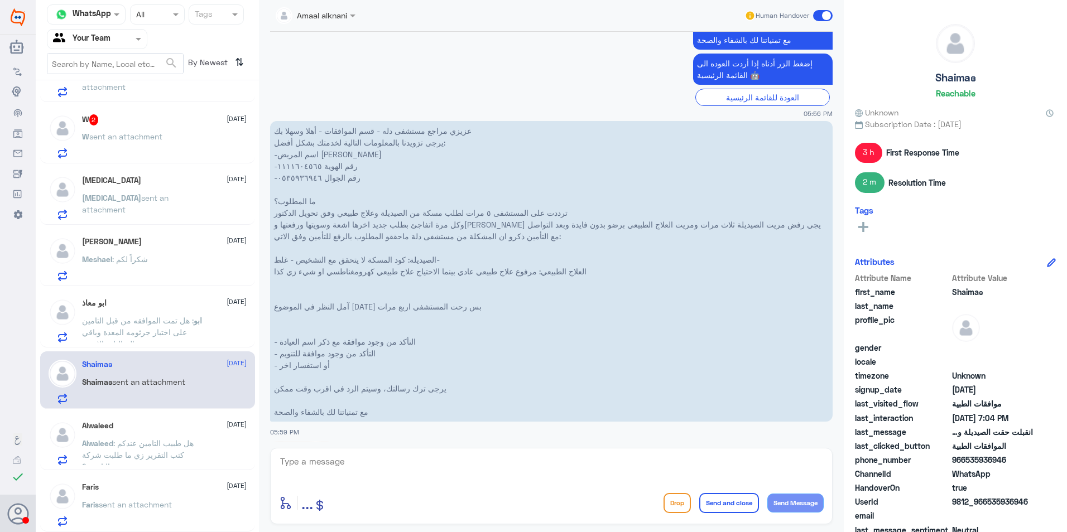
scroll to position [454, 0]
click at [335, 465] on textarea at bounding box center [551, 467] width 545 height 27
drag, startPoint x: 348, startPoint y: 465, endPoint x: 191, endPoint y: 450, distance: 157.5
click at [196, 451] on div "Channel WhatsApp Status × All Tags Agent Filter Your Team search By Newest ⇅ [P…" at bounding box center [551, 268] width 1031 height 536
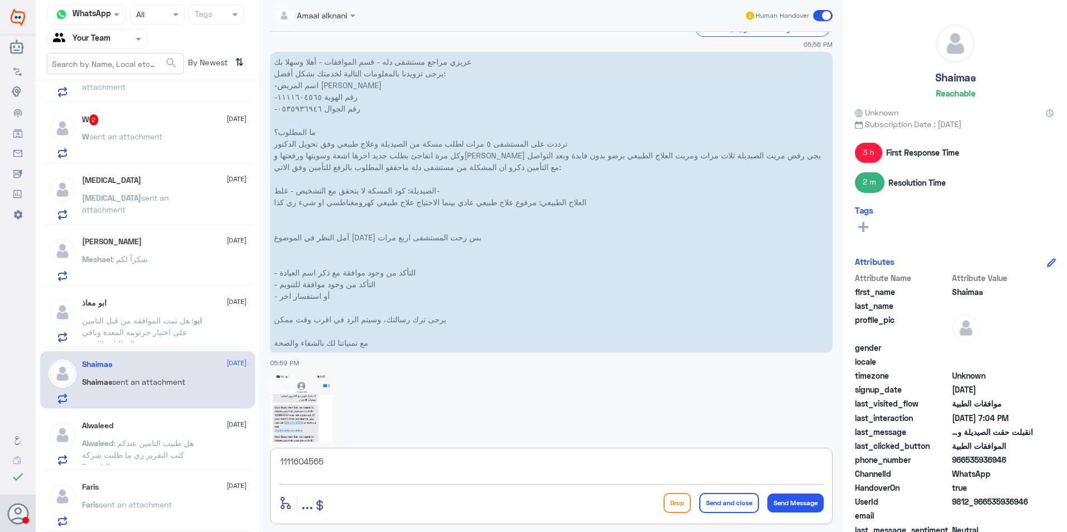
scroll to position [678, 0]
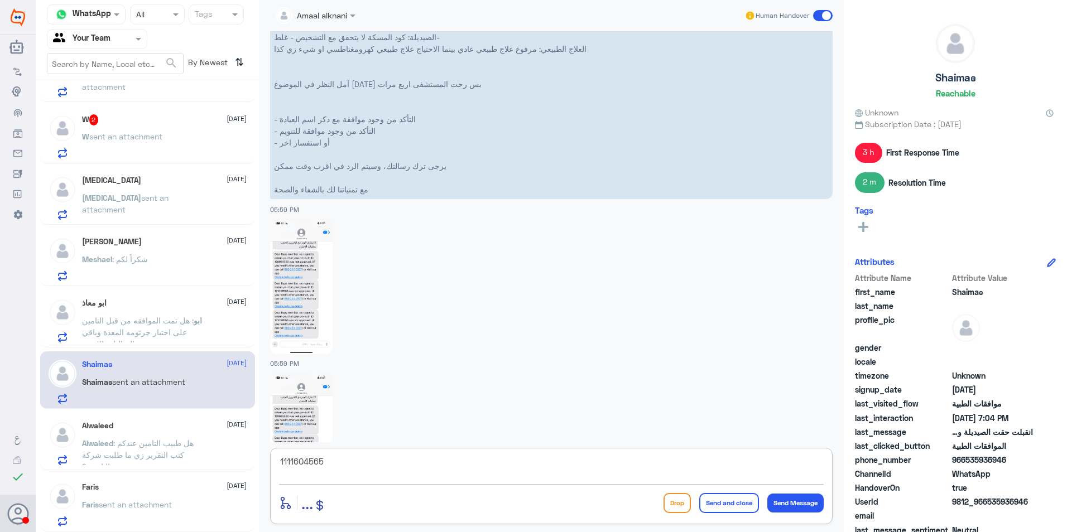
type textarea "1111604565"
click at [310, 402] on img at bounding box center [301, 441] width 63 height 136
type textarea "J"
type textarea "تمت الموافقة على العلاج الطبيعي"
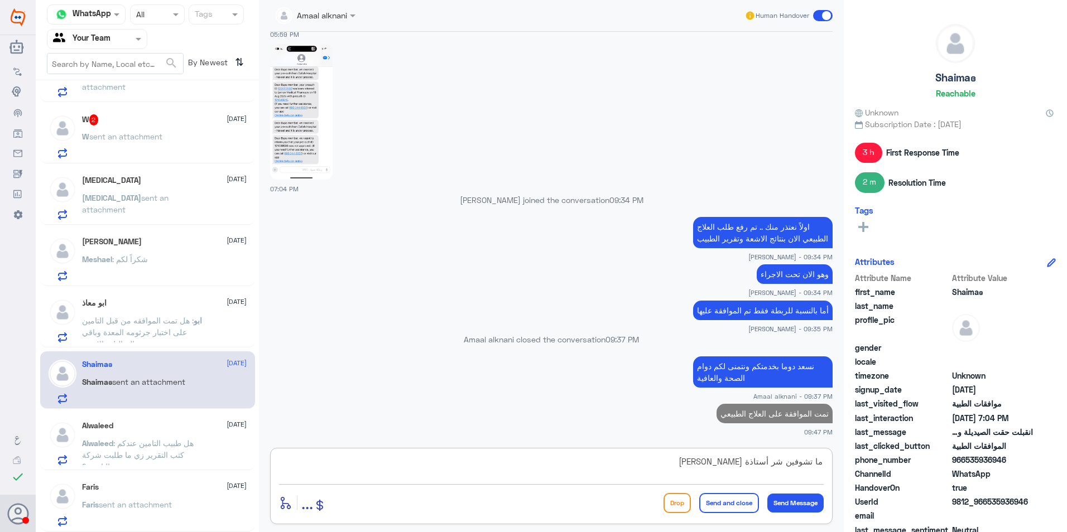
type textarea "ما تشوفين شر أستاذة [PERSON_NAME]"
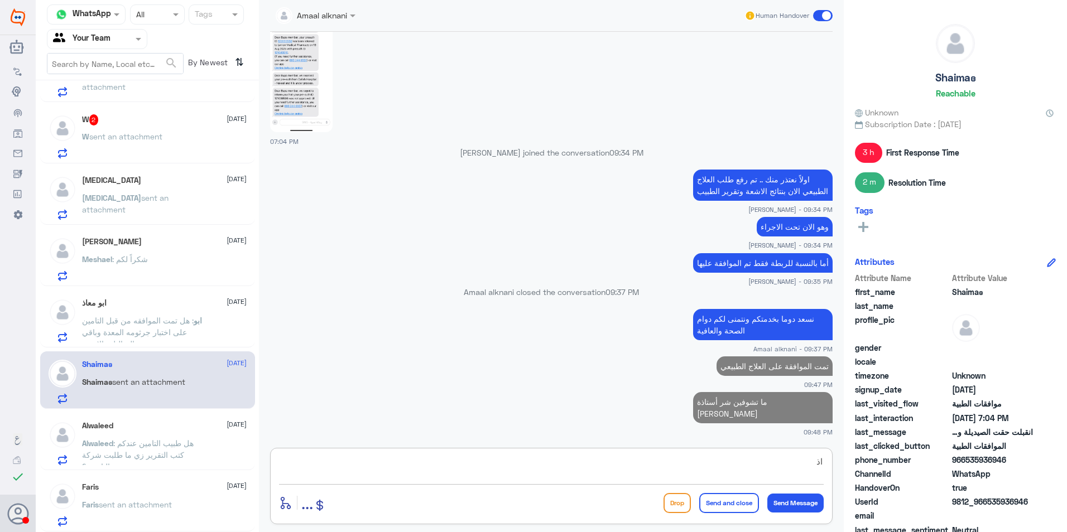
type textarea "ا"
type textarea "اي خدمة اخرى؟"
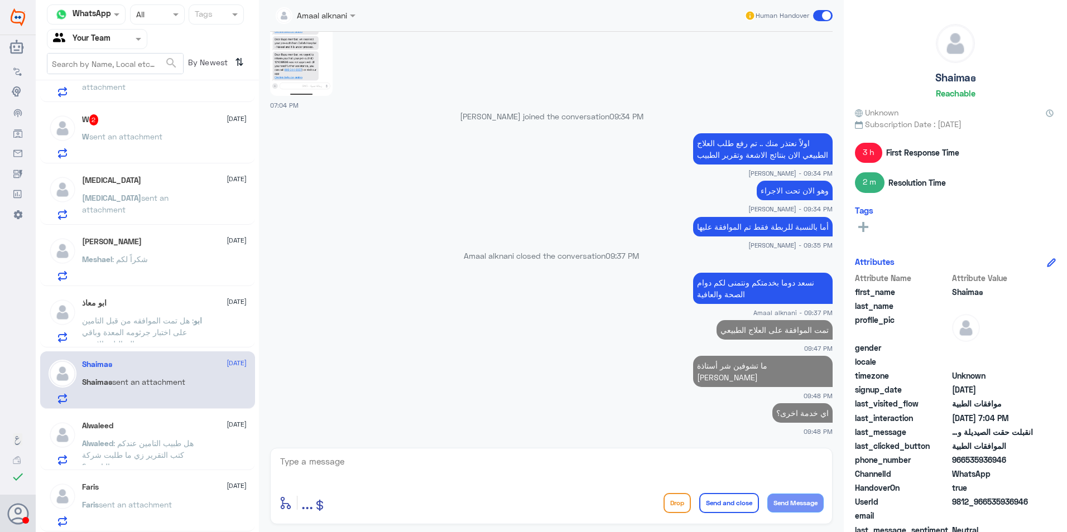
click at [551, 270] on div "Amaal alknani closed the conversation 09:37 PM" at bounding box center [551, 260] width 563 height 20
click at [141, 342] on span ": هل تمت الموافقه من قبل التامين على اختبار جرثومه المعدة وباقي التحاليل والاشعه" at bounding box center [138, 332] width 112 height 33
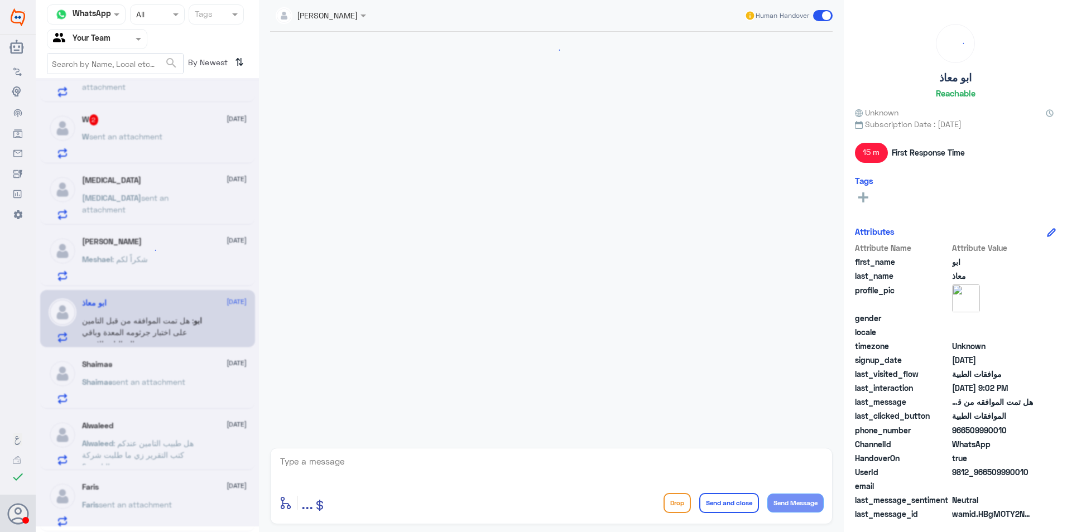
scroll to position [521, 0]
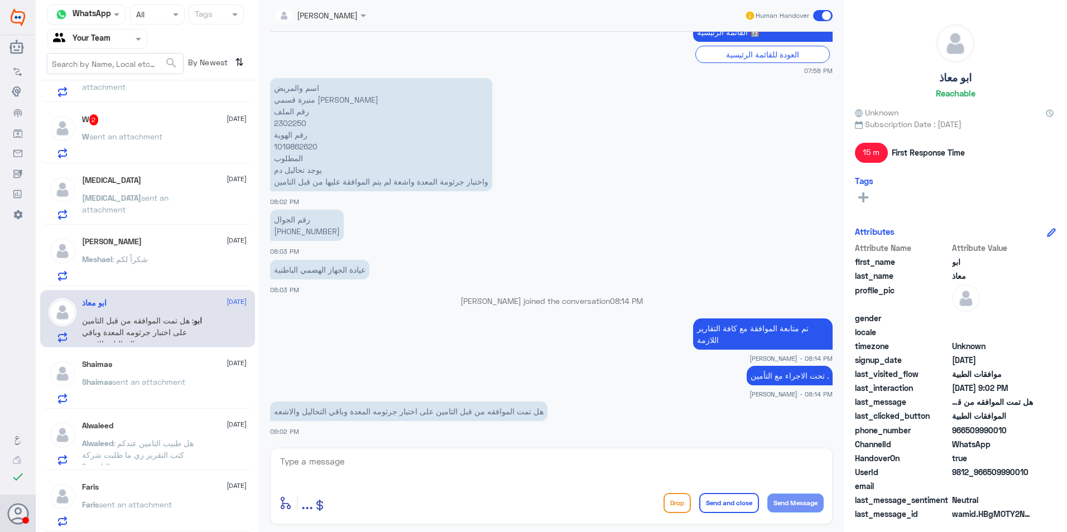
click at [149, 129] on div "W 2 [DATE] W sent an attachment" at bounding box center [164, 136] width 165 height 44
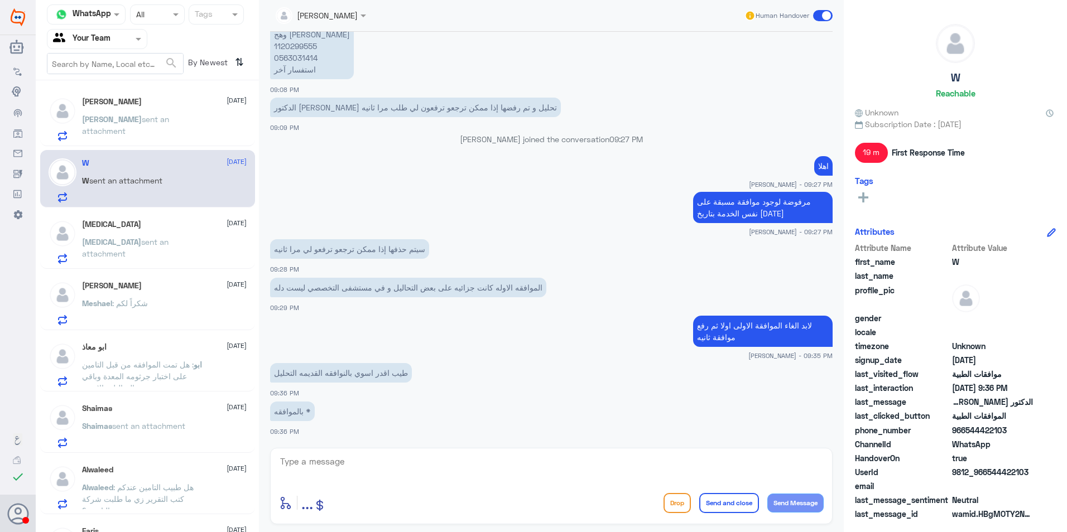
click at [174, 127] on div "[PERSON_NAME] sent an attachment" at bounding box center [164, 128] width 165 height 25
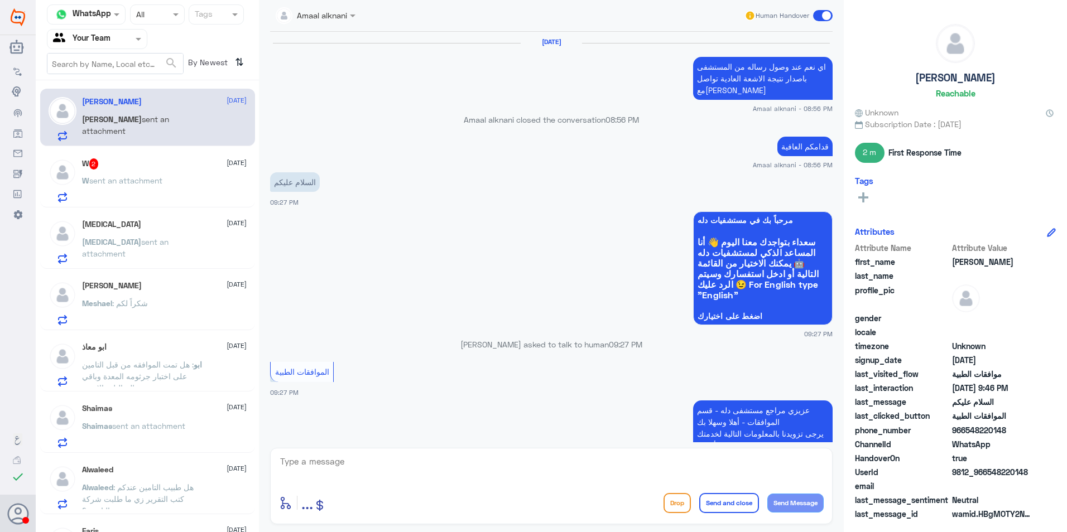
scroll to position [636, 0]
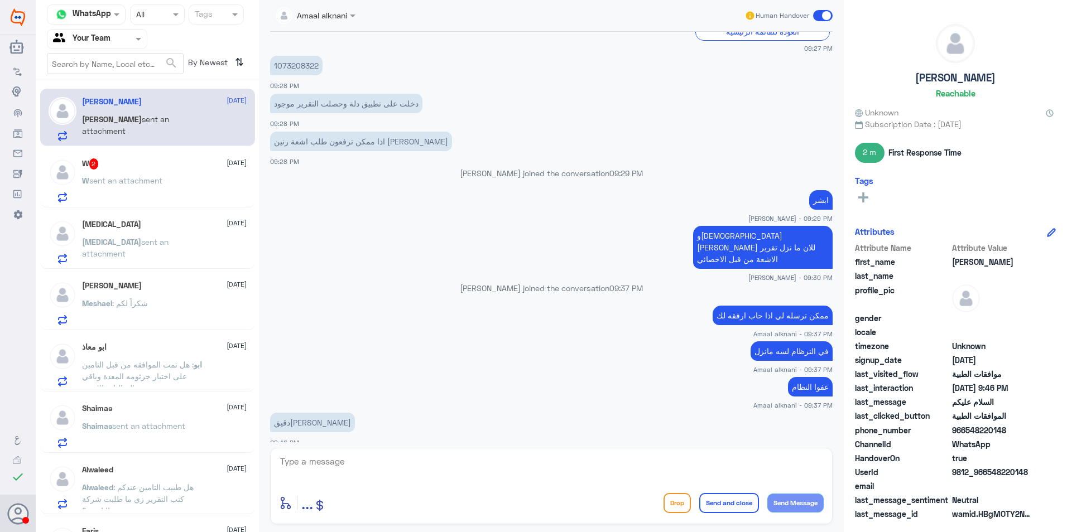
click at [132, 326] on div "[PERSON_NAME] [DATE][PERSON_NAME] sent an attachment W 2 [DATE] W sent an attac…" at bounding box center [147, 311] width 223 height 452
click at [161, 291] on div "[PERSON_NAME] [DATE][PERSON_NAME] : شكراً لكم" at bounding box center [164, 303] width 165 height 44
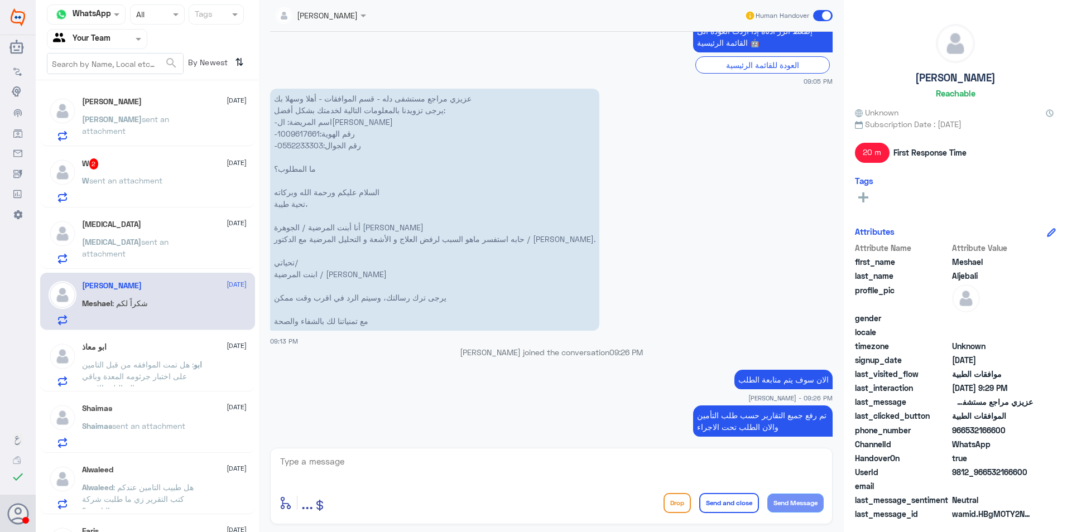
scroll to position [565, 0]
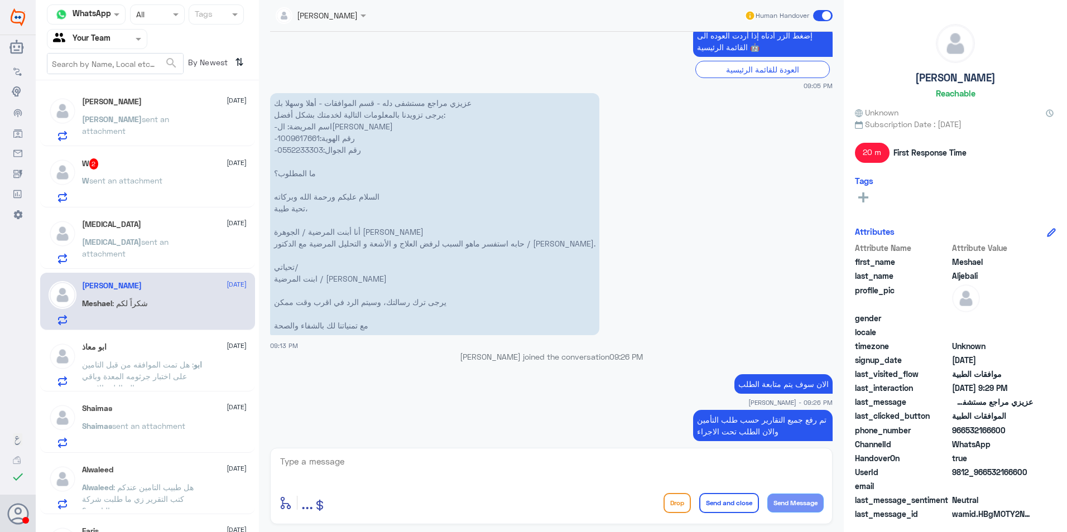
click at [167, 352] on div "ابو معاذ [DATE] ابو : هل تمت الموافقه من قبل التامين على اختبار جرثومه المعدة و…" at bounding box center [164, 365] width 165 height 44
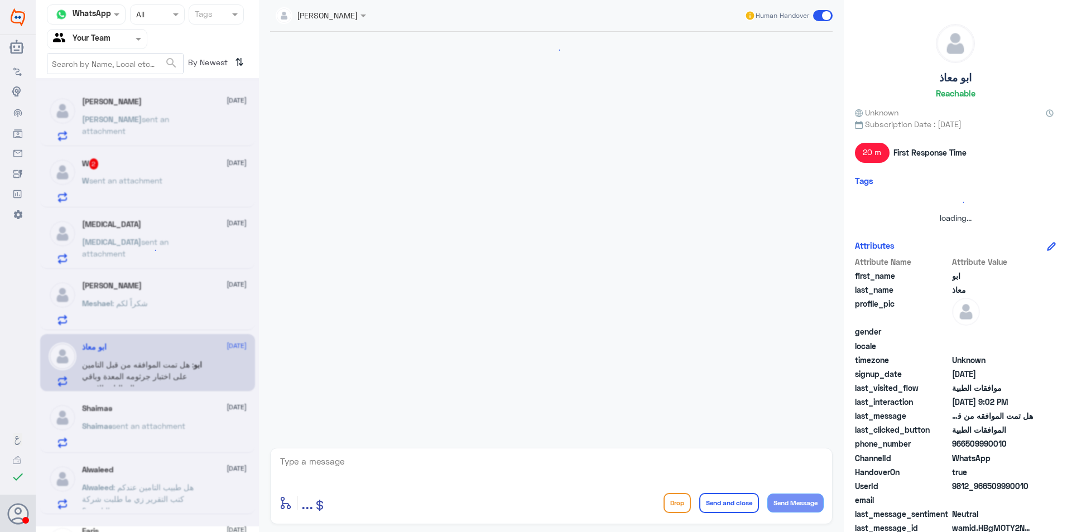
scroll to position [521, 0]
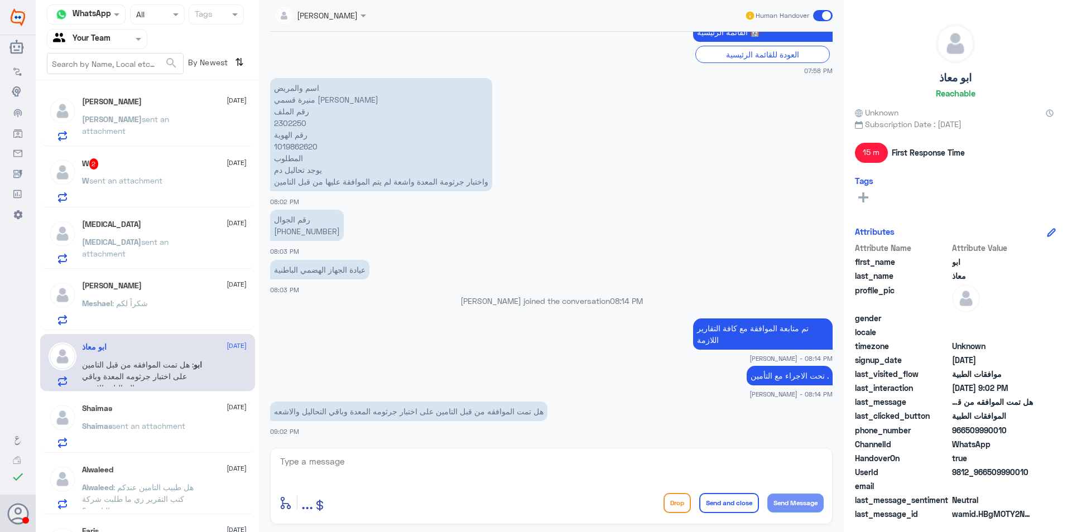
click at [137, 175] on p "W sent an attachment" at bounding box center [122, 189] width 80 height 28
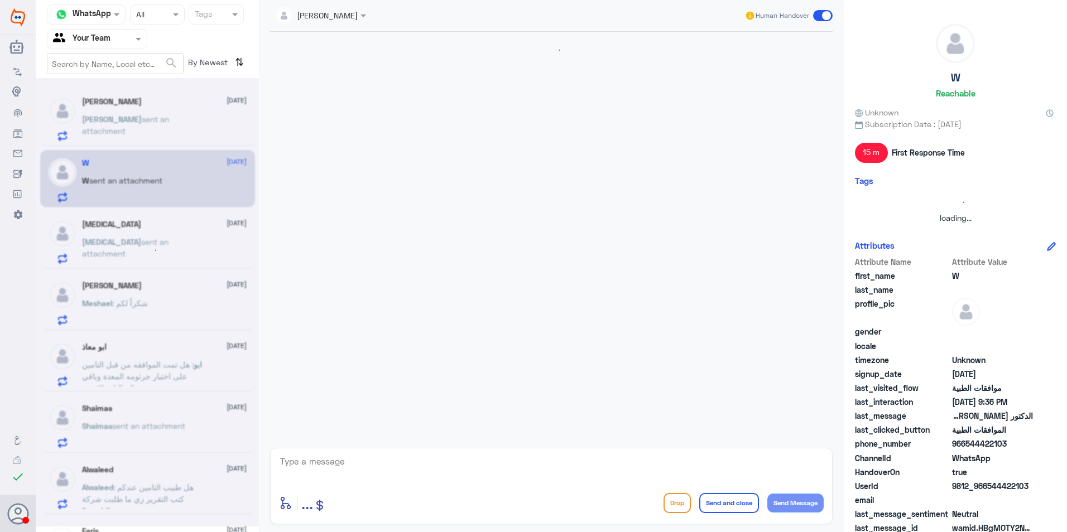
scroll to position [551, 0]
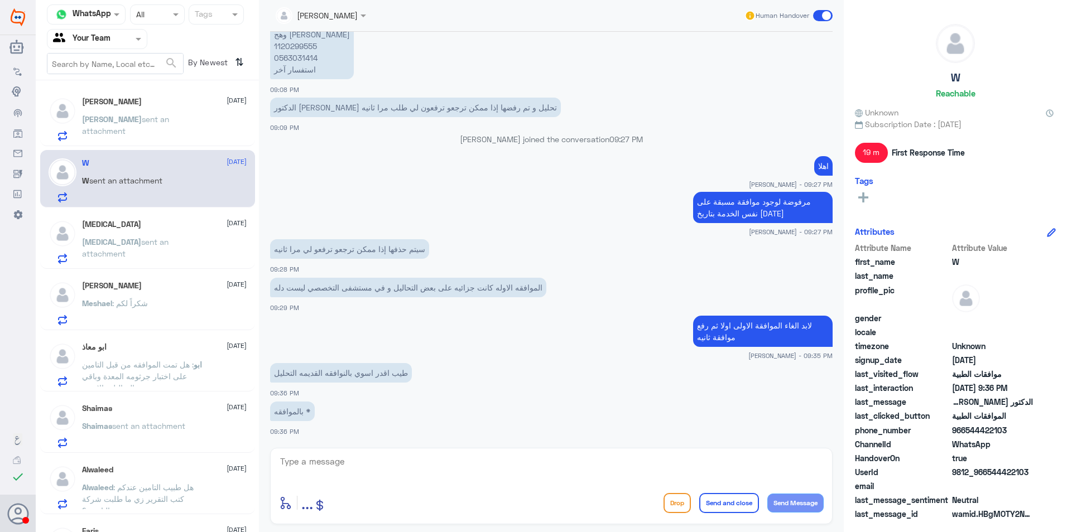
click at [143, 231] on div "[MEDICAL_DATA] [DATE][PERSON_NAME][MEDICAL_DATA] sent an attachment" at bounding box center [164, 242] width 165 height 44
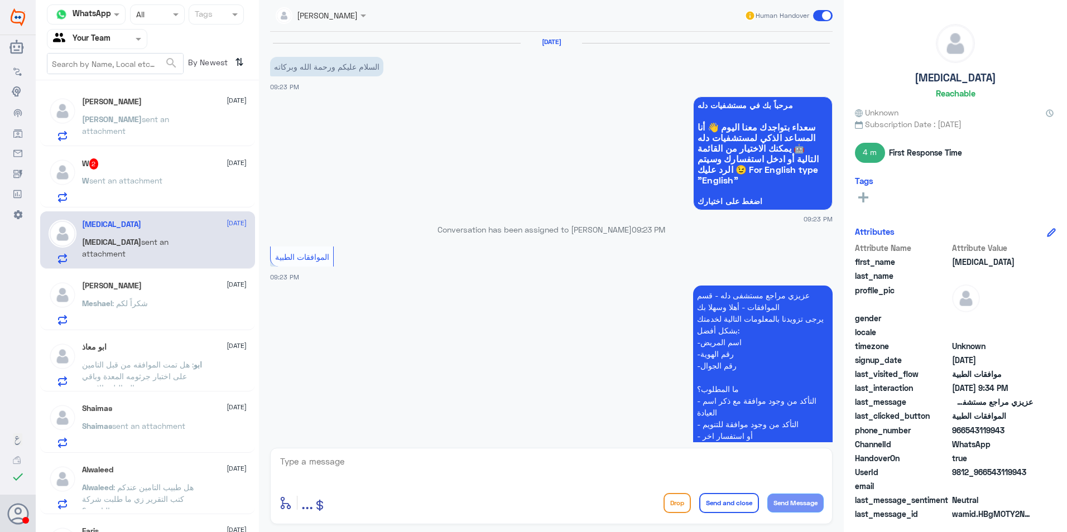
scroll to position [497, 0]
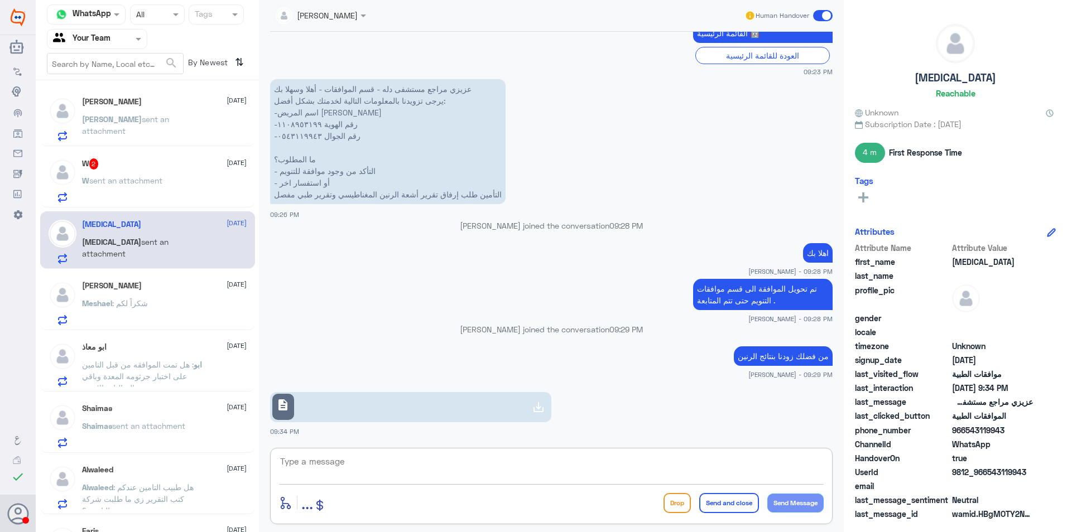
drag, startPoint x: 321, startPoint y: 465, endPoint x: 363, endPoint y: 466, distance: 41.3
click at [325, 468] on textarea at bounding box center [551, 467] width 545 height 27
click at [313, 458] on textarea "1108953199" at bounding box center [551, 467] width 545 height 27
drag, startPoint x: 420, startPoint y: 489, endPoint x: 441, endPoint y: 487, distance: 21.3
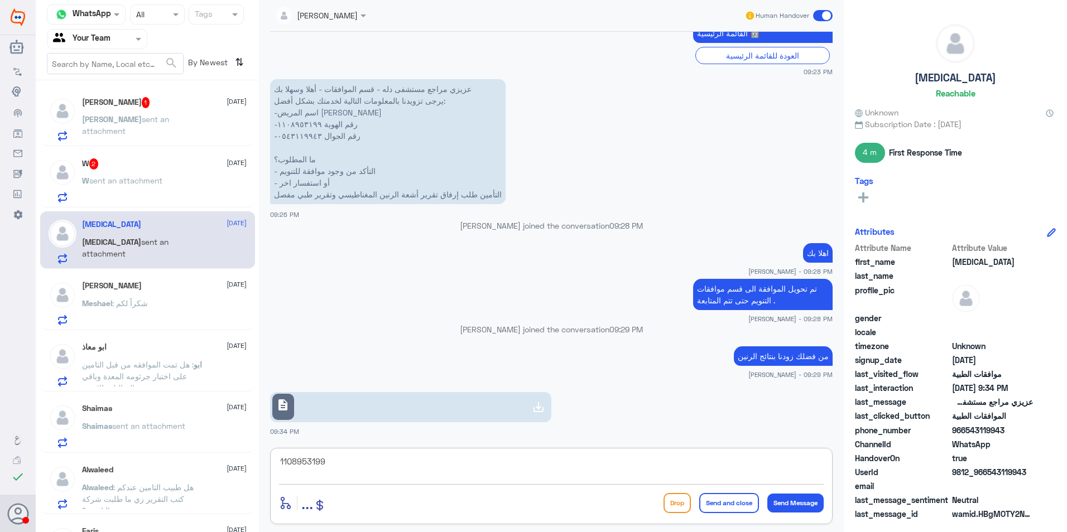
click at [424, 489] on div "1108953199 enter flow name ... Drop Send and close Send Message" at bounding box center [551, 486] width 563 height 76
drag, startPoint x: 463, startPoint y: 462, endPoint x: 433, endPoint y: 458, distance: 30.4
click at [462, 462] on textarea "1108953199" at bounding box center [551, 467] width 545 height 27
drag, startPoint x: 354, startPoint y: 471, endPoint x: 197, endPoint y: 417, distance: 166.4
click at [206, 420] on div "Channel WhatsApp Status × All Tags Agent Filter Your Team search By Newest ⇅ [P…" at bounding box center [551, 268] width 1031 height 536
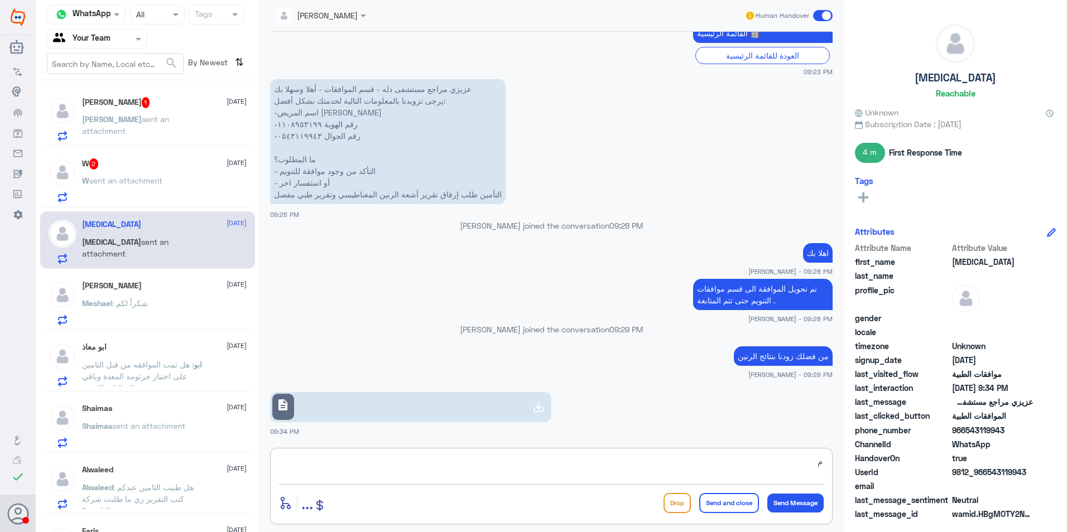
type textarea "م"
type textarea "تم رفع تقرير اشعة الرنين وتقرير الطبيب كما طلب التأمين"
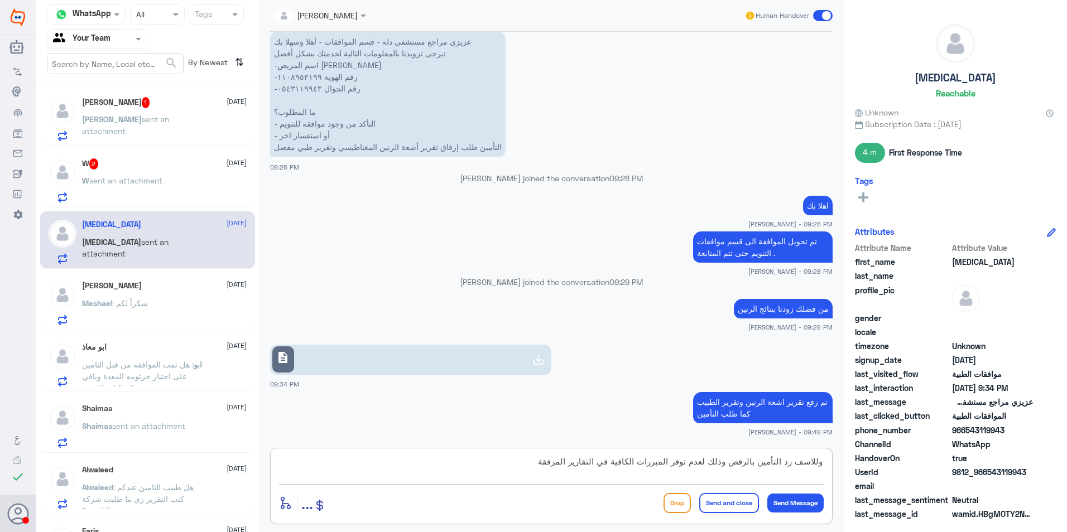
type textarea "وللاسف رد التأمين بالرفض وذلك لعدم توفر المبررات الكافية في التقارير المرفقة"
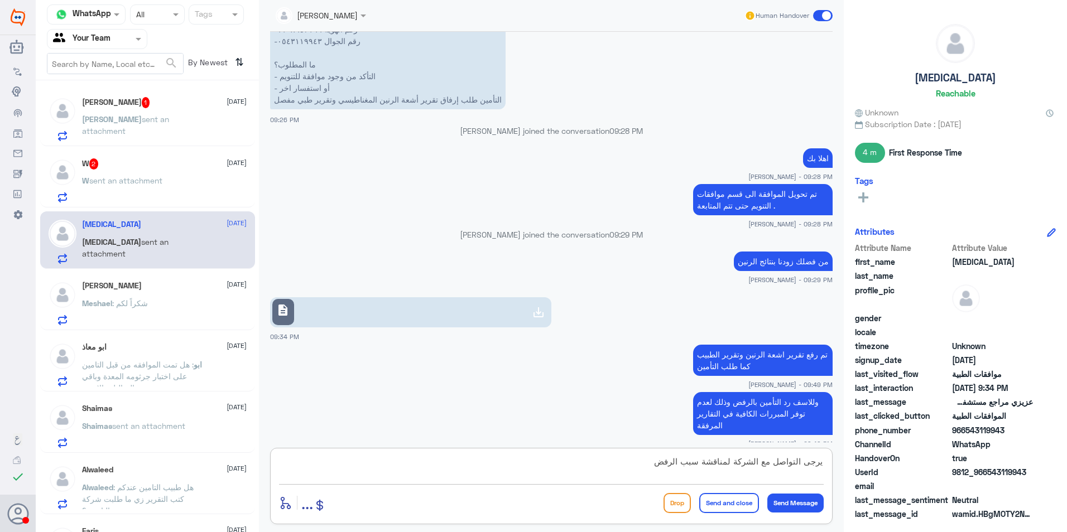
type textarea "يرجى التواصل مع الشركة لمناقشة سبب الرفض"
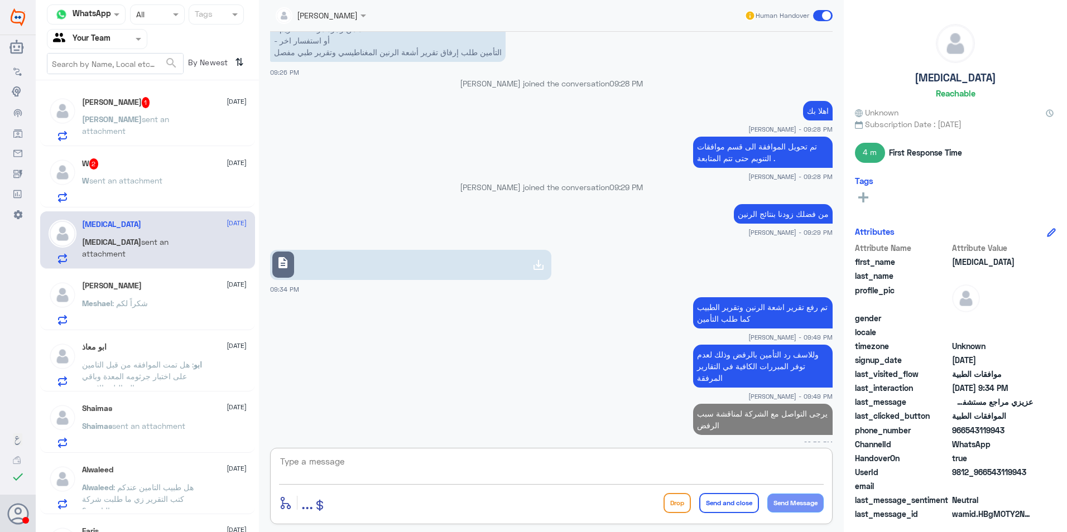
click at [155, 183] on span "sent an attachment" at bounding box center [125, 180] width 73 height 9
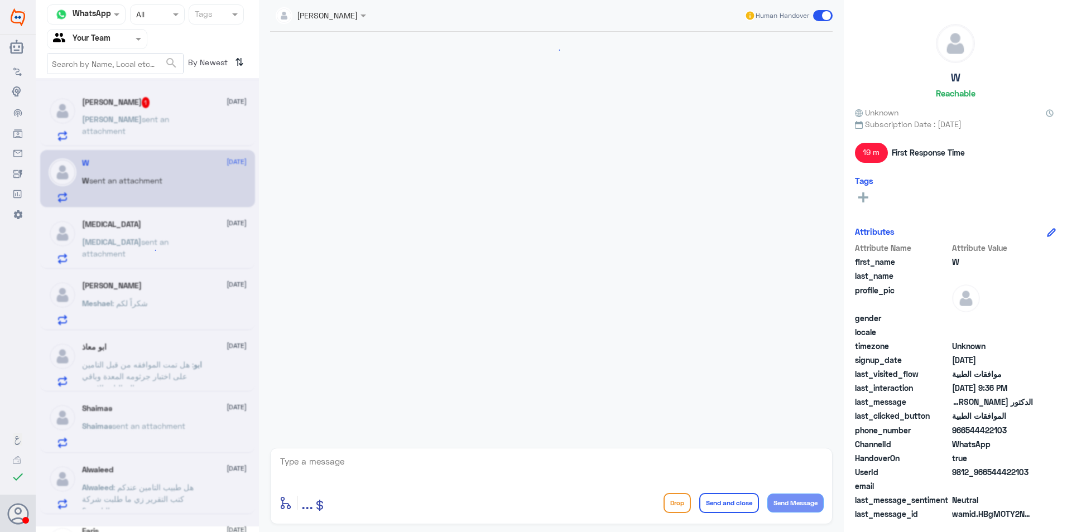
scroll to position [551, 0]
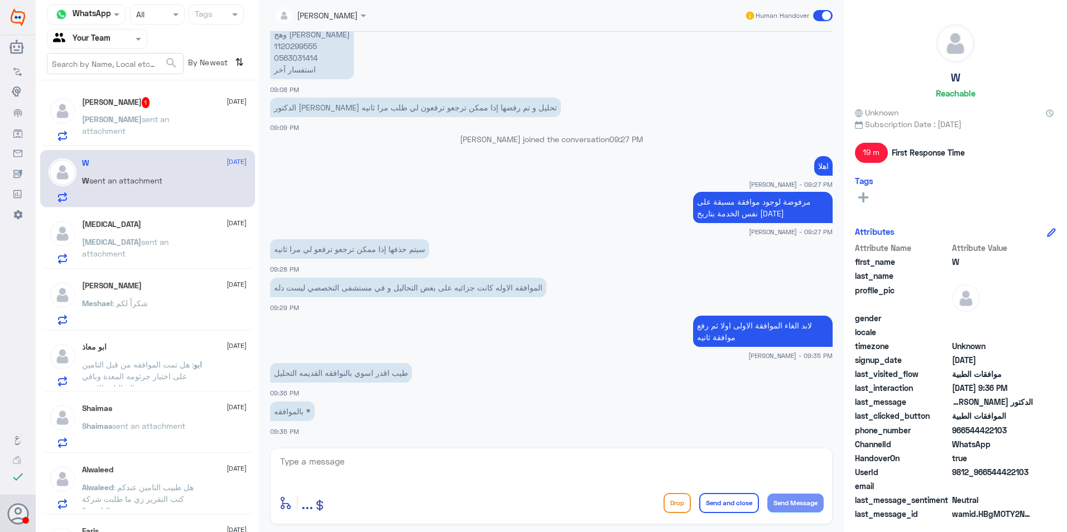
click at [195, 110] on div "[PERSON_NAME] 1 [DATE][PERSON_NAME] sent an attachment" at bounding box center [164, 119] width 165 height 44
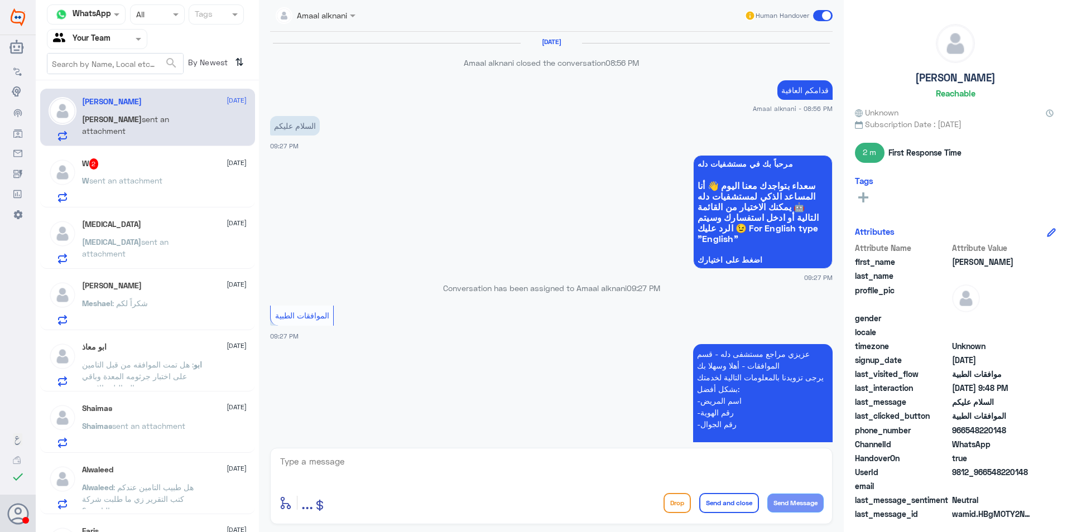
scroll to position [617, 0]
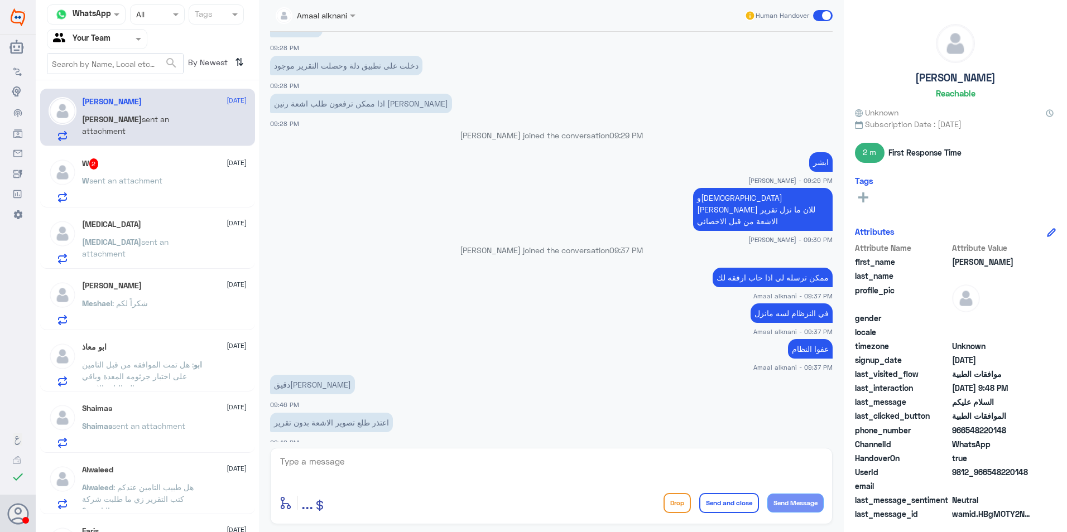
drag, startPoint x: 345, startPoint y: 416, endPoint x: 352, endPoint y: 417, distance: 6.2
click at [347, 416] on p "اعتذر طلع تصوير الاشعة بدون تقرير" at bounding box center [331, 423] width 123 height 20
drag, startPoint x: 352, startPoint y: 417, endPoint x: 371, endPoint y: 410, distance: 20.3
click at [371, 413] on p "اعتذر طلع تصوير الاشعة بدون تقرير" at bounding box center [331, 423] width 123 height 20
drag, startPoint x: 371, startPoint y: 410, endPoint x: 477, endPoint y: 395, distance: 107.6
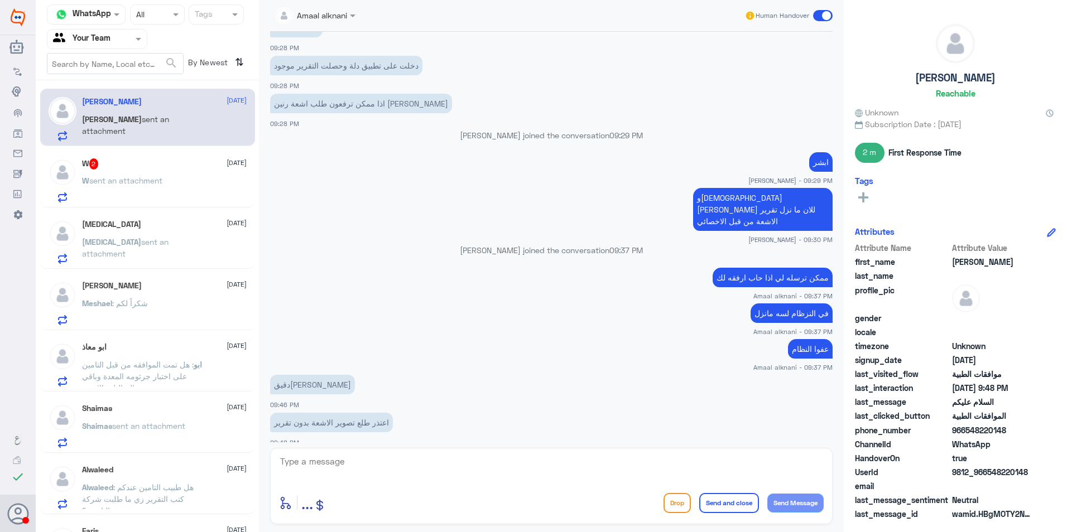
click at [496, 396] on div "دقيقه 09:46 PM" at bounding box center [551, 391] width 563 height 38
drag, startPoint x: 378, startPoint y: 460, endPoint x: 462, endPoint y: 459, distance: 83.7
click at [381, 460] on textarea at bounding box center [551, 467] width 545 height 27
type textarea "ولا يهمك"
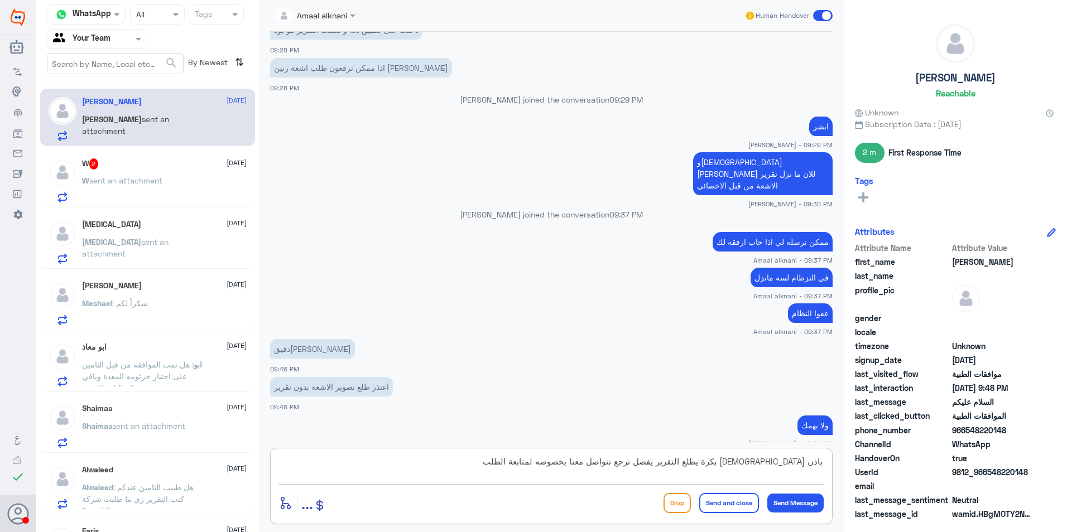
type textarea "باذن [DEMOGRAPHIC_DATA] بكرة يطلع التقرير يفضل ترجع تتواصل معنا بخصوصه لمتابعة …"
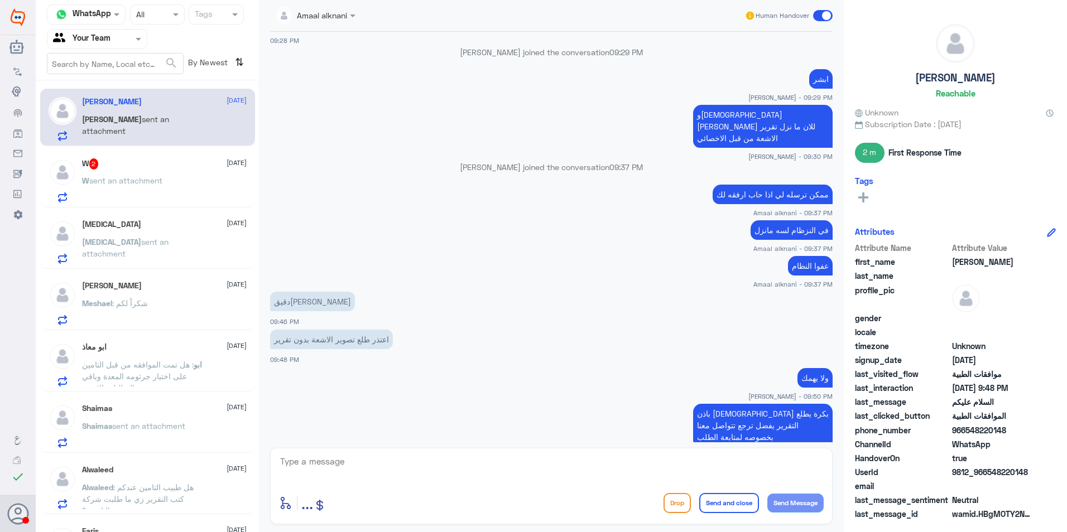
click at [109, 169] on div "W 2 [DATE]" at bounding box center [164, 164] width 165 height 11
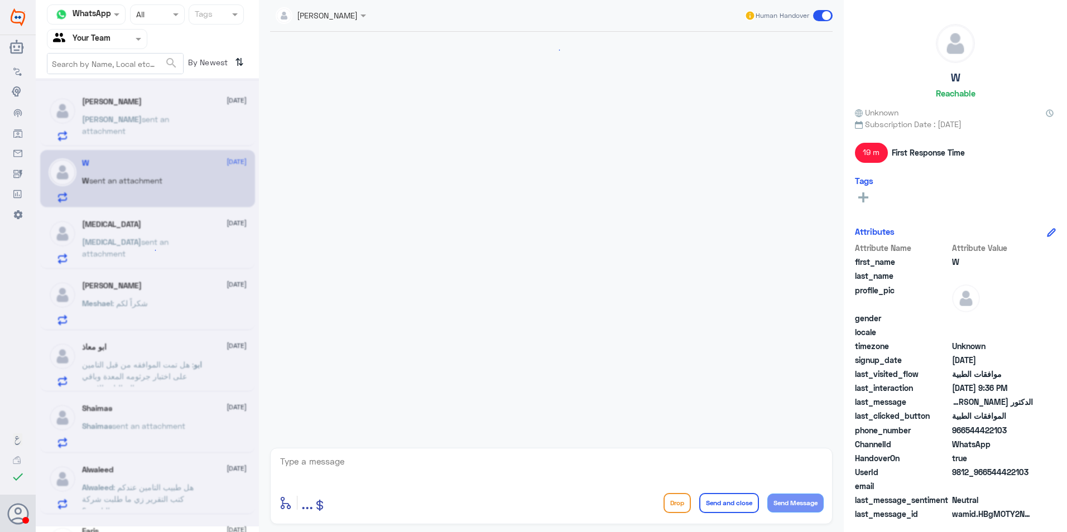
scroll to position [551, 0]
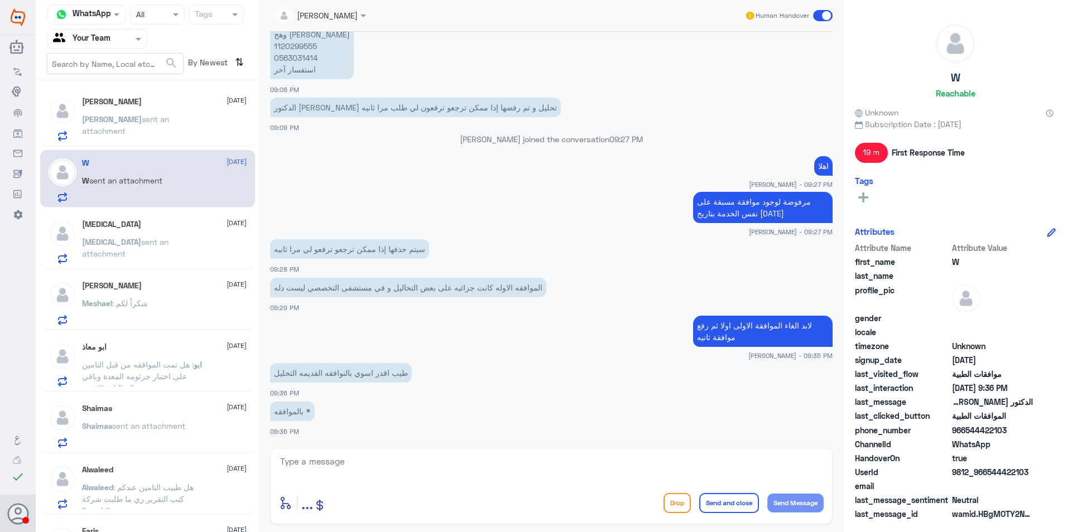
click at [159, 117] on span "sent an attachment" at bounding box center [125, 124] width 87 height 21
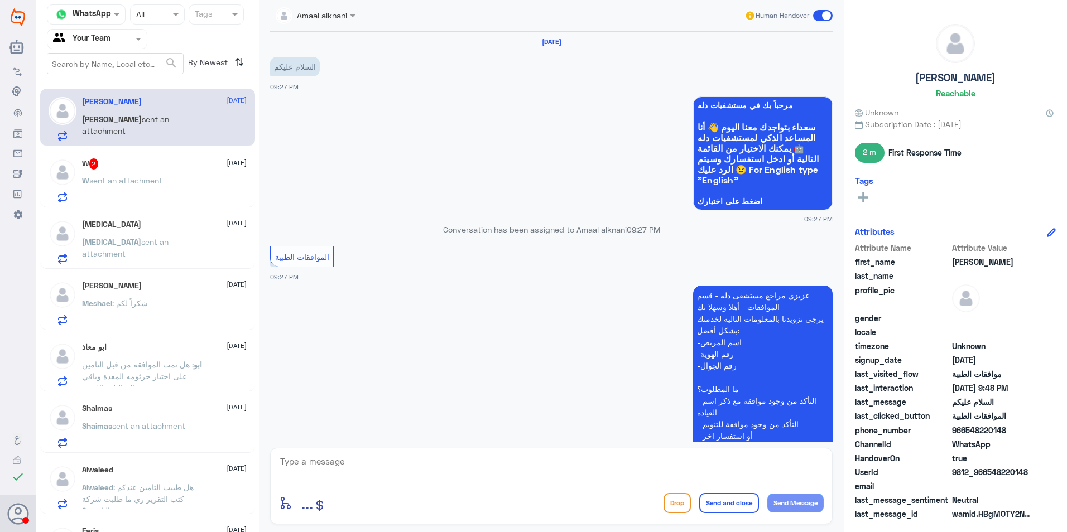
scroll to position [642, 0]
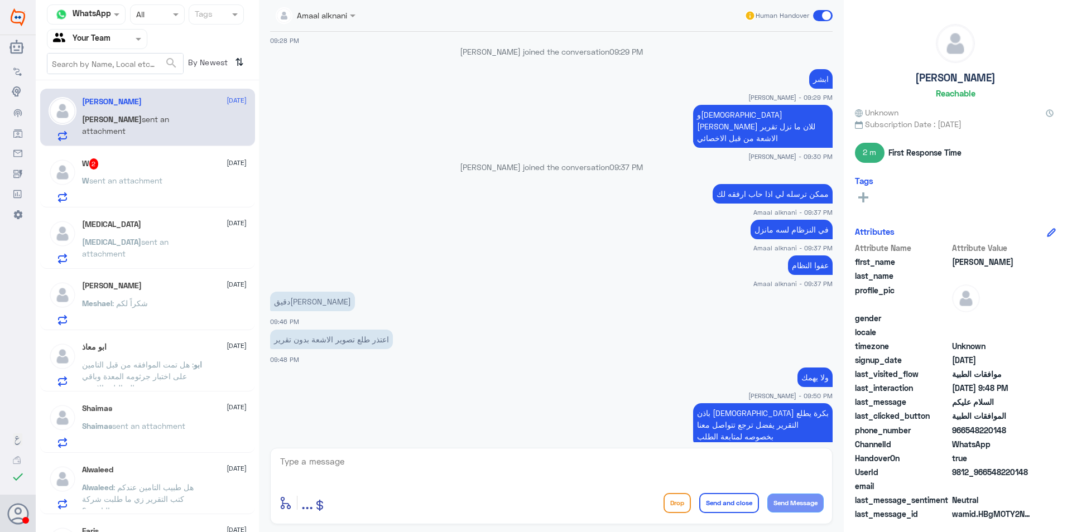
click at [146, 158] on div "W 2 [DATE] W sent an attachment" at bounding box center [147, 178] width 215 height 57
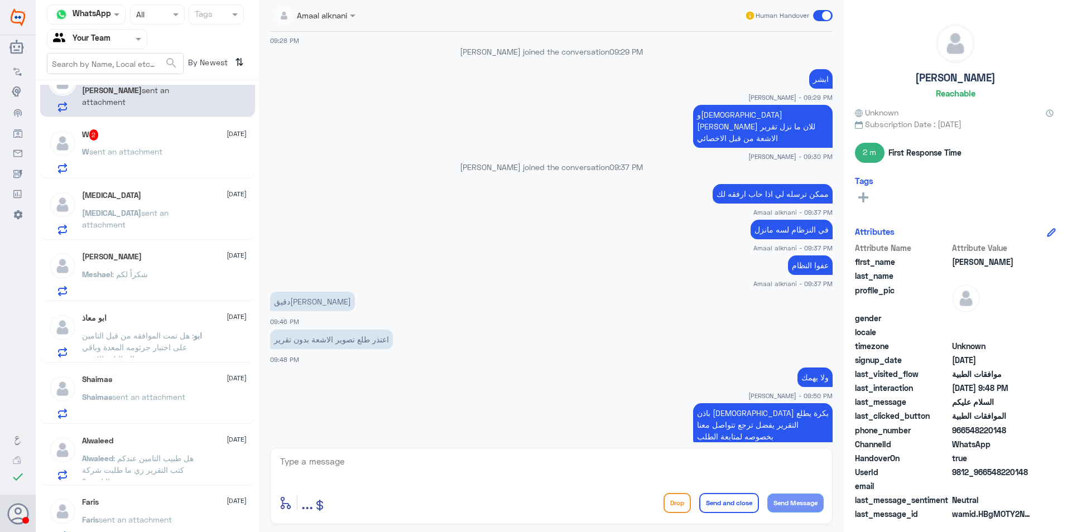
scroll to position [44, 0]
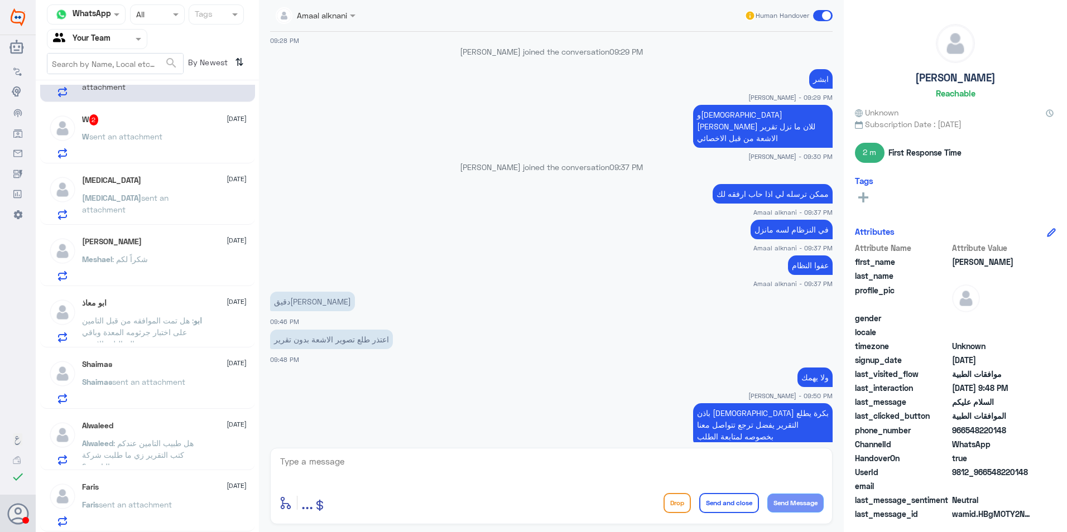
click at [171, 507] on span "sent an attachment" at bounding box center [135, 504] width 73 height 9
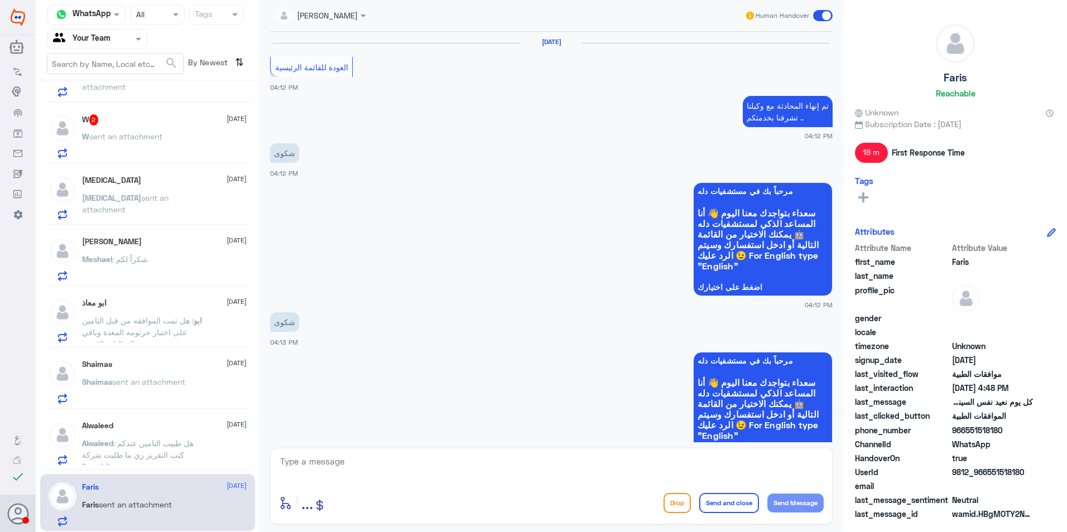
scroll to position [807, 0]
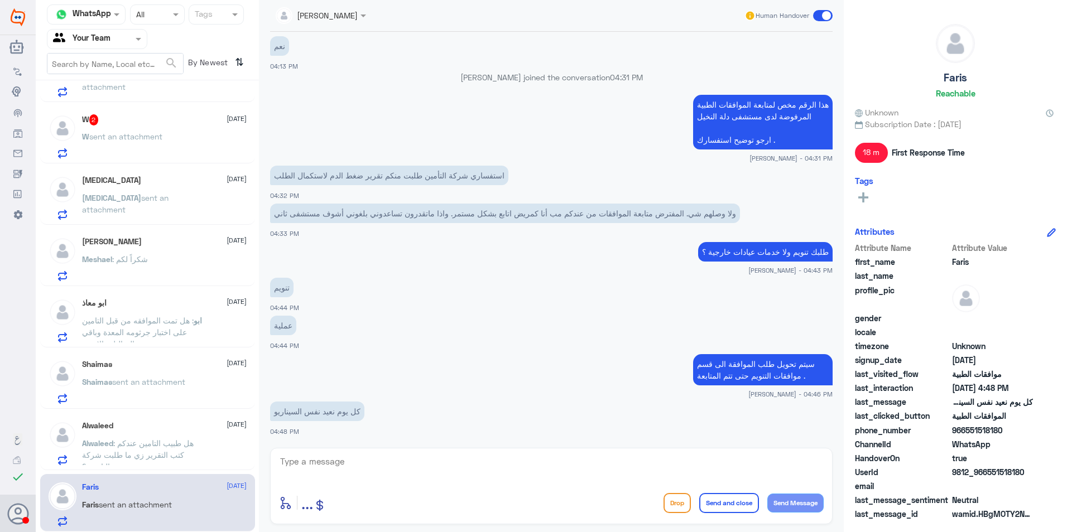
drag, startPoint x: 800, startPoint y: 375, endPoint x: 716, endPoint y: 347, distance: 88.8
click at [716, 347] on div "[DATE] العودة للقائمة الرئيسية 04:12 PM تم إنهاء المحادثة مع وكيلنا تشرفنا بخدم…" at bounding box center [552, 237] width 574 height 411
click at [731, 366] on p "سيتم تحويل طلب الموافقة الى قسم موافقات التنويم حتى تتم المتابعة ." at bounding box center [763, 369] width 140 height 31
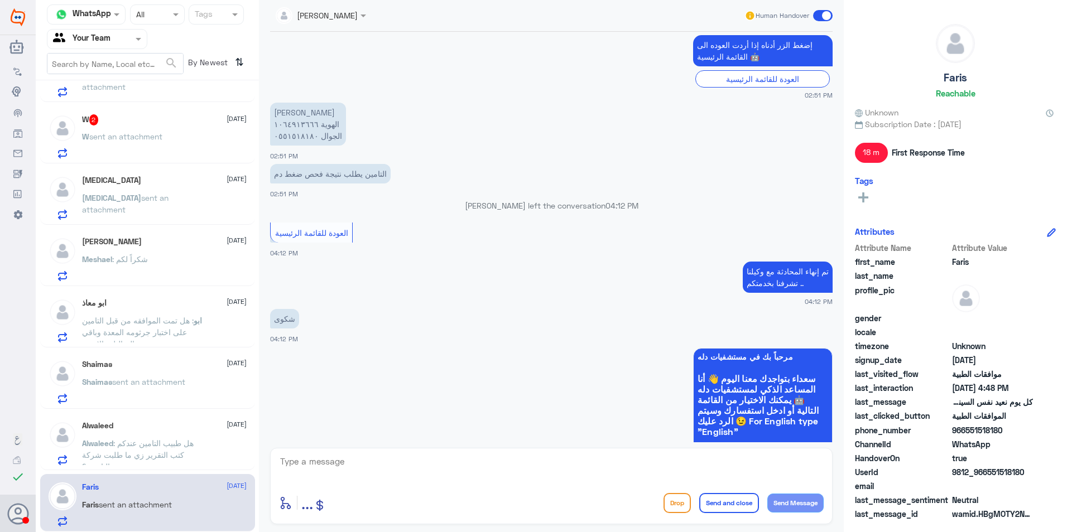
scroll to position [1120, 0]
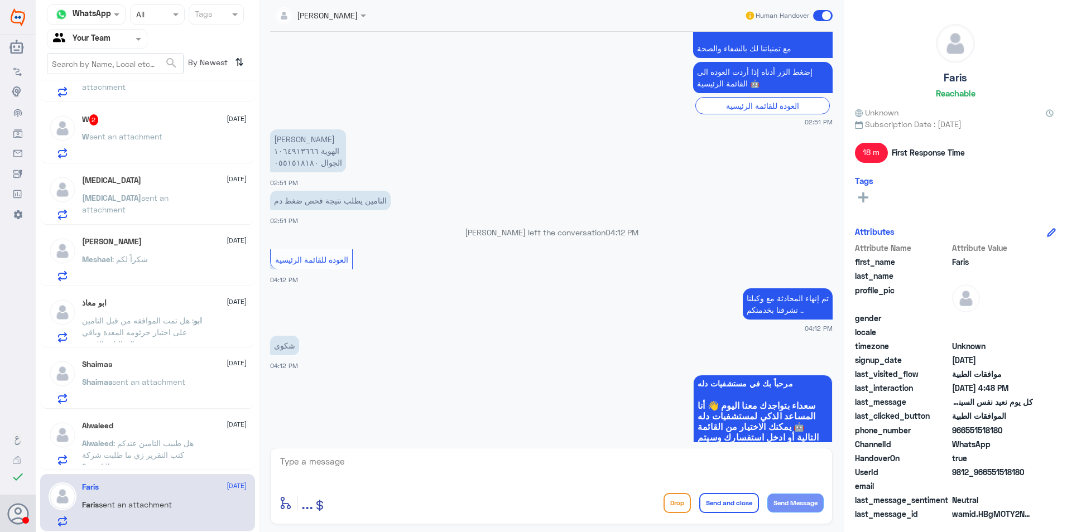
click at [310, 472] on textarea at bounding box center [551, 467] width 545 height 27
drag, startPoint x: 336, startPoint y: 464, endPoint x: 175, endPoint y: 420, distance: 167.4
click at [175, 420] on div "Channel WhatsApp Status × All Tags Agent Filter Your Team search By Newest ⇅ [P…" at bounding box center [551, 268] width 1031 height 536
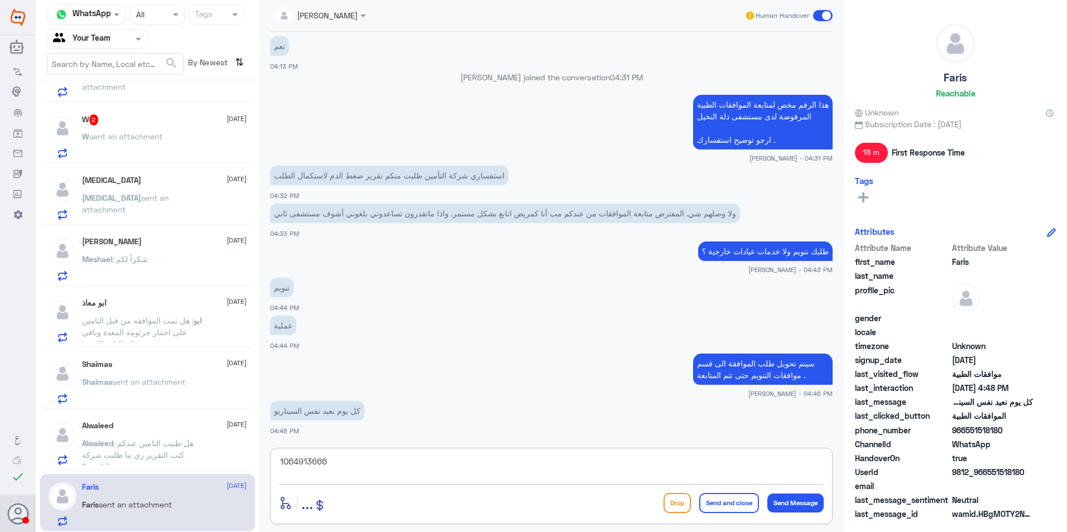
scroll to position [2119, 0]
type textarea "1064913666"
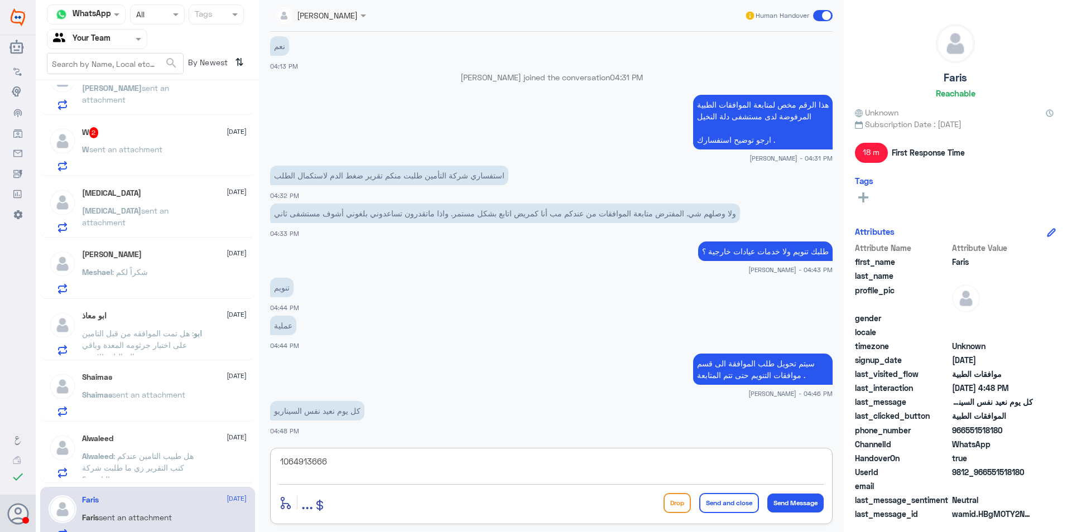
scroll to position [44, 0]
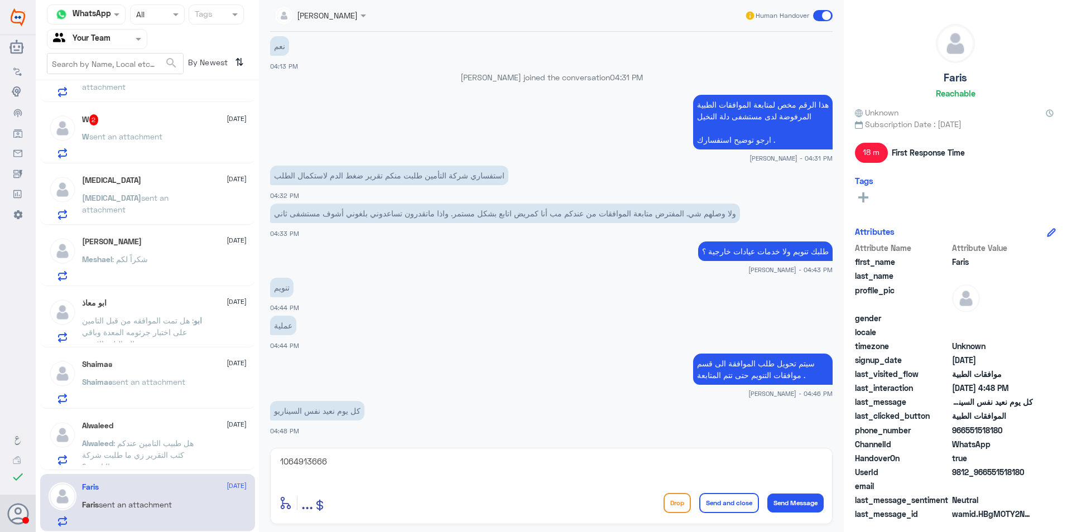
click at [165, 445] on span ": هل طبيب التامين عندكم كتب التقرير زي ما طلبت شركة التامين ؟" at bounding box center [138, 455] width 112 height 33
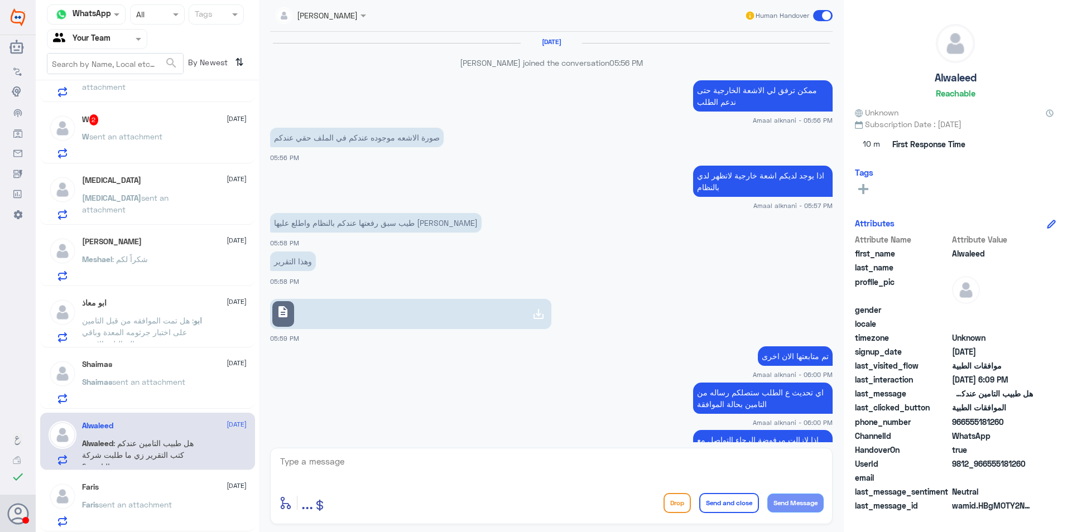
scroll to position [689, 0]
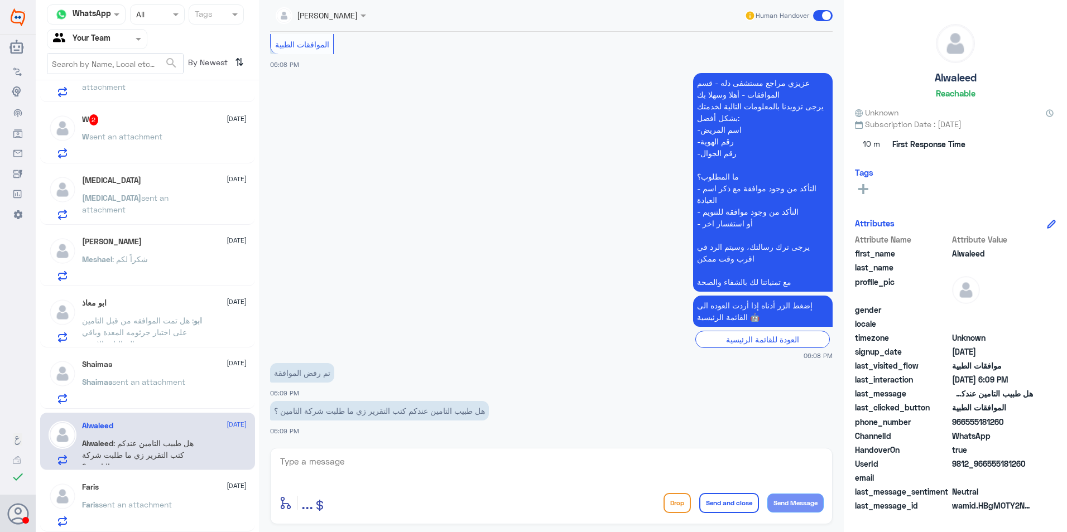
click at [160, 392] on p "Shaima𐑂 sent an attachment" at bounding box center [133, 390] width 103 height 28
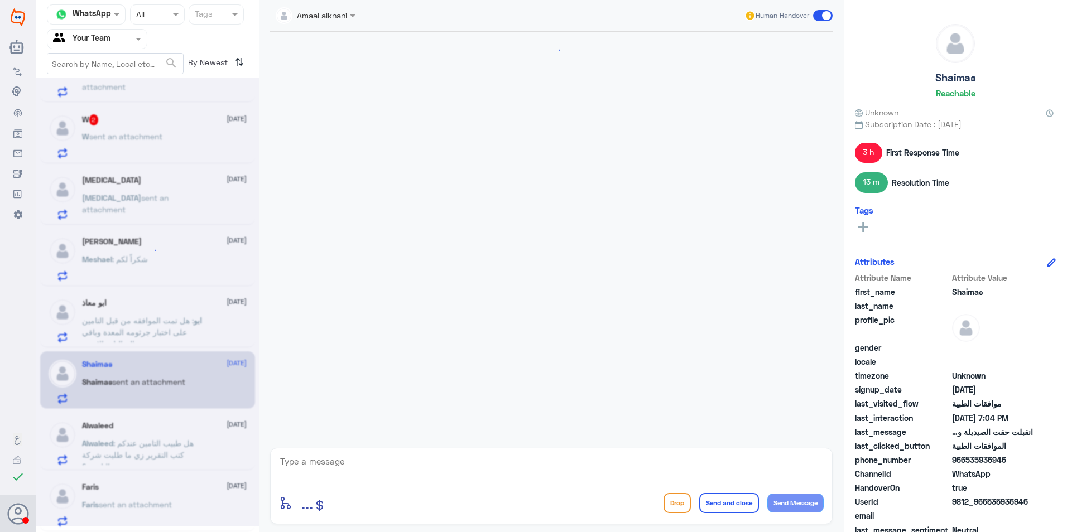
scroll to position [1399, 0]
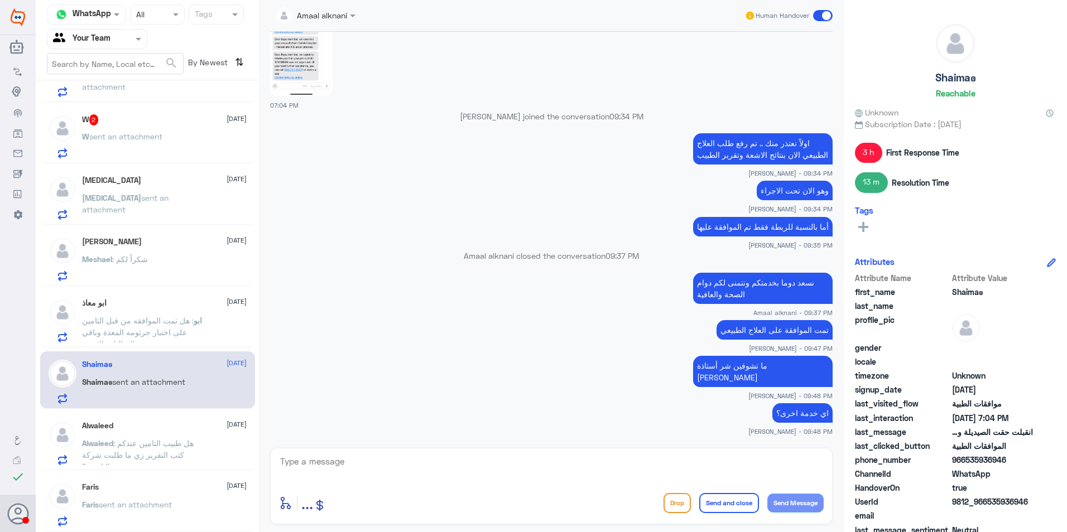
click at [160, 323] on span ": هل تمت الموافقه من قبل التامين على اختبار جرثومه المعدة وباقي التحاليل والاشعه" at bounding box center [138, 332] width 112 height 33
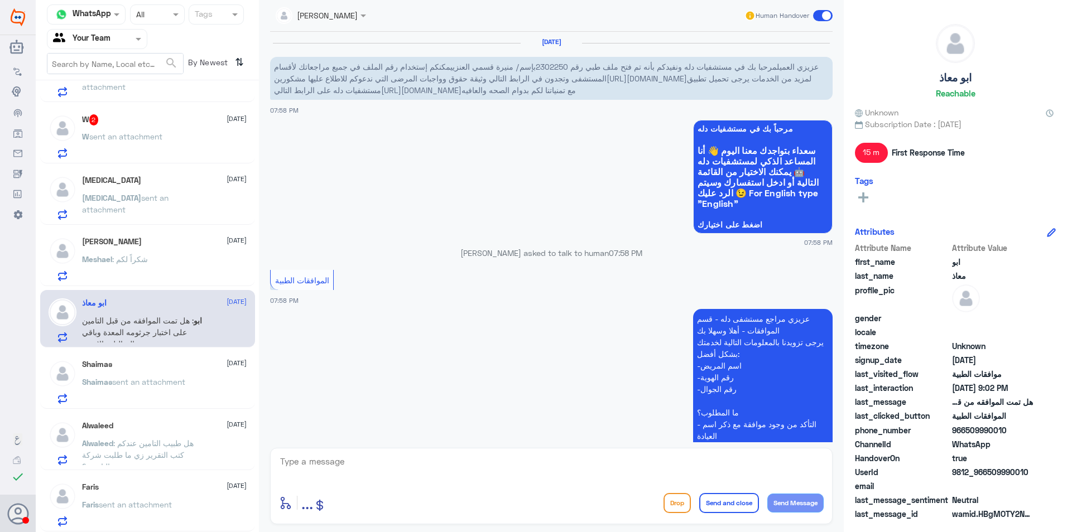
scroll to position [521, 0]
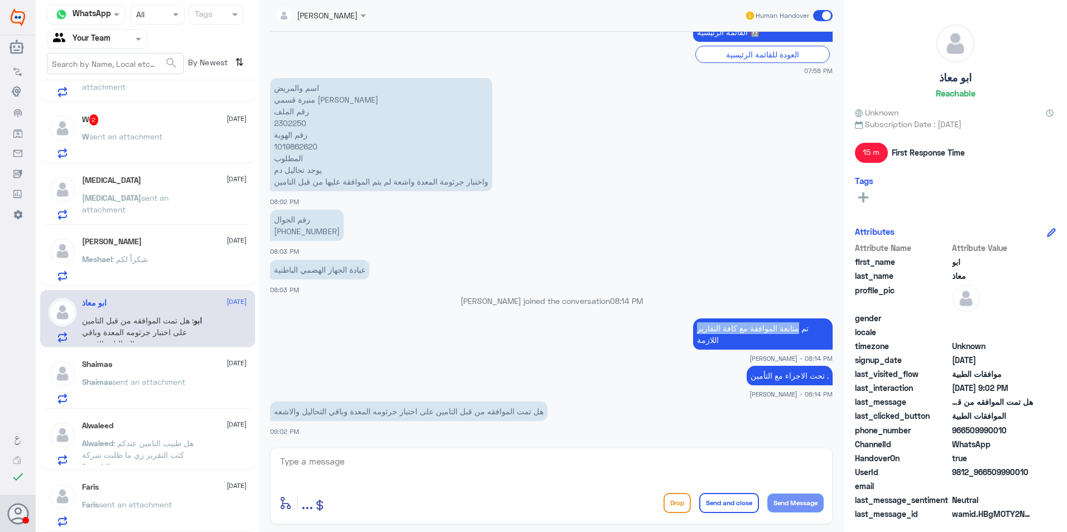
drag, startPoint x: 801, startPoint y: 328, endPoint x: 691, endPoint y: 330, distance: 110.5
click at [693, 330] on p "تم متابعة الموافقة مع كافة التقارير اللازمة" at bounding box center [763, 334] width 140 height 31
drag, startPoint x: 691, startPoint y: 330, endPoint x: 733, endPoint y: 337, distance: 42.4
click at [733, 337] on p "تم متابعة الموافقة مع كافة التقارير اللازمة" at bounding box center [763, 334] width 140 height 31
drag, startPoint x: 513, startPoint y: 407, endPoint x: 467, endPoint y: 405, distance: 46.4
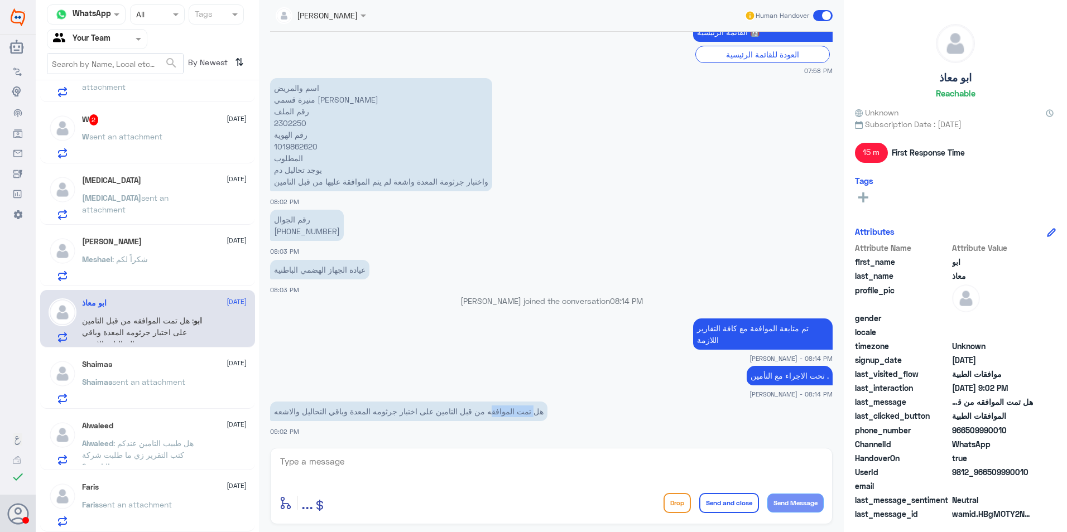
click at [467, 405] on p "هل تمت الموافقه من قبل التامين على اختبار جرثومه المعدة وباقي التحاليل والاشعه" at bounding box center [408, 412] width 277 height 20
click at [467, 410] on p "هل تمت الموافقه من قبل التامين على اختبار جرثومه المعدة وباقي التحاليل والاشعه" at bounding box center [408, 412] width 277 height 20
click at [153, 141] on span "sent an attachment" at bounding box center [125, 136] width 73 height 9
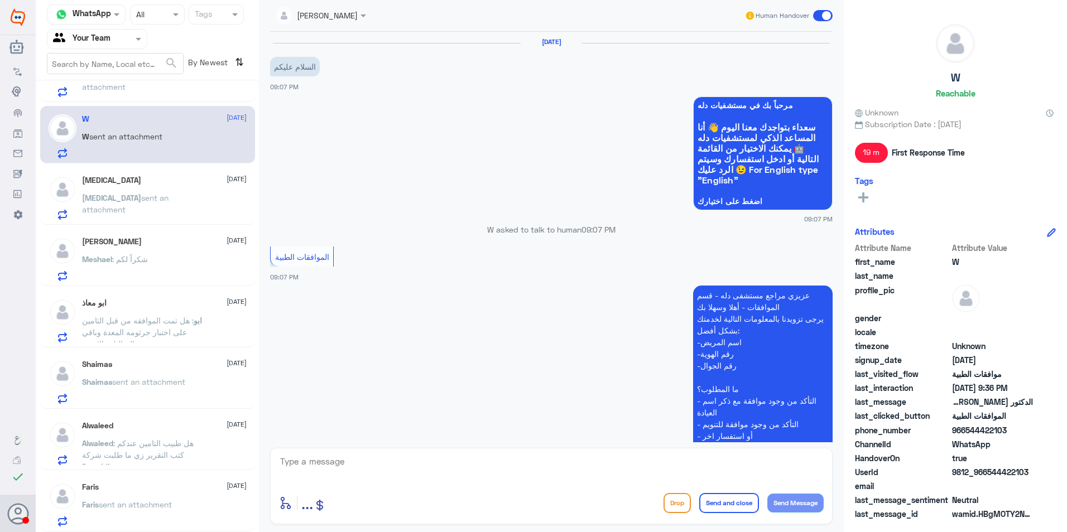
scroll to position [551, 0]
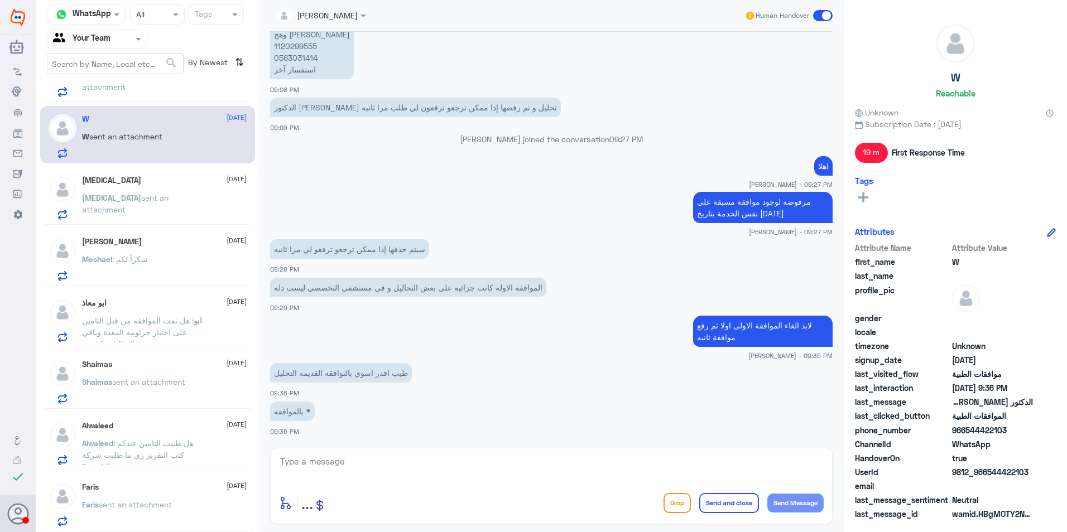
click at [167, 97] on p "[PERSON_NAME] sent an attachment" at bounding box center [145, 83] width 126 height 28
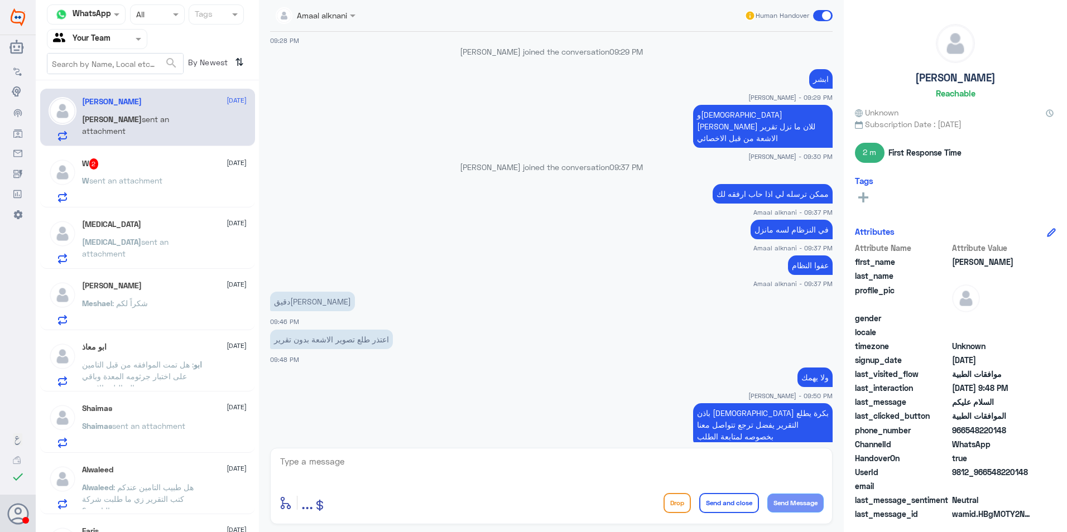
click at [162, 191] on p "W sent an attachment" at bounding box center [122, 189] width 80 height 28
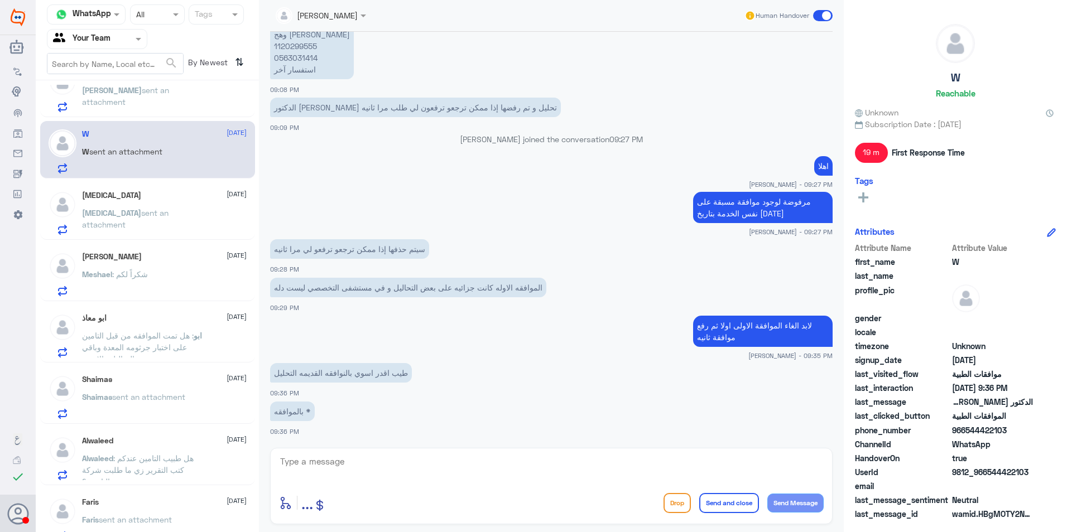
scroll to position [44, 0]
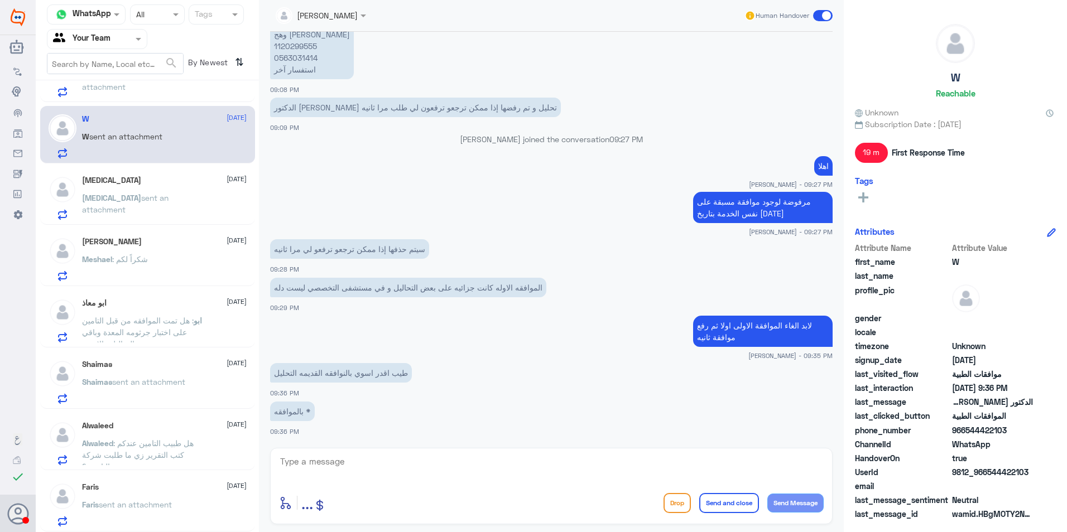
click at [176, 427] on div "Alwaleed [DATE]" at bounding box center [164, 425] width 165 height 9
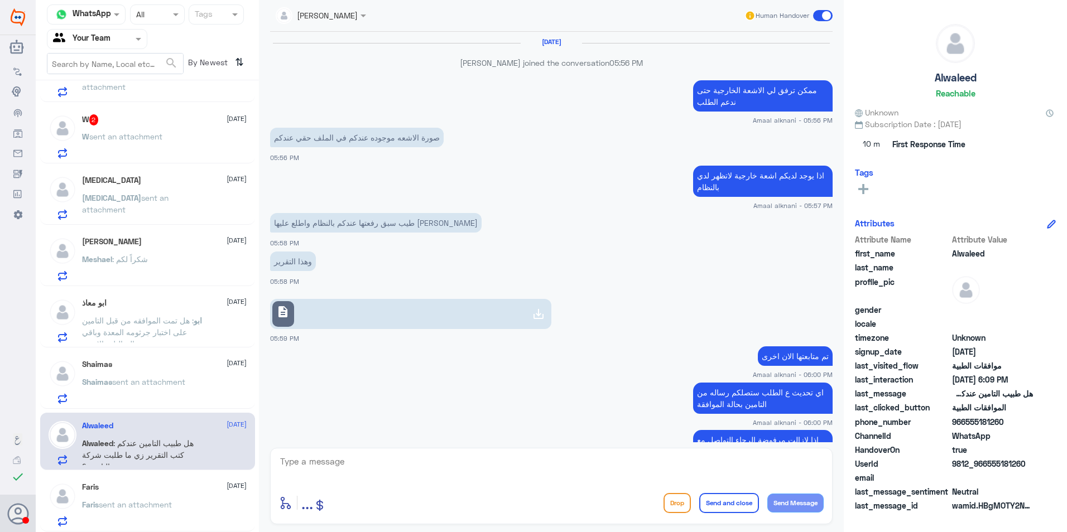
scroll to position [689, 0]
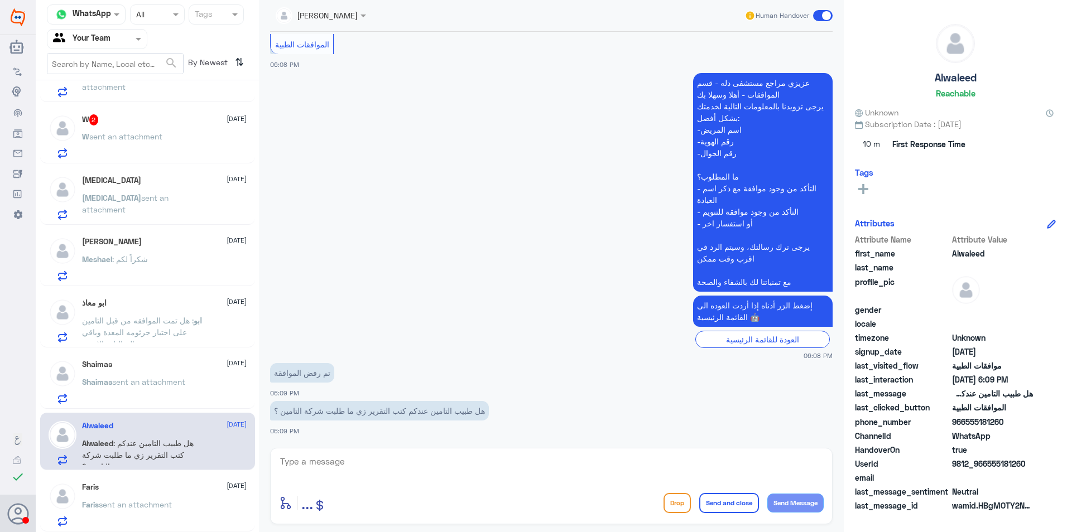
click at [113, 123] on div "W 2 [DATE]" at bounding box center [164, 119] width 165 height 11
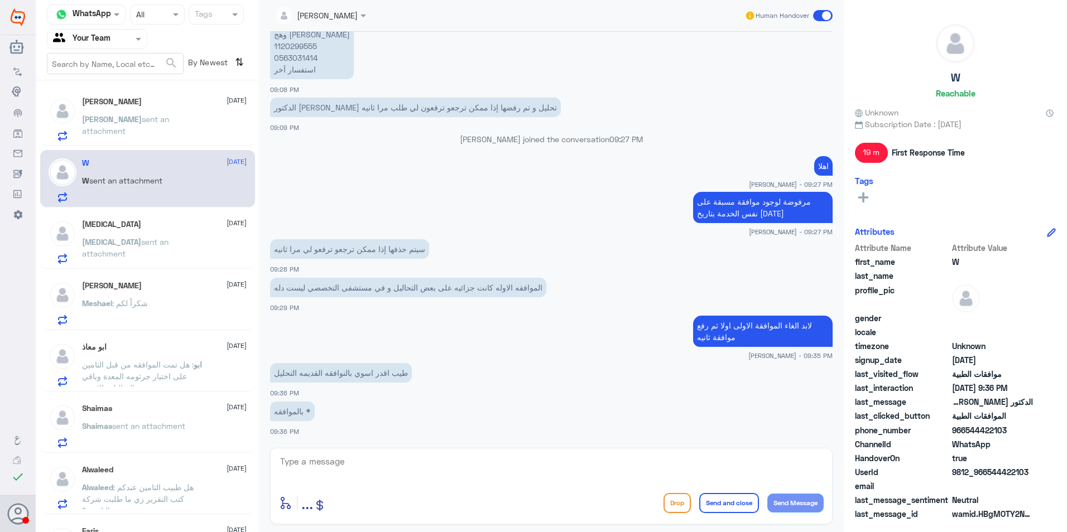
click at [153, 132] on p "[PERSON_NAME] sent an attachment" at bounding box center [145, 127] width 126 height 28
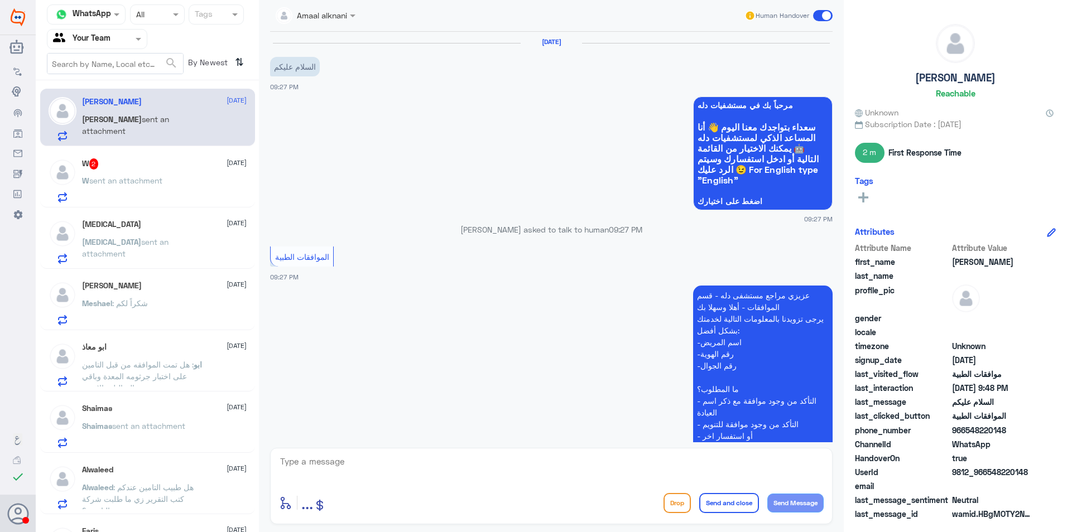
scroll to position [642, 0]
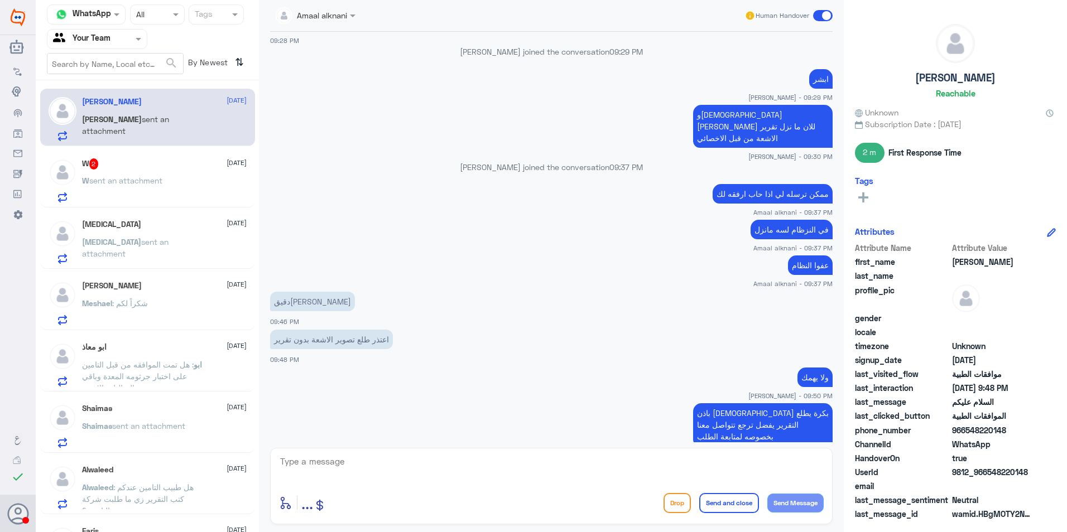
click at [426, 193] on app-msgs-text "ممكن ترسله لي اذا حاب ارفقه لك" at bounding box center [551, 194] width 563 height 21
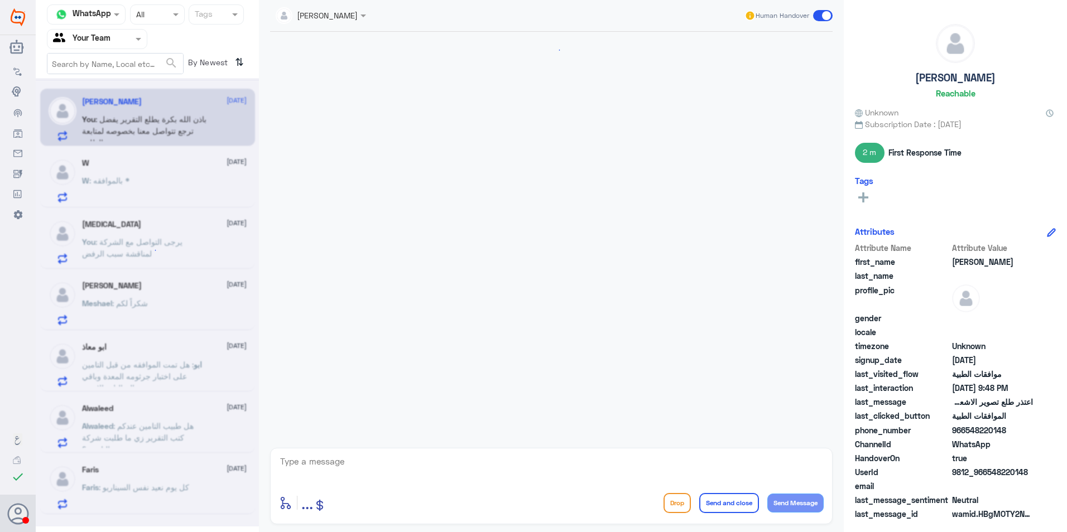
scroll to position [642, 0]
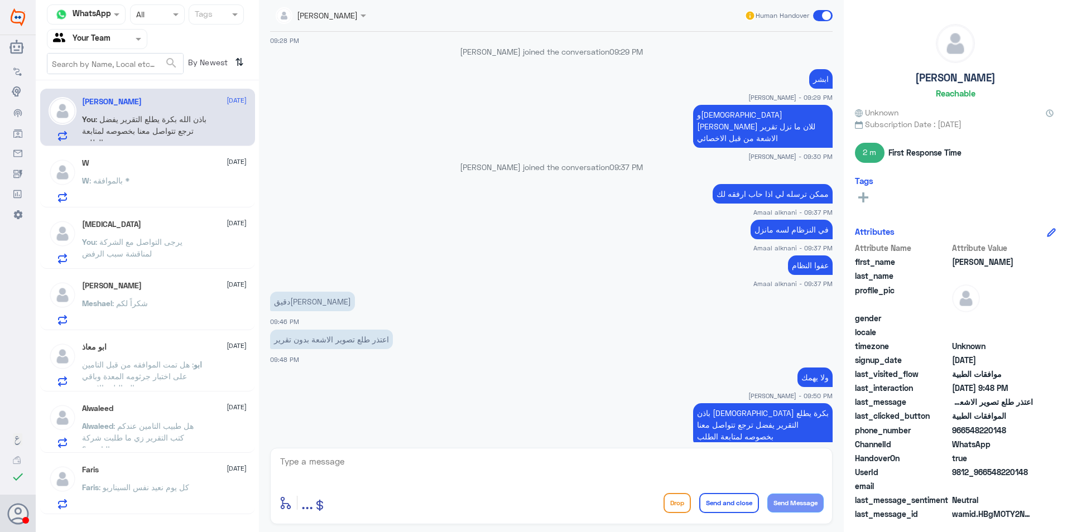
drag, startPoint x: 366, startPoint y: 453, endPoint x: 364, endPoint y: 462, distance: 9.1
click at [366, 455] on div "enter flow name ... Drop Send and close Send Message" at bounding box center [551, 486] width 563 height 76
drag, startPoint x: 364, startPoint y: 462, endPoint x: 426, endPoint y: 472, distance: 62.2
click at [369, 465] on textarea at bounding box center [551, 467] width 545 height 27
type textarea "تمنياتنا لكم دوام الصحة والعافية"
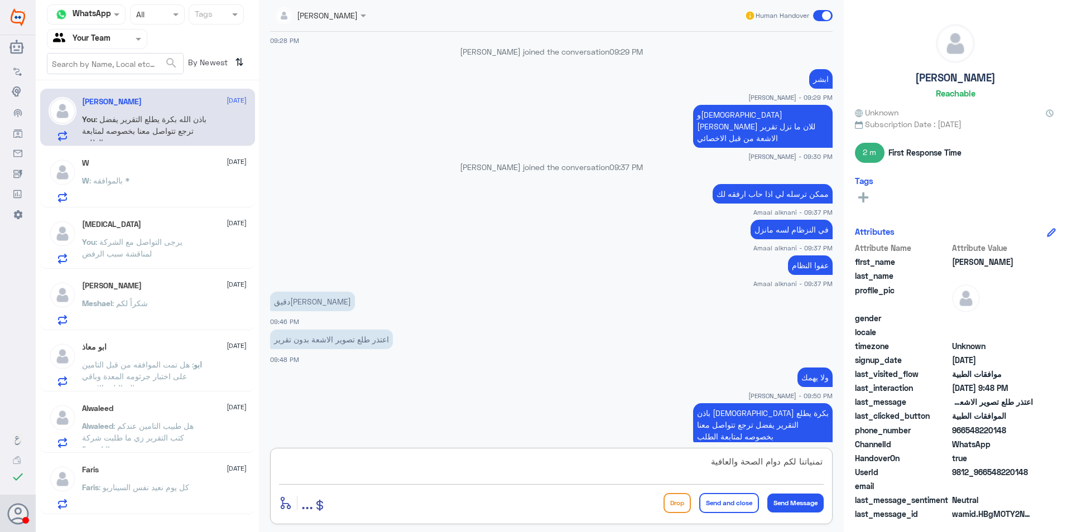
click at [723, 502] on button "Send and close" at bounding box center [729, 503] width 60 height 20
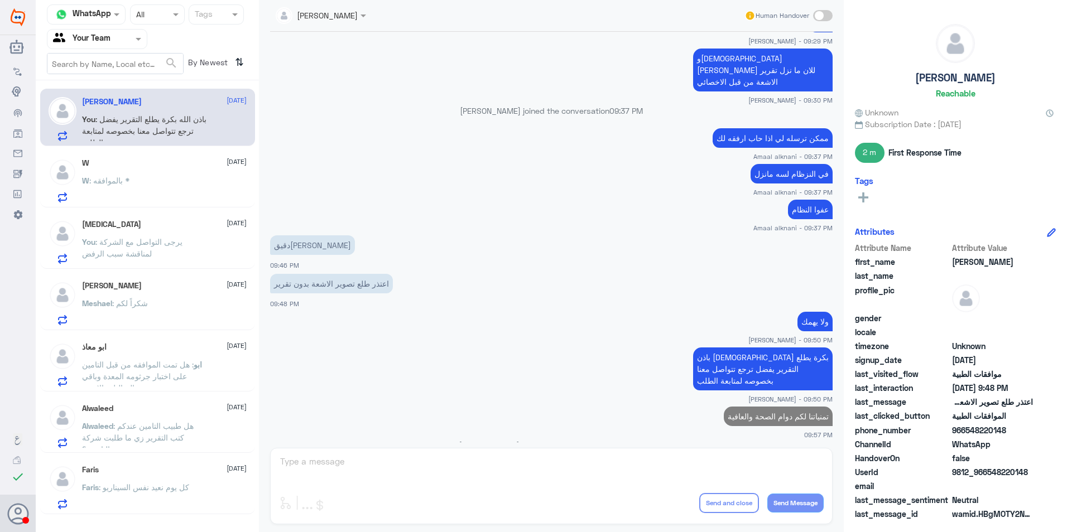
click at [177, 187] on div "W : بالموافقه *" at bounding box center [164, 189] width 165 height 25
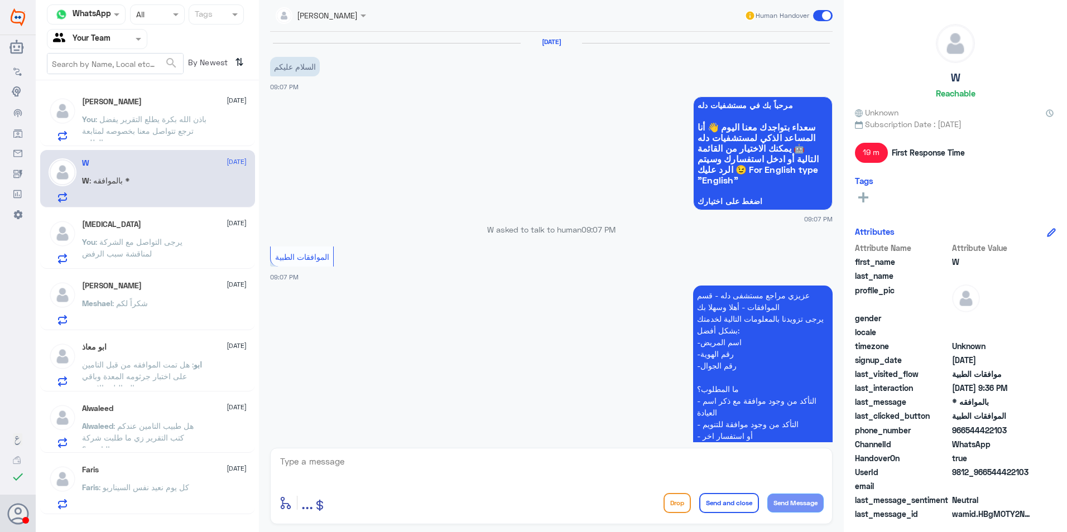
scroll to position [551, 0]
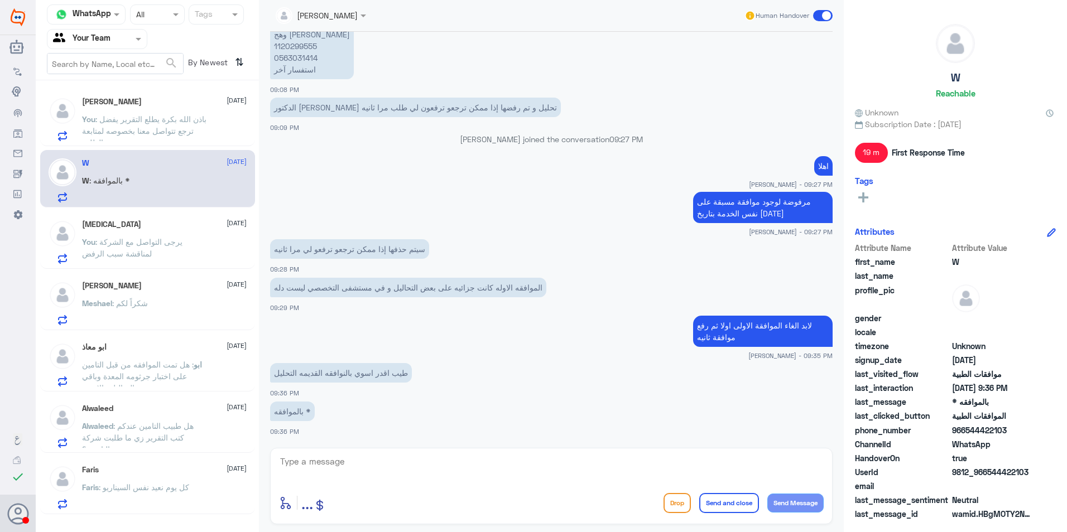
click at [207, 236] on div "Banan 19 August You : يرجى التواصل مع الشركة لمناقشة سبب الرفض" at bounding box center [164, 242] width 165 height 44
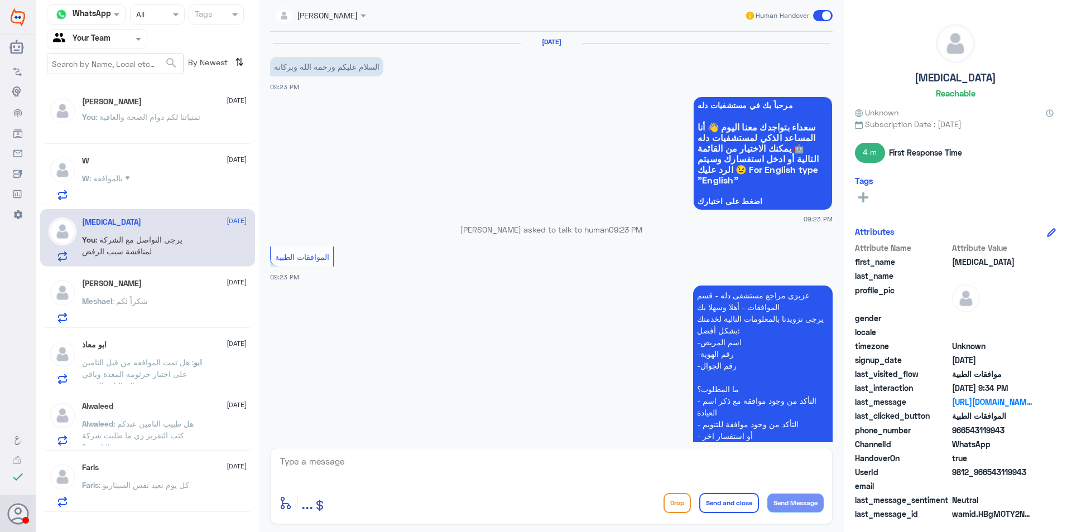
scroll to position [639, 0]
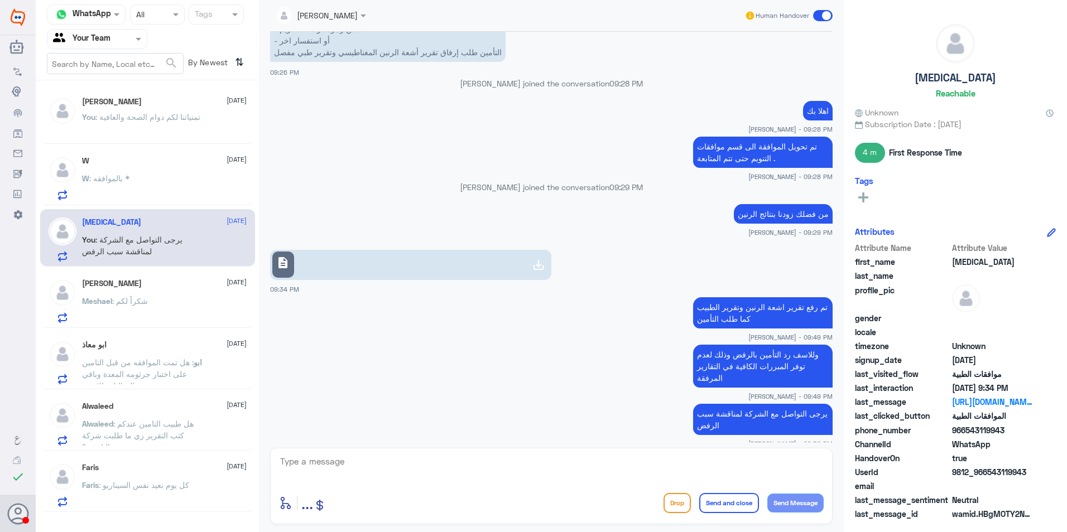
drag, startPoint x: 577, startPoint y: 453, endPoint x: 585, endPoint y: 466, distance: 15.3
click at [576, 456] on div "enter flow name ... Drop Send and close Send Message" at bounding box center [551, 486] width 563 height 76
click at [585, 466] on textarea at bounding box center [551, 467] width 545 height 27
type textarea "ت"
type textarea "تم تحويل الحالة الى قسم التنسيق الطبي لمعالجة الحالة ويفضل التواصل من قبلكم مع …"
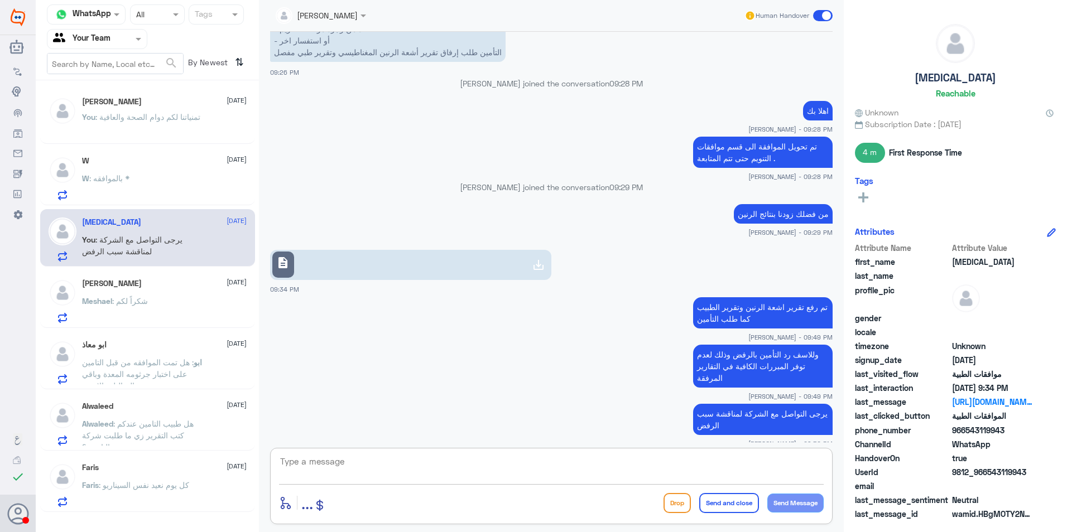
scroll to position [698, 0]
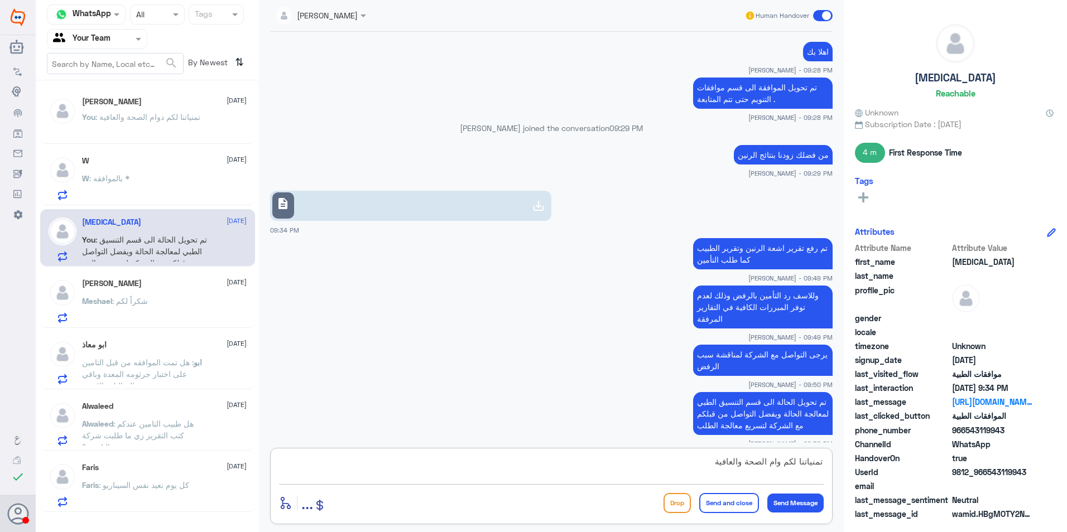
click at [776, 461] on textarea "تمنياتنا لكم وام الصحة والعافية" at bounding box center [551, 467] width 545 height 27
click at [780, 462] on textarea "تمنياتنا لكم وام الصحة والعافية" at bounding box center [551, 467] width 545 height 27
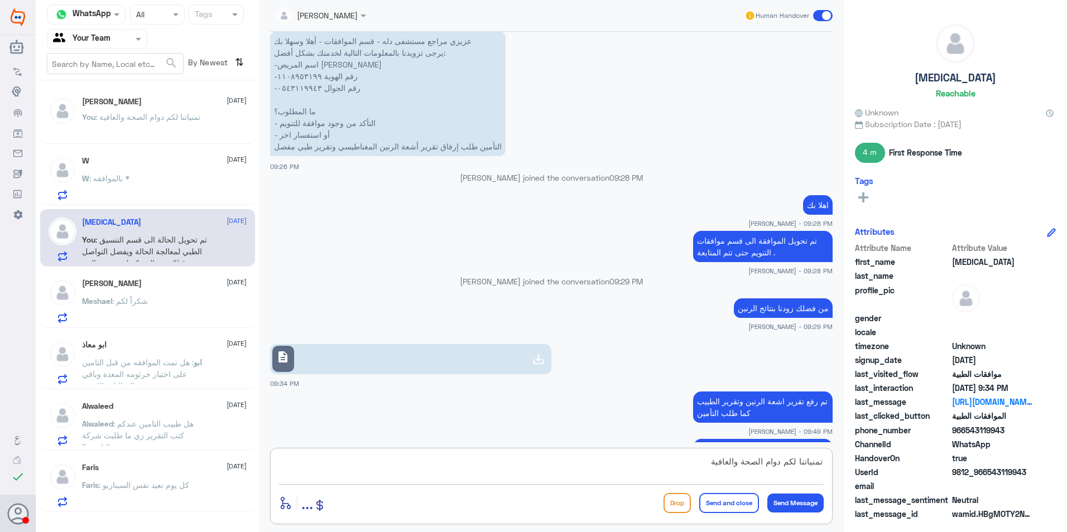
scroll to position [531, 0]
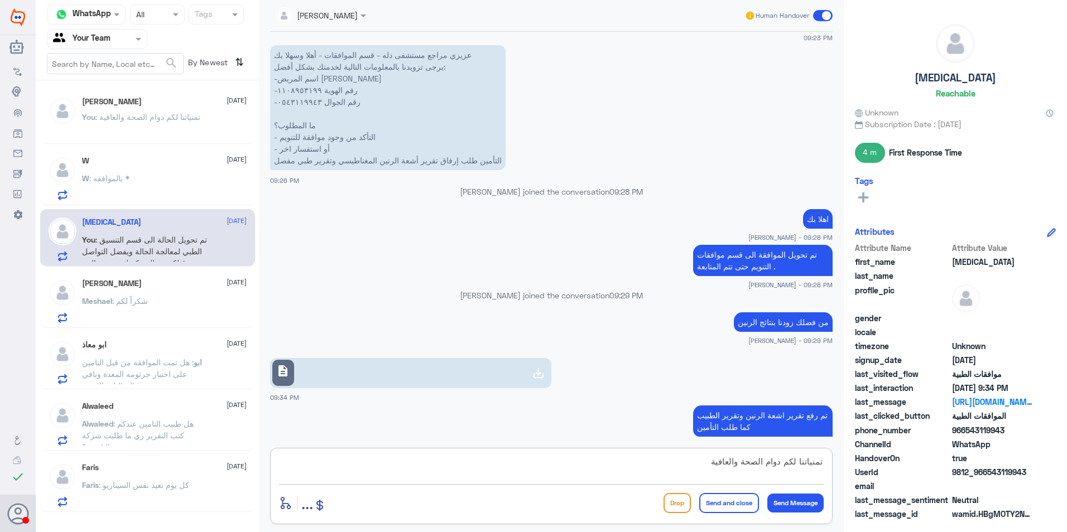
click at [353, 471] on textarea "تمنياتنا لكم دوام الصحة والعافية" at bounding box center [551, 467] width 545 height 27
type textarea "تمنياتنا لكم دوام الصحة والعافية"
drag, startPoint x: 671, startPoint y: 343, endPoint x: 643, endPoint y: 372, distance: 40.6
click at [671, 343] on small "[PERSON_NAME] - 09:29 PM" at bounding box center [551, 340] width 563 height 9
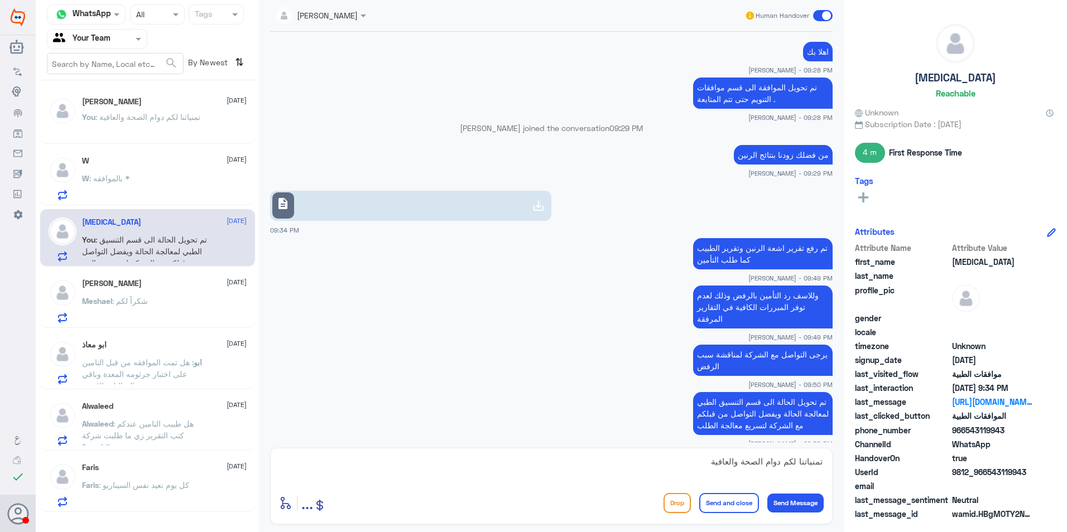
click at [721, 511] on button "Send and close" at bounding box center [729, 503] width 60 height 20
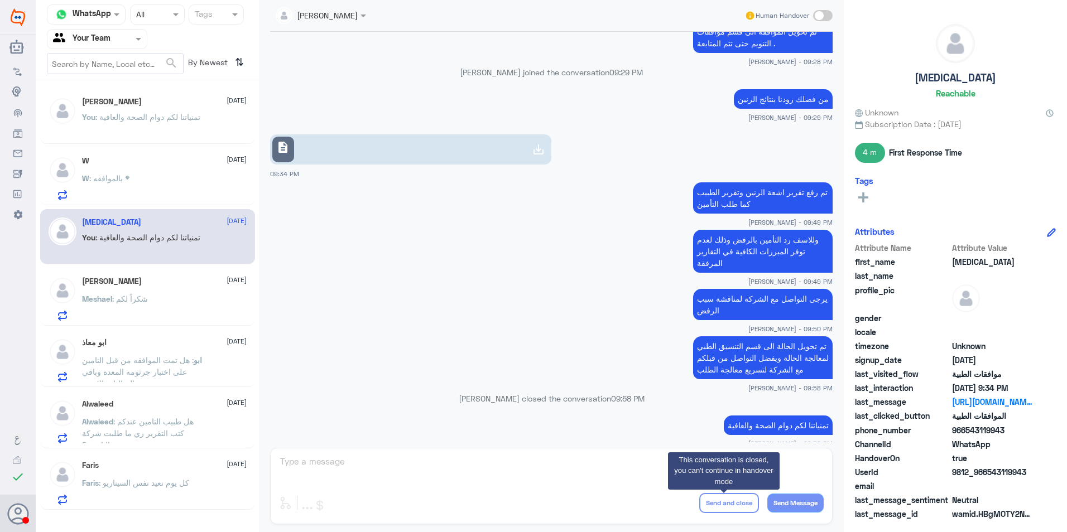
click at [150, 313] on div "Meshael : شكراً لكم" at bounding box center [164, 308] width 165 height 25
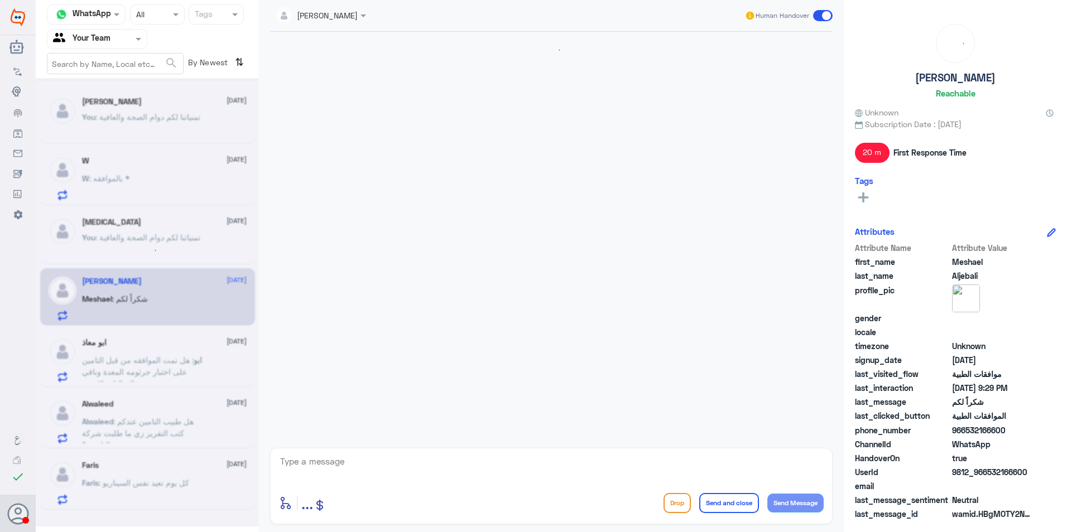
scroll to position [621, 0]
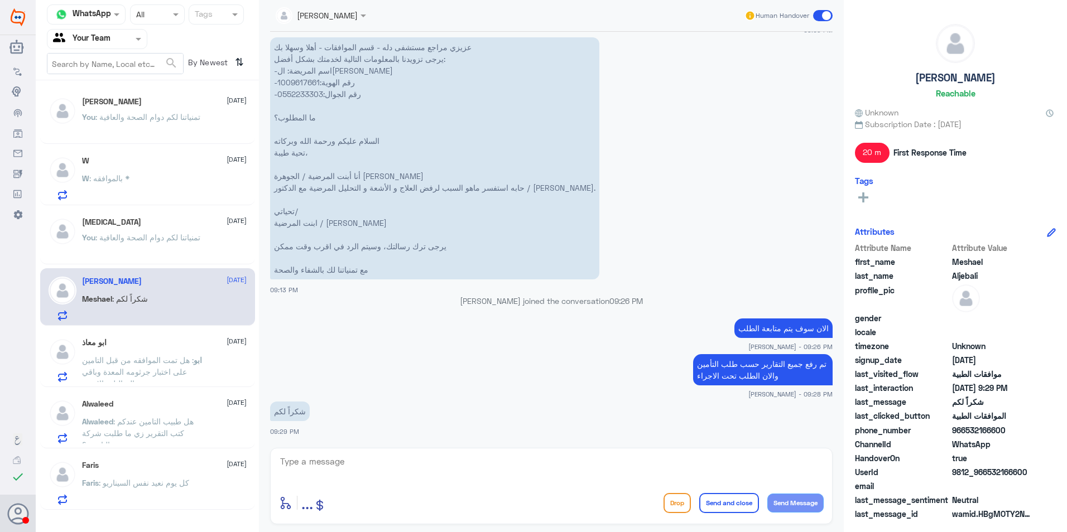
click at [290, 80] on p "عزيزي مراجع مستشفى دله - قسم الموافقات - أهلا وسهلا بك يرجى تزويدنا بالمعلومات …" at bounding box center [434, 158] width 329 height 242
copy p "1009617661"
drag, startPoint x: 776, startPoint y: 323, endPoint x: 724, endPoint y: 320, distance: 52.0
click at [724, 320] on app-msgs-text "الان سوف يتم متابعة الطلب" at bounding box center [551, 329] width 563 height 21
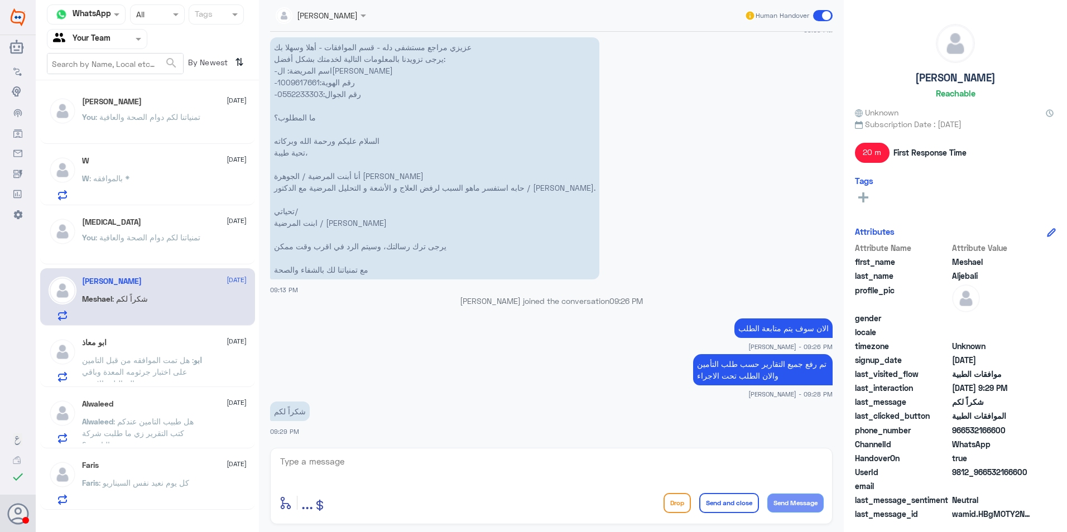
drag, startPoint x: 724, startPoint y: 320, endPoint x: 774, endPoint y: 349, distance: 58.0
click at [774, 344] on span "[PERSON_NAME] - 09:26 PM" at bounding box center [790, 346] width 84 height 9
click at [307, 83] on p "عزيزي مراجع مستشفى دله - قسم الموافقات - أهلا وسهلا بك يرجى تزويدنا بالمعلومات …" at bounding box center [434, 158] width 329 height 242
copy p "1009617661"
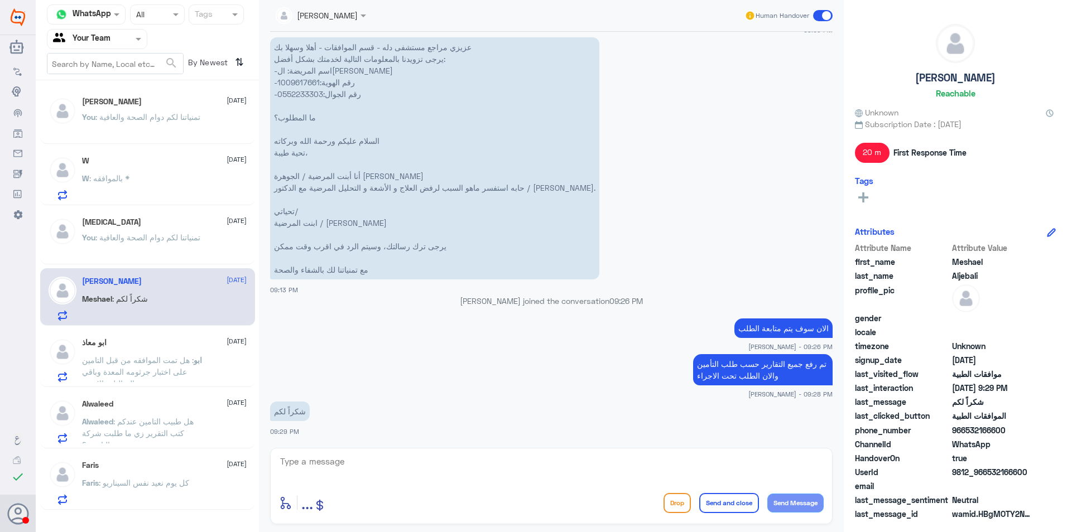
drag, startPoint x: 455, startPoint y: 458, endPoint x: 487, endPoint y: 471, distance: 34.3
click at [465, 470] on textarea at bounding box center [551, 467] width 545 height 27
type textarea "g"
type textarea "لازال الطلب جزئي رغم رفع كافة التقارير ( وهي تقرير الطبيب والاشعة والوصفة )"
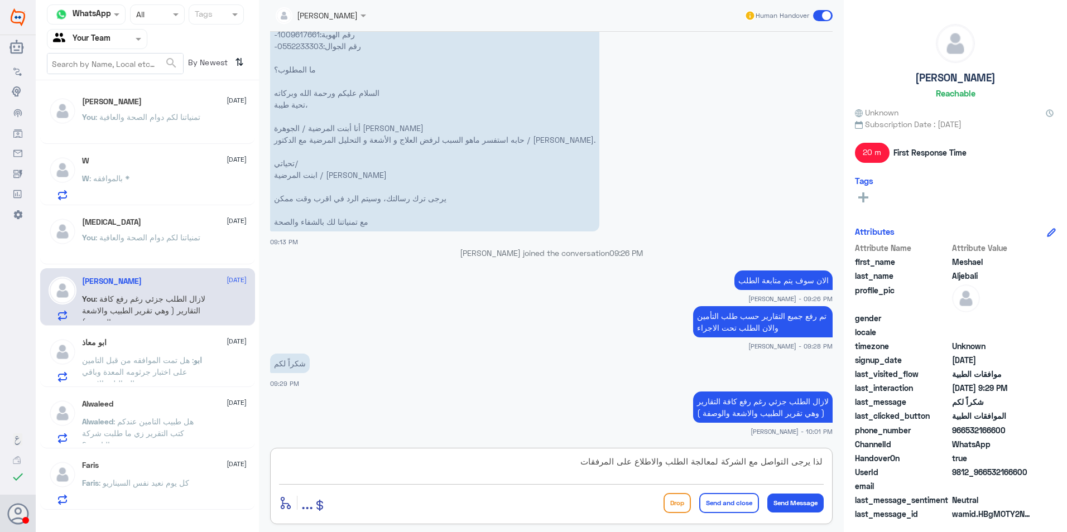
type textarea "لذا يرجى التواصل مع الشركة لمعالجة الطلب والاطلاع على المرفقات"
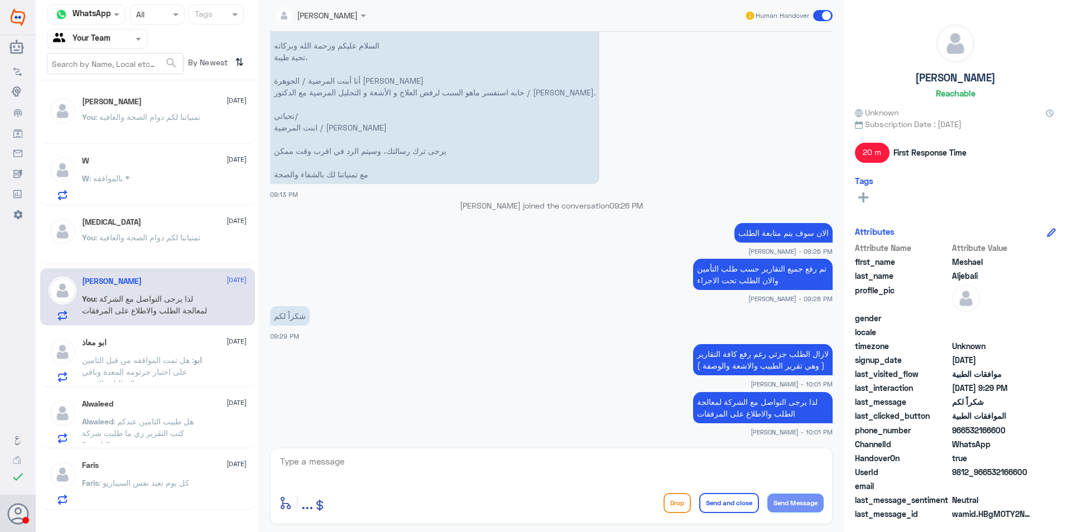
drag, startPoint x: 128, startPoint y: 371, endPoint x: 129, endPoint y: 357, distance: 13.4
click at [129, 357] on span ": هل تمت الموافقه من قبل التامين على اختبار جرثومه المعدة وباقي التحاليل والاشعه" at bounding box center [138, 372] width 112 height 33
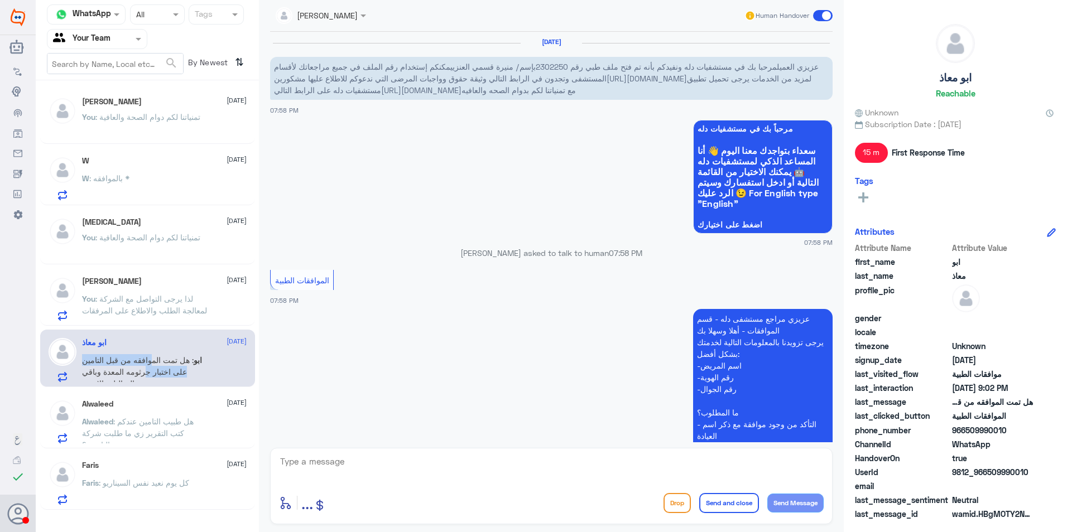
scroll to position [521, 0]
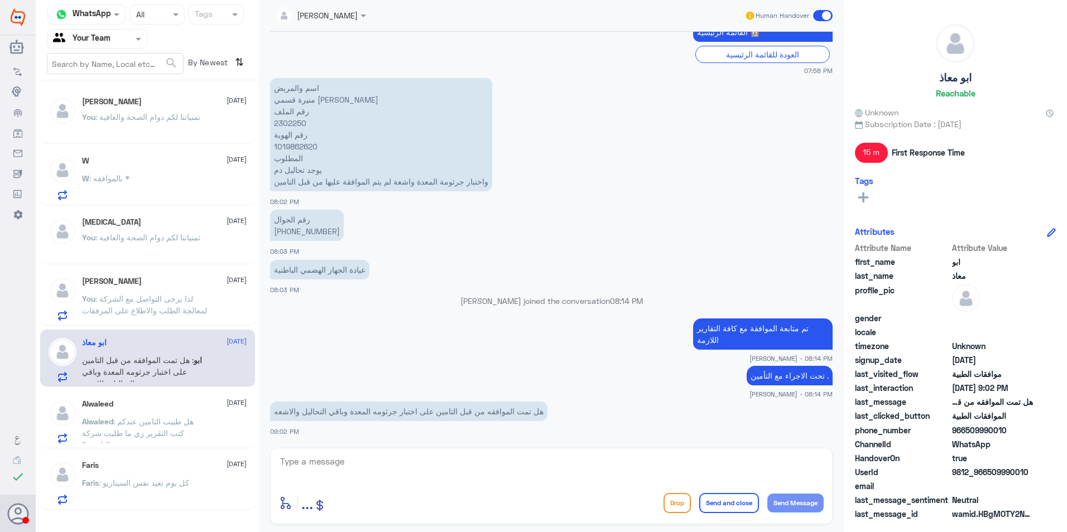
click at [645, 218] on app-msgs-text "رقم الجوال ‭+966 54 863 8630" at bounding box center [551, 226] width 563 height 32
drag, startPoint x: 460, startPoint y: 402, endPoint x: 327, endPoint y: 400, distance: 133.4
click at [327, 400] on div "هل تمت الموافقه من قبل التامين على اختبار جرثومه المعدة وباقي التحاليل والاشعه …" at bounding box center [551, 418] width 563 height 38
drag, startPoint x: 327, startPoint y: 400, endPoint x: 434, endPoint y: 416, distance: 108.4
click at [419, 415] on p "هل تمت الموافقه من قبل التامين على اختبار جرثومه المعدة وباقي التحاليل والاشعه" at bounding box center [408, 412] width 277 height 20
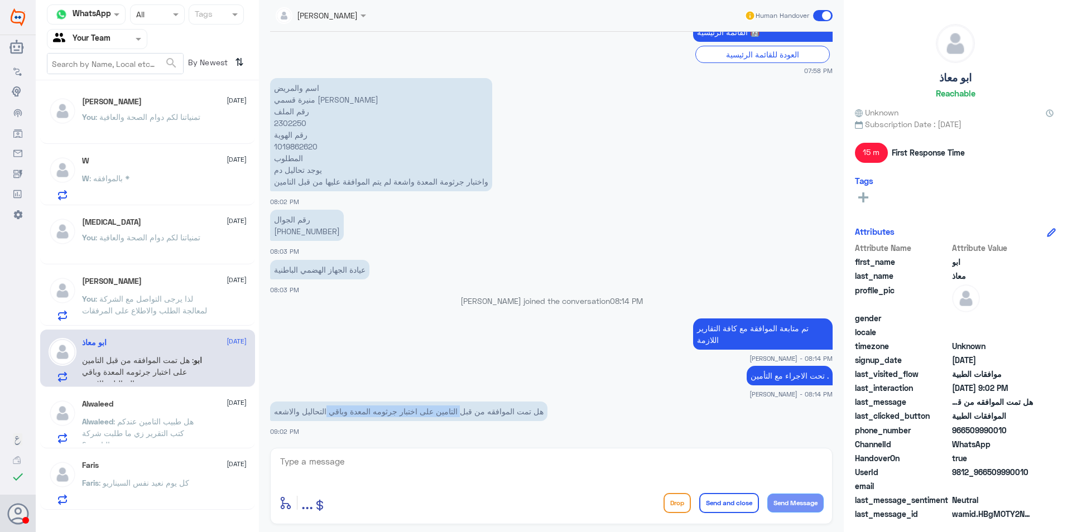
click at [367, 408] on p "هل تمت الموافقه من قبل التامين على اختبار جرثومه المعدة وباقي التحاليل والاشعه" at bounding box center [408, 412] width 277 height 20
click at [295, 118] on p "اسم والمريض منيرة قسمي العنزي رقم الملف 2302250 رقم الهوية 1019862620 المطلوب ي…" at bounding box center [381, 134] width 222 height 113
click at [294, 122] on p "اسم والمريض منيرة قسمي العنزي رقم الملف 2302250 رقم الهوية 1019862620 المطلوب ي…" at bounding box center [381, 134] width 222 height 113
copy p "2302250"
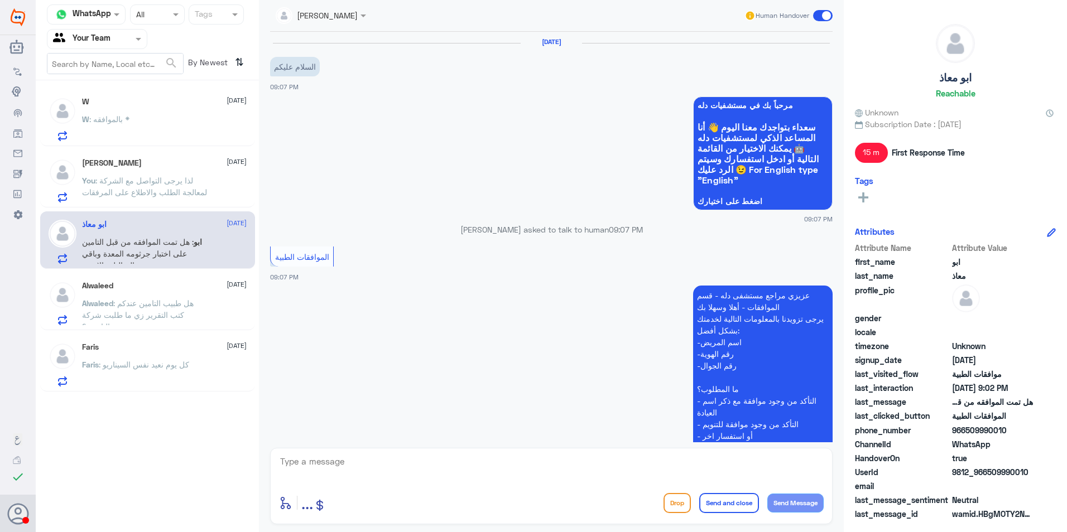
scroll to position [551, 0]
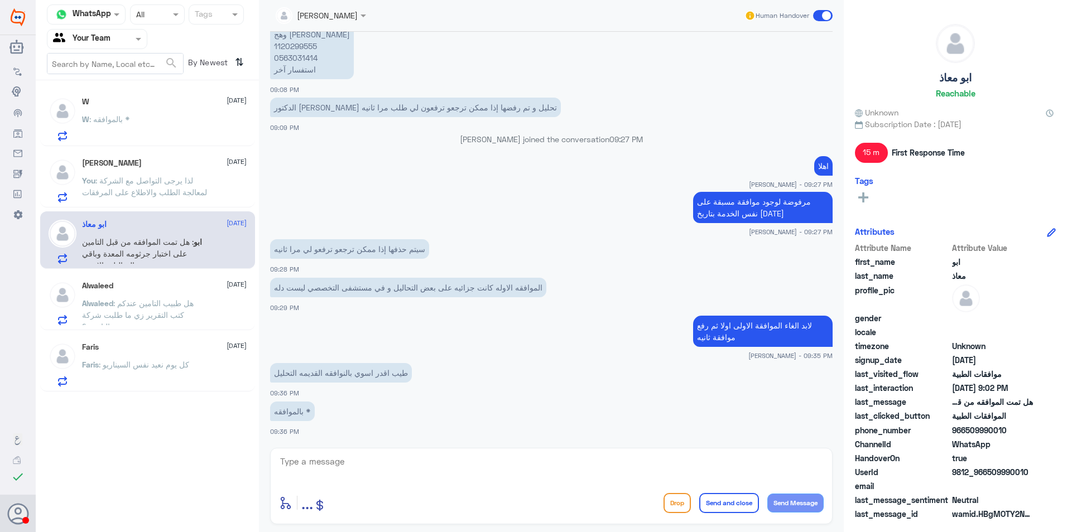
click at [143, 364] on span ": كل يوم نعيد نفس السيناريو" at bounding box center [144, 364] width 90 height 9
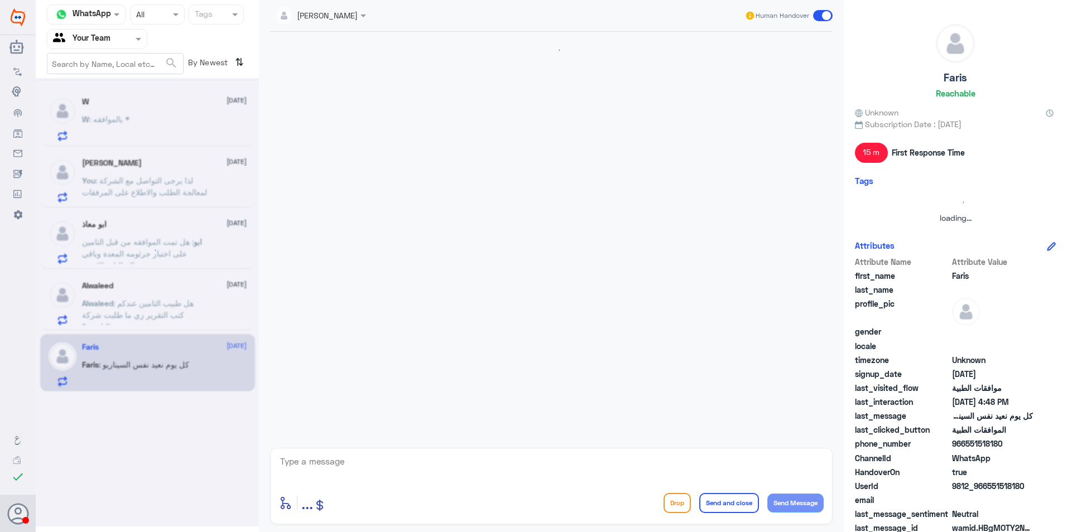
scroll to position [807, 0]
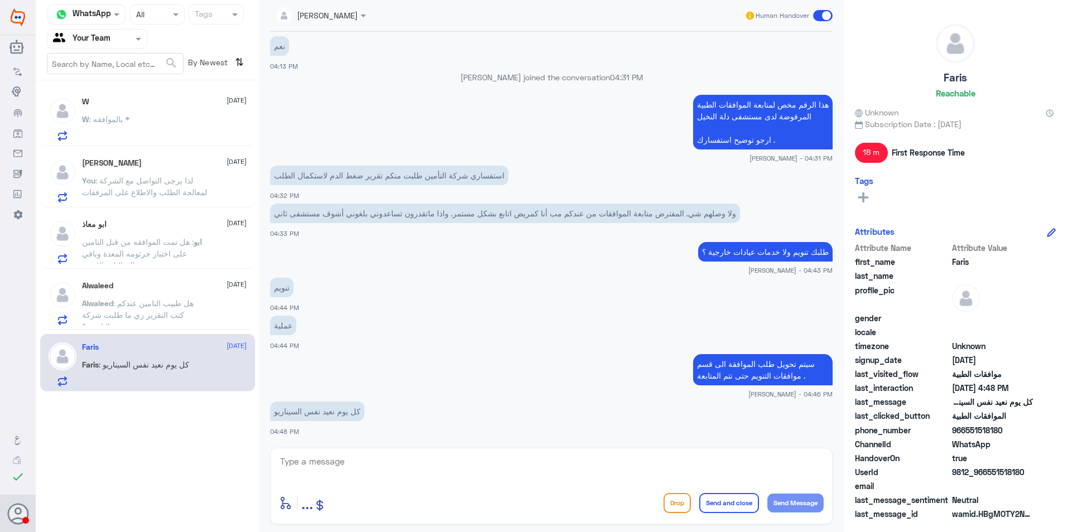
click at [149, 106] on div "W 19 August W : بالموافقه *" at bounding box center [164, 119] width 165 height 44
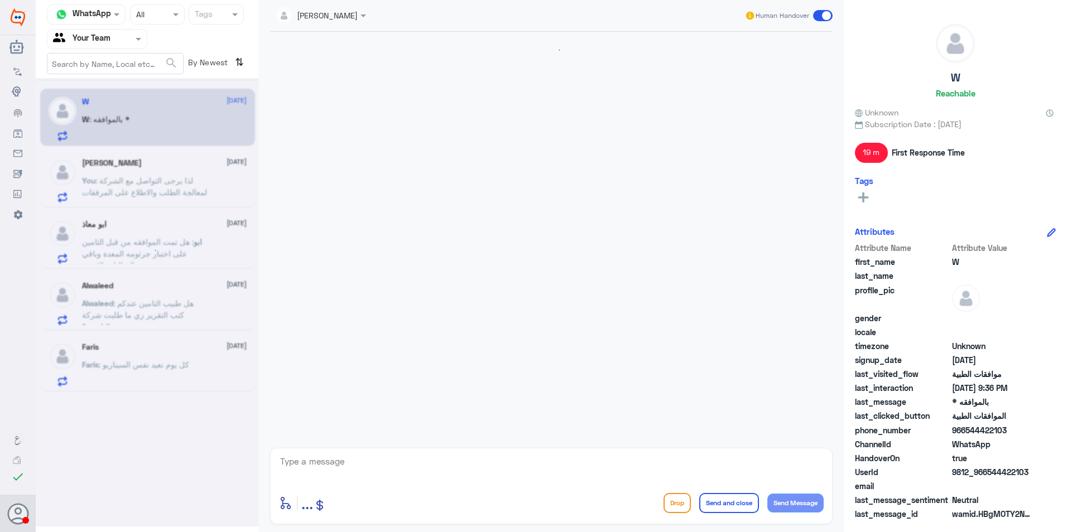
scroll to position [551, 0]
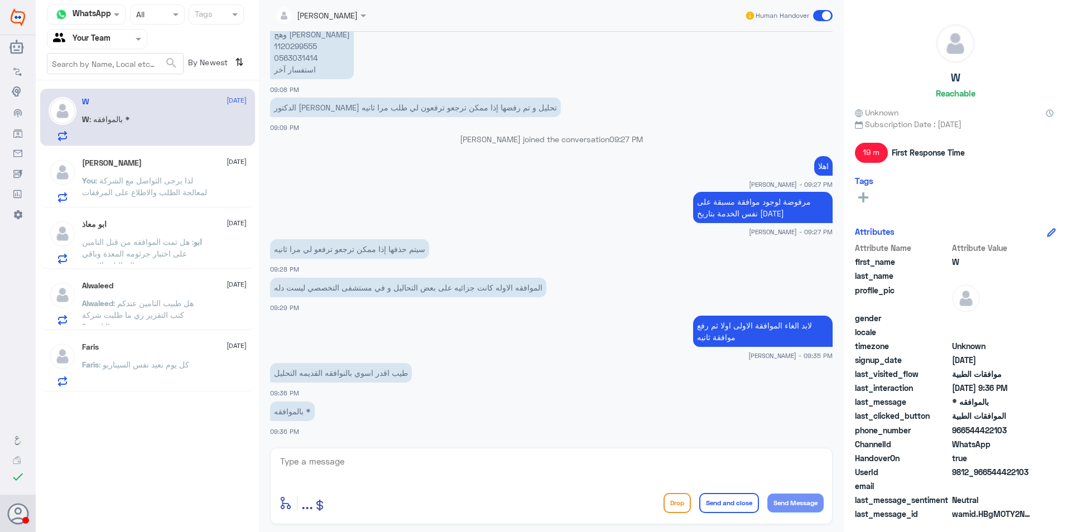
click at [165, 368] on span ": كل يوم نعيد نفس السيناريو" at bounding box center [144, 364] width 90 height 9
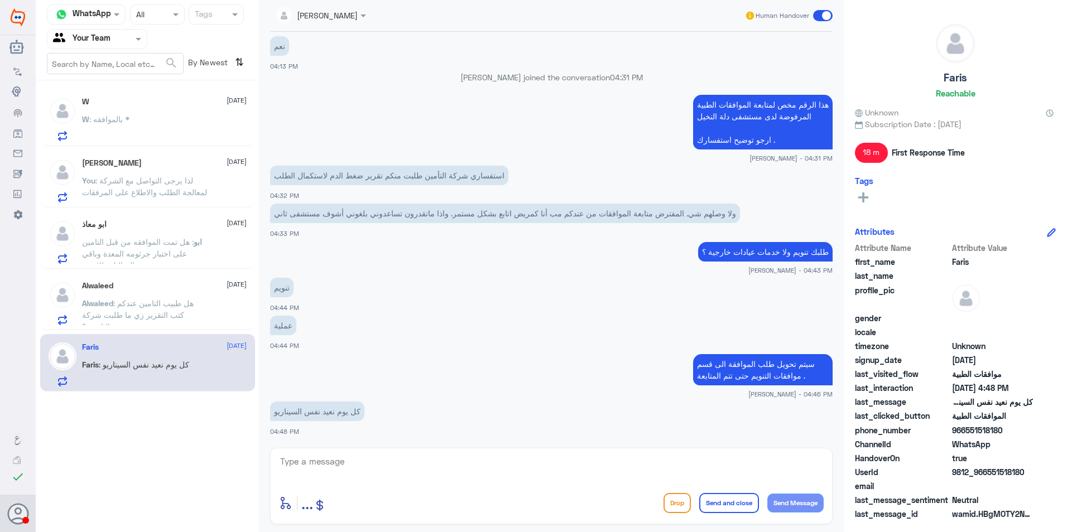
scroll to position [807, 0]
click at [176, 302] on span ": هل طبيب التامين عندكم كتب التقرير زي ما طلبت شركة التامين ؟" at bounding box center [138, 315] width 112 height 33
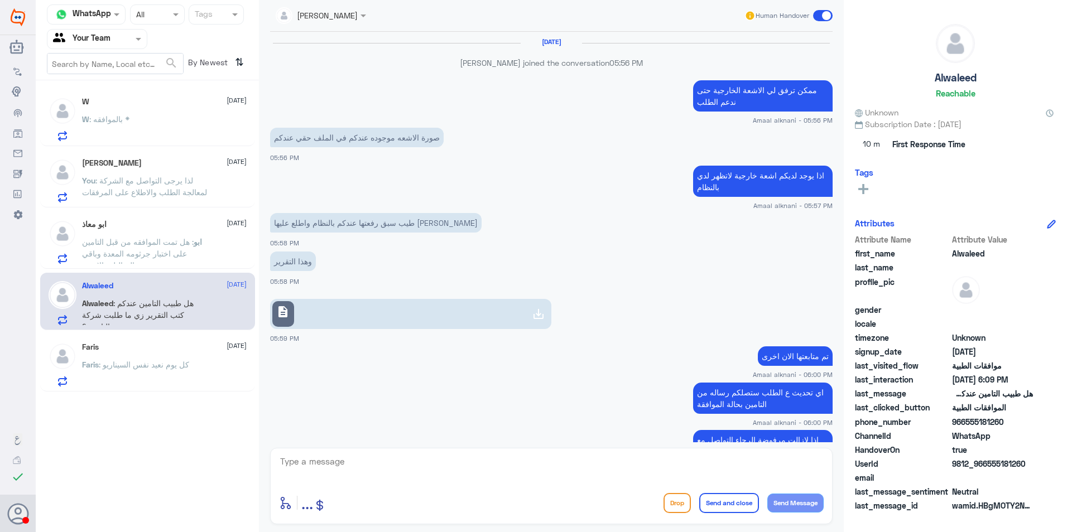
scroll to position [689, 0]
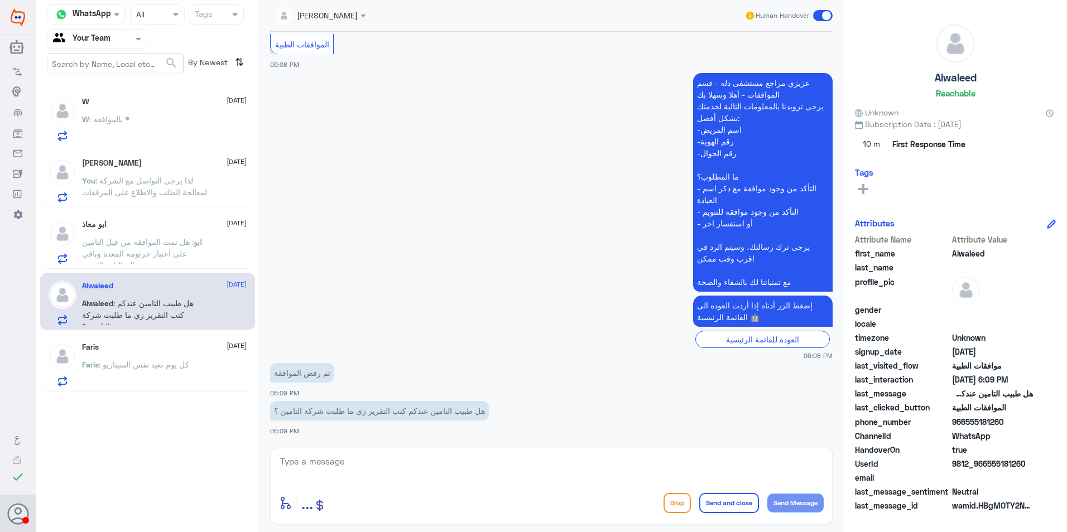
click at [201, 227] on div "ابو معاذ 19 August" at bounding box center [164, 224] width 165 height 9
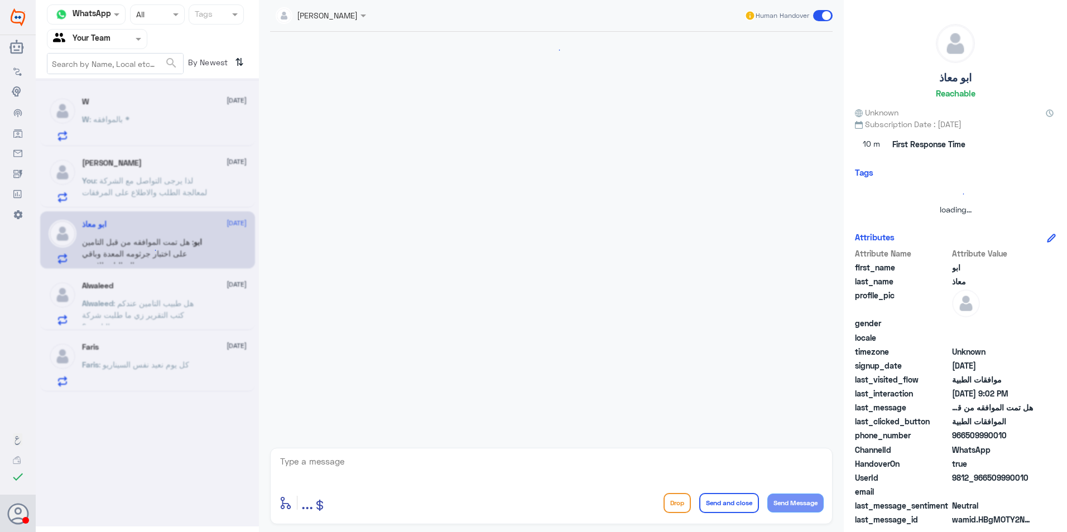
scroll to position [521, 0]
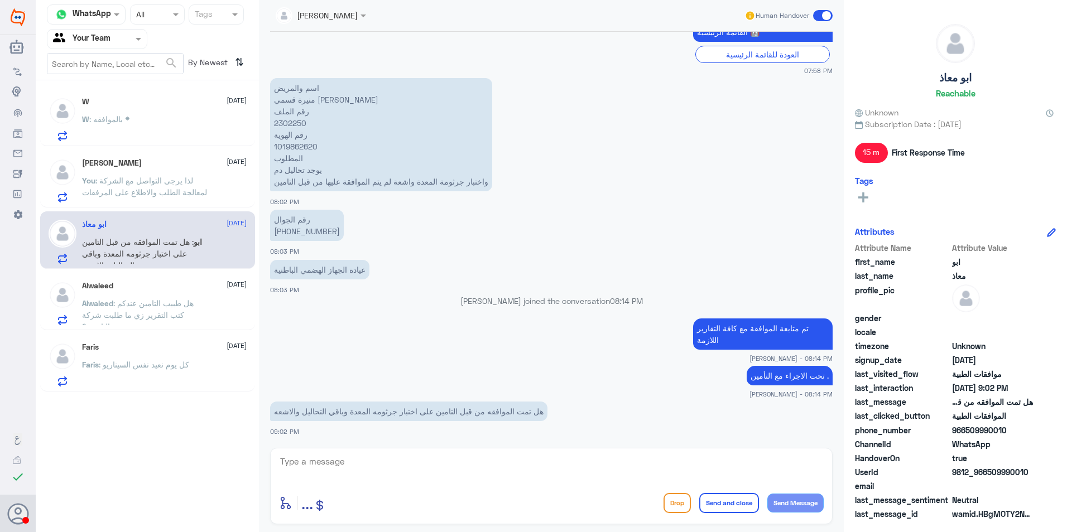
click at [206, 199] on p "You : لذا يرجى التواصل مع الشركة لمعالجة الطلب والاطلاع على المرفقات" at bounding box center [145, 189] width 126 height 28
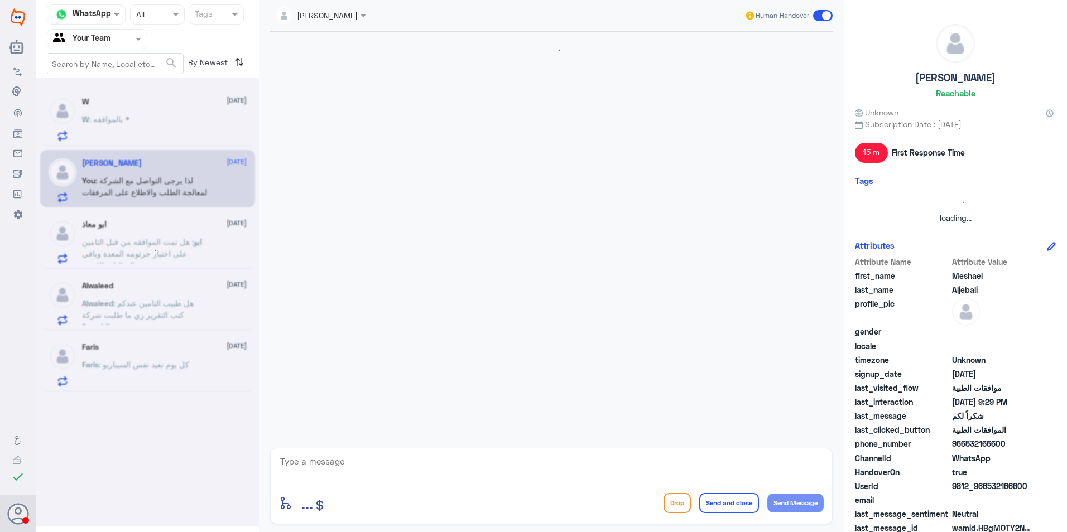
scroll to position [716, 0]
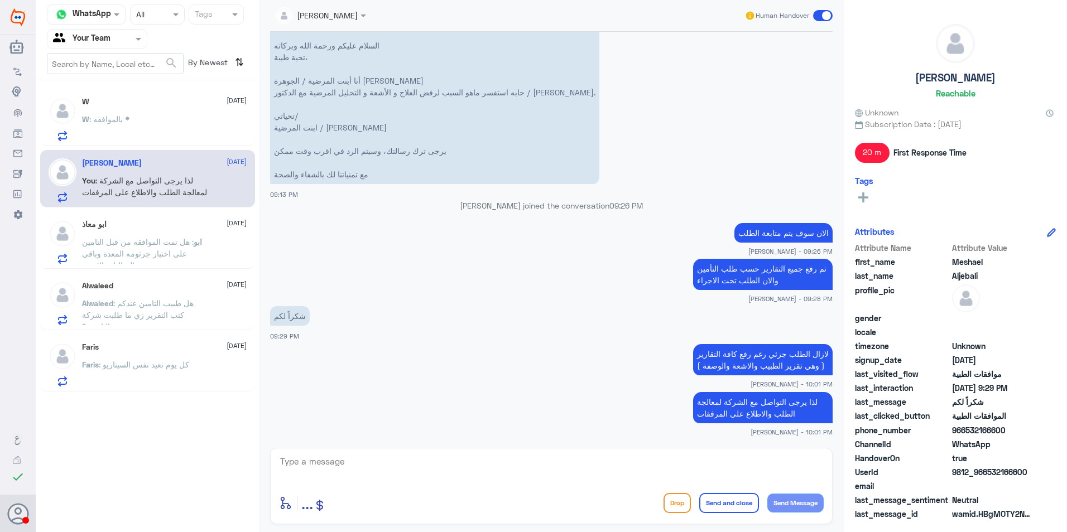
click at [398, 486] on div "enter flow name ... Drop Send and close Send Message" at bounding box center [551, 486] width 563 height 76
drag, startPoint x: 417, startPoint y: 471, endPoint x: 481, endPoint y: 459, distance: 64.8
click at [434, 471] on textarea at bounding box center [551, 467] width 545 height 27
type textarea "j"
type textarea "تمنياتنا لكم دوام الصحة"
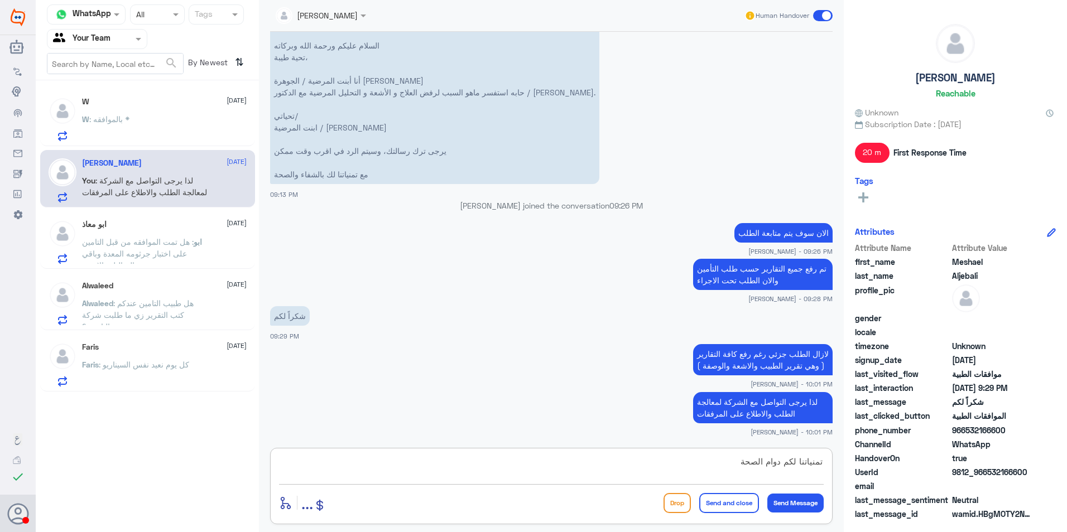
click at [733, 498] on button "Send and close" at bounding box center [729, 503] width 60 height 20
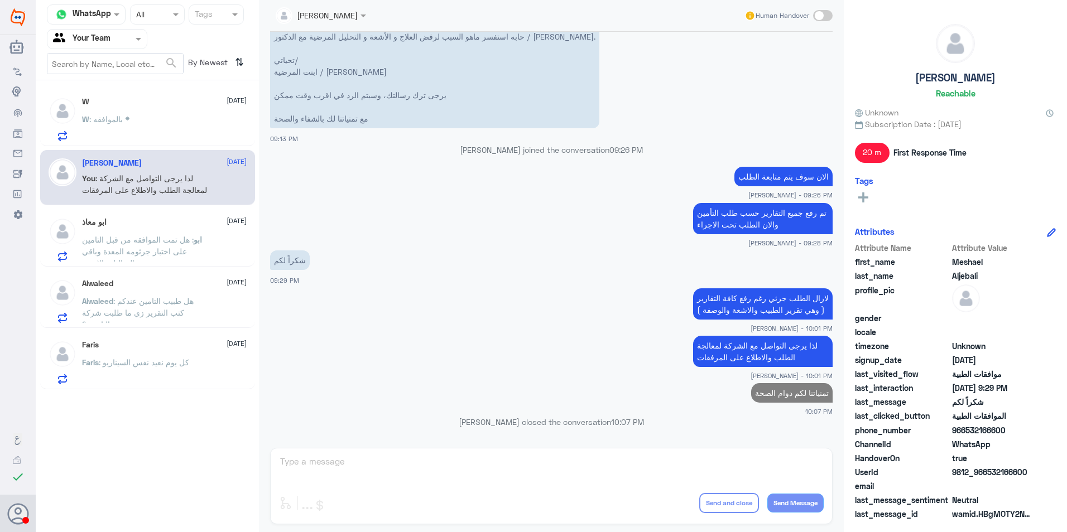
click at [141, 113] on div "W 19 August W : بالموافقه *" at bounding box center [164, 119] width 165 height 44
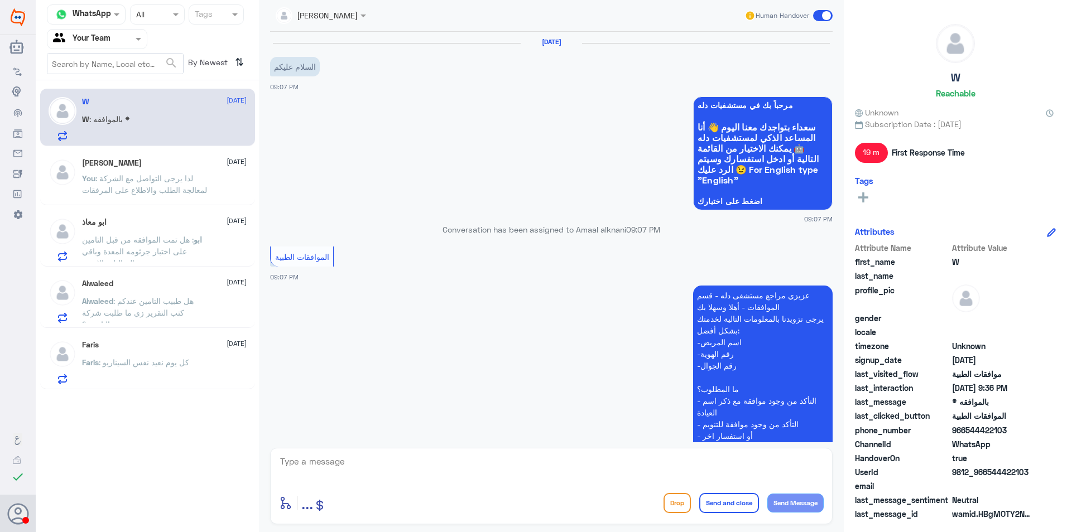
scroll to position [551, 0]
